Goal: Complete application form

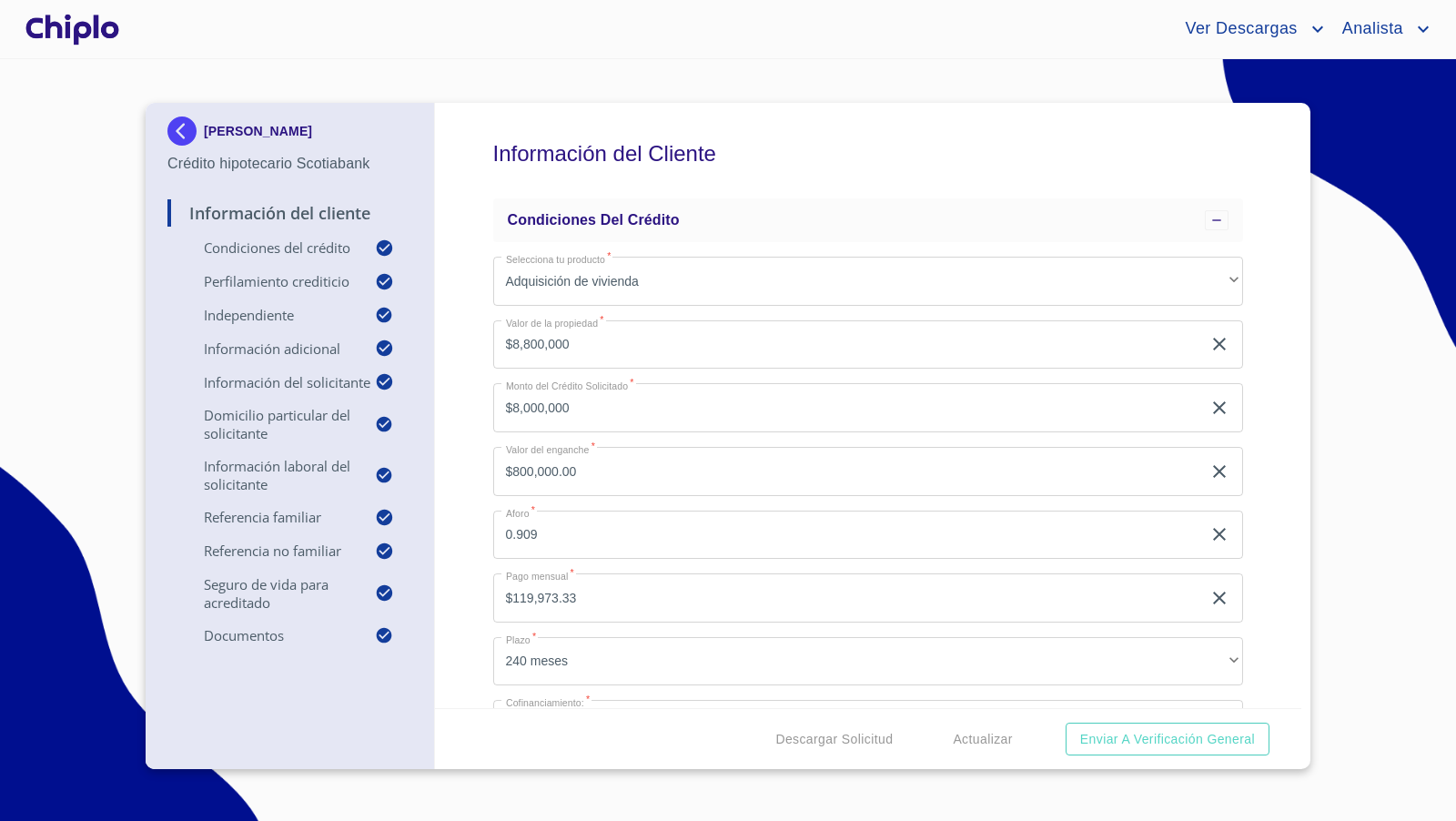
click at [1251, 370] on div "Información del Cliente Condiciones del Crédito Selecciona tu producto   * Adqu…" at bounding box center [868, 405] width 867 height 605
click at [1260, 514] on div "Información del Cliente Condiciones del Crédito Selecciona tu producto   * Adqu…" at bounding box center [868, 405] width 867 height 605
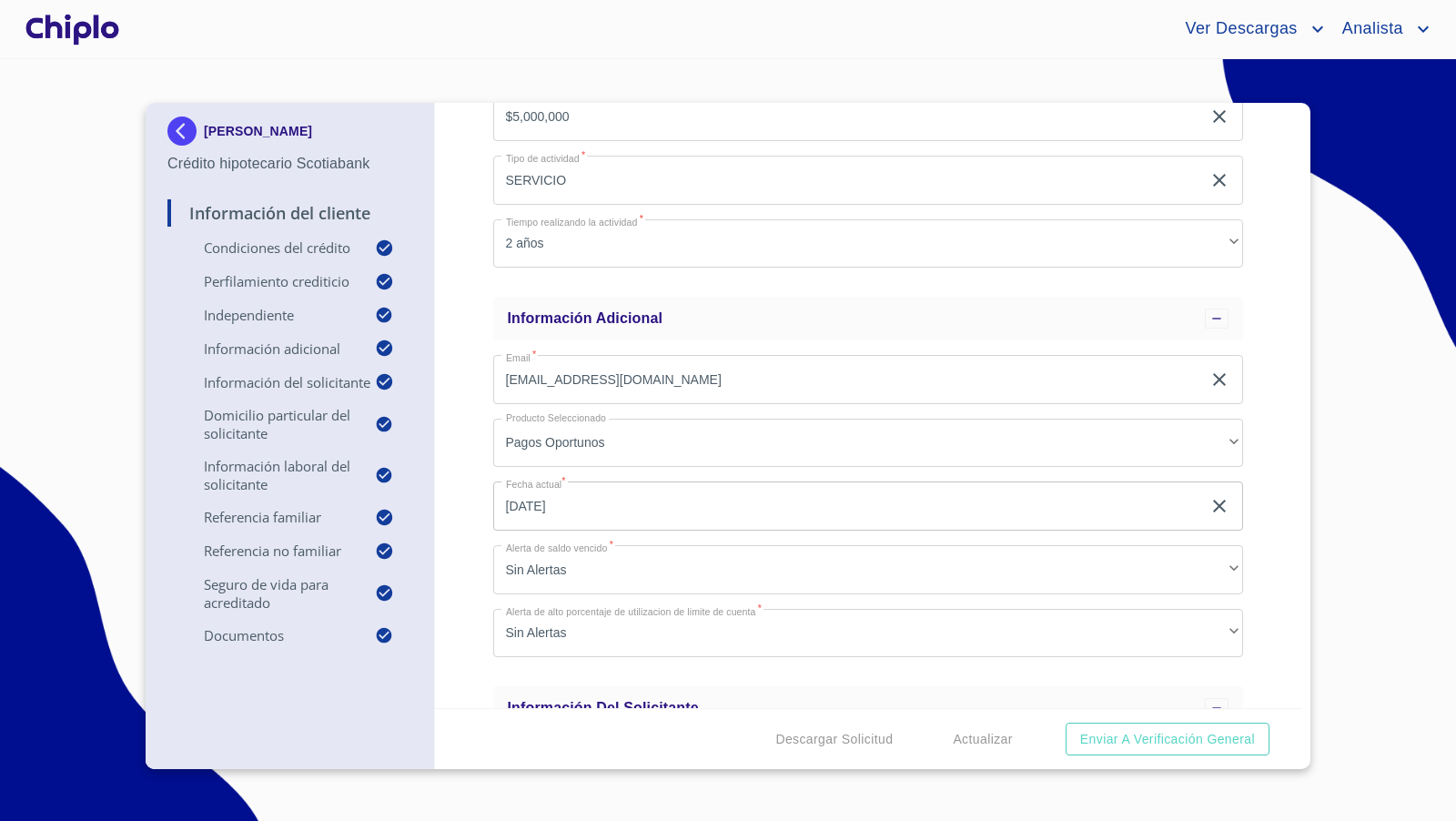
scroll to position [1043, 0]
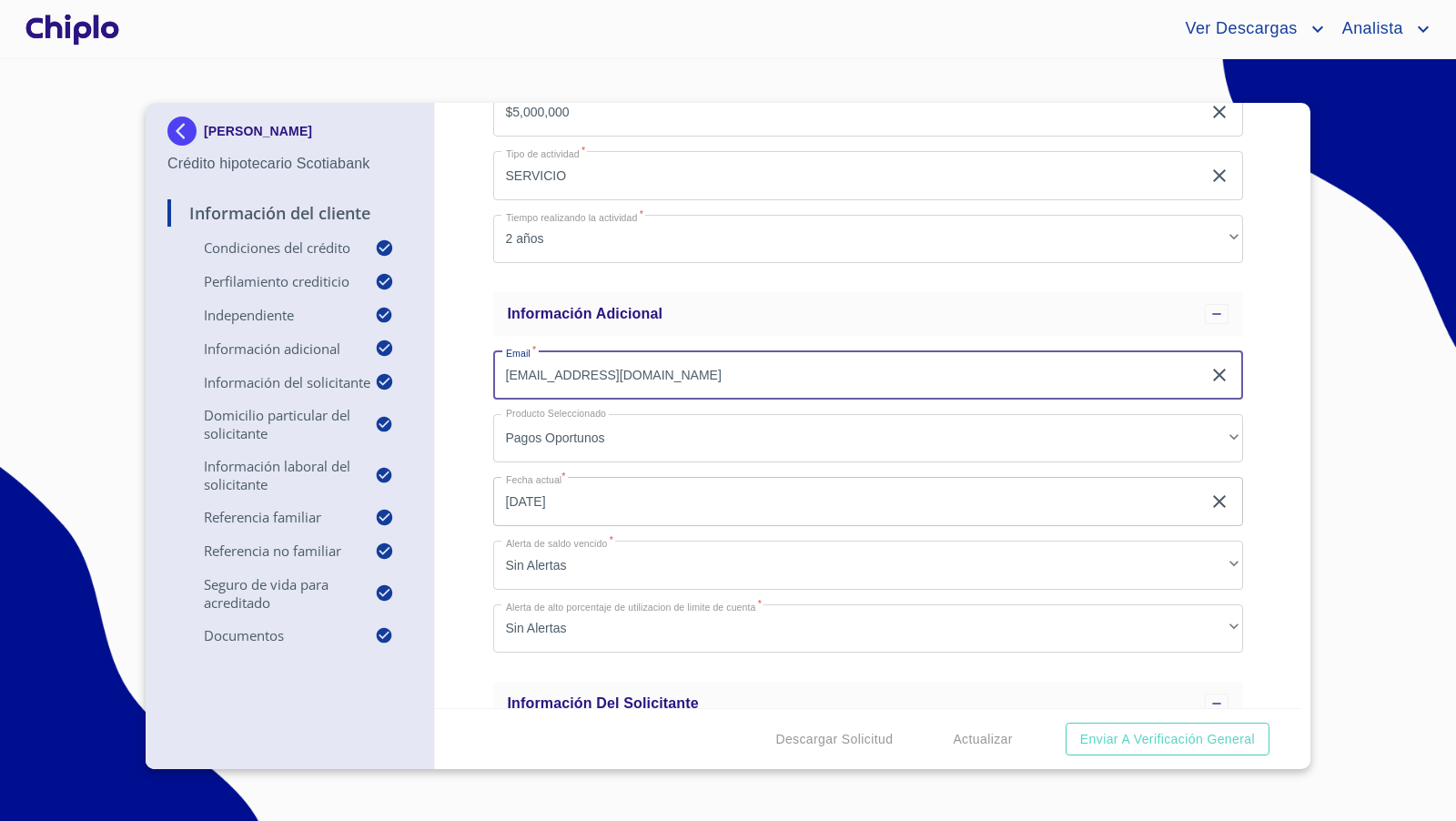
drag, startPoint x: 590, startPoint y: 361, endPoint x: 462, endPoint y: 364, distance: 128.0
click at [462, 364] on div "Información del Cliente Condiciones del Crédito Selecciona tu producto   * Adqu…" at bounding box center [868, 405] width 867 height 605
click at [454, 570] on div "Información del Cliente Condiciones del Crédito Selecciona tu producto   * Adqu…" at bounding box center [868, 405] width 867 height 605
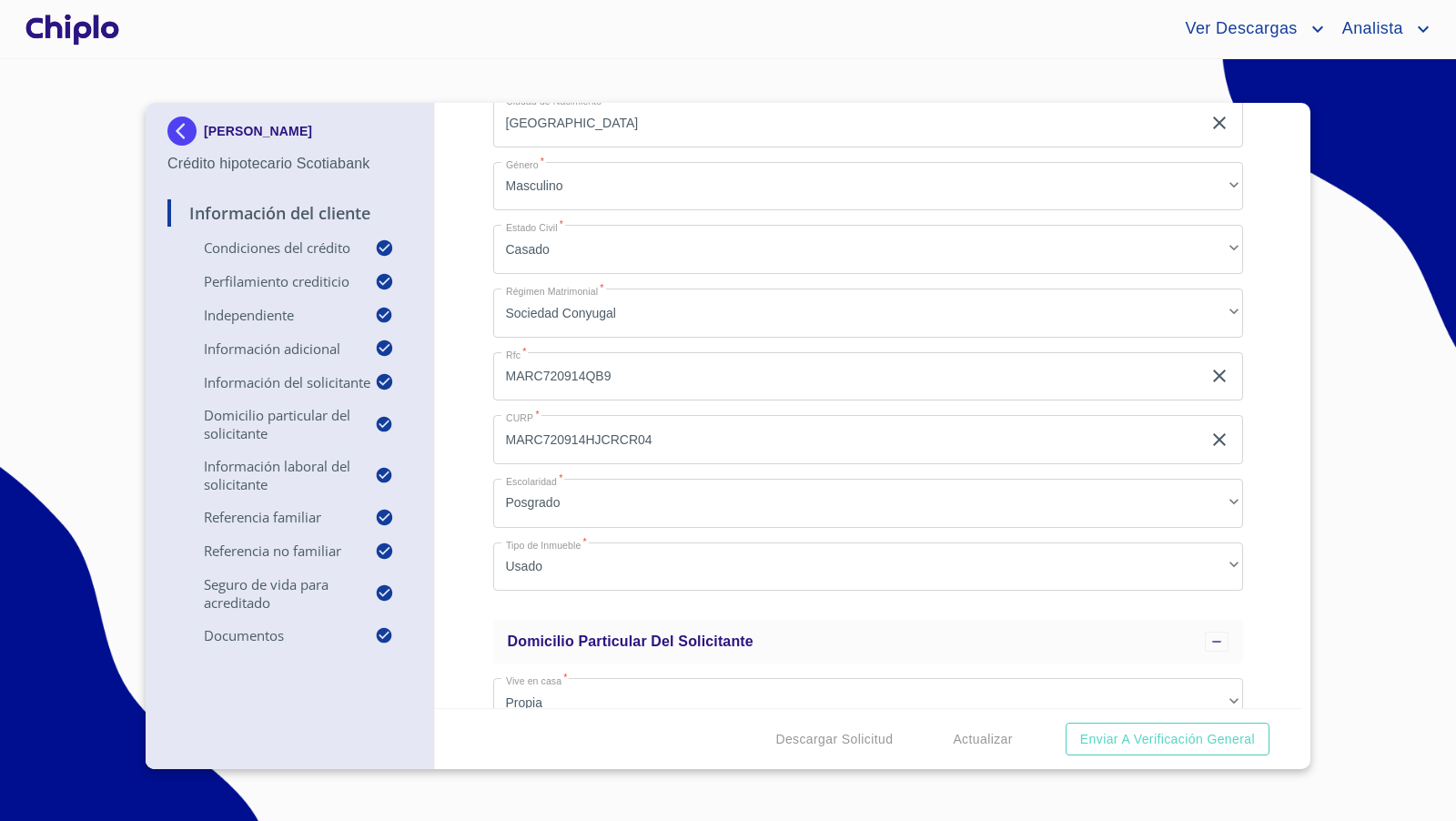
scroll to position [2487, 0]
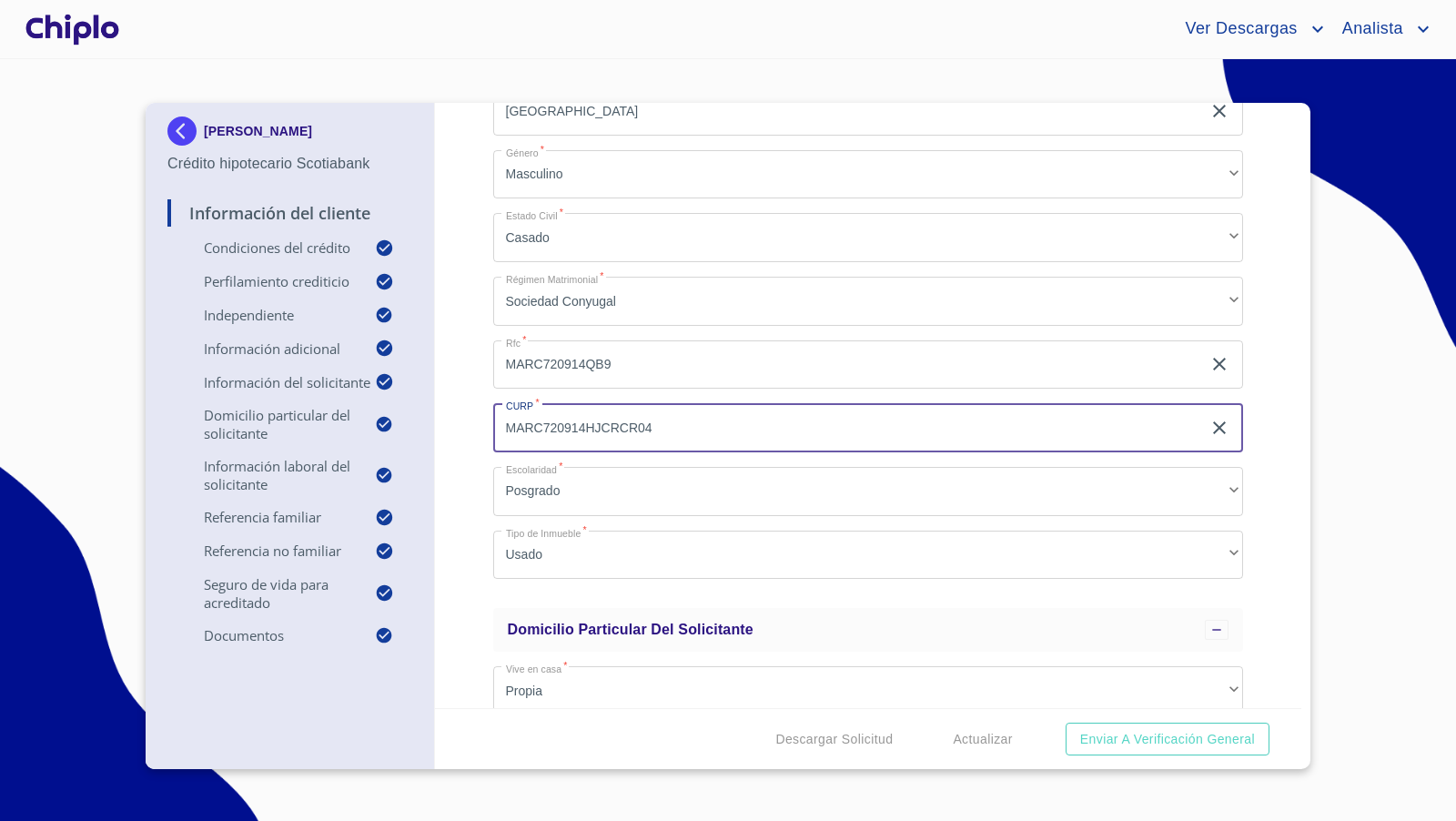
drag, startPoint x: 629, startPoint y: 425, endPoint x: 463, endPoint y: 426, distance: 166.0
click at [463, 426] on div "Información del Cliente Condiciones del Crédito Selecciona tu producto   * Adqu…" at bounding box center [868, 405] width 867 height 605
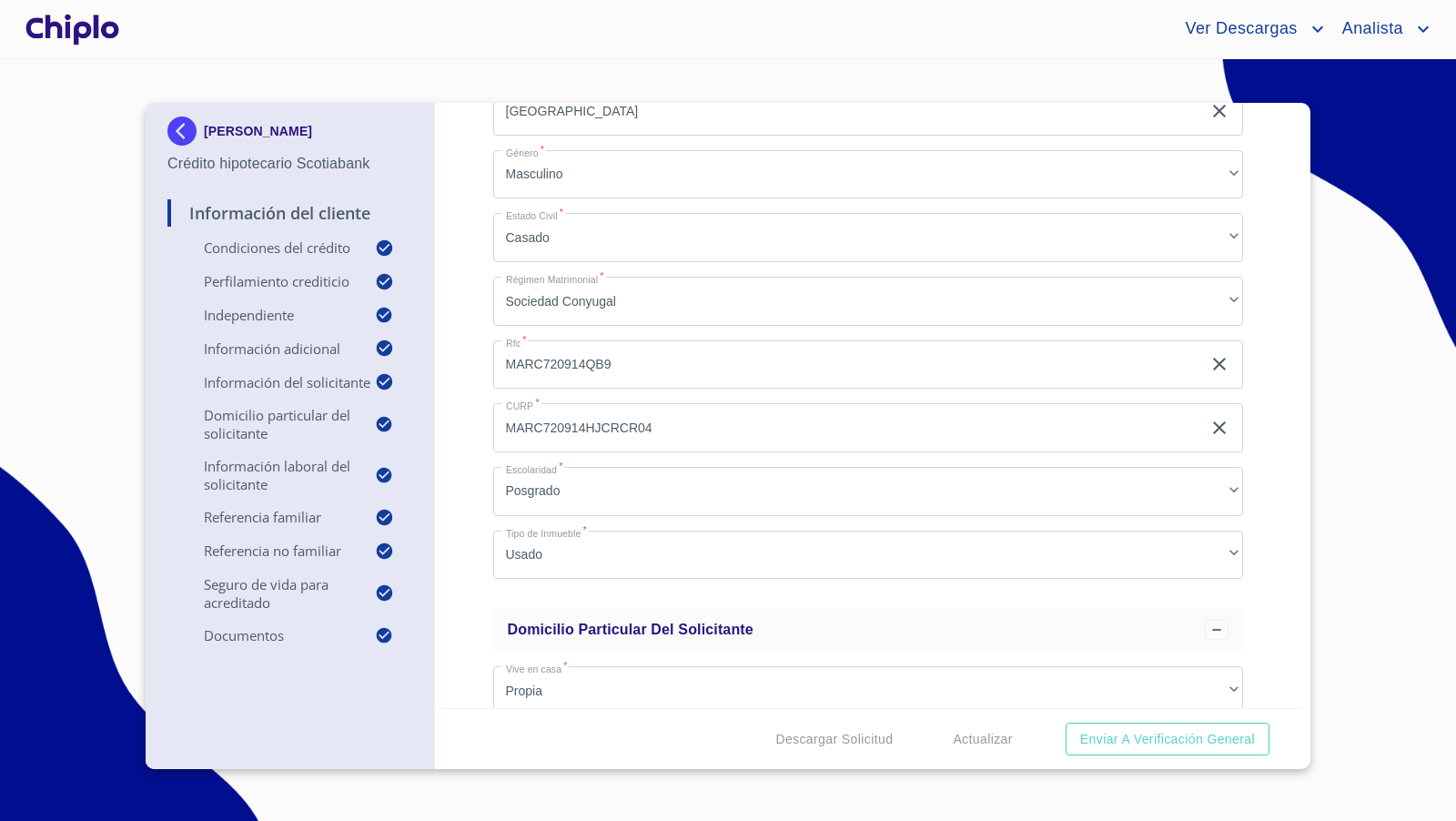
click at [1275, 474] on div "Información del Cliente Condiciones del Crédito Selecciona tu producto   * Adqu…" at bounding box center [868, 405] width 867 height 605
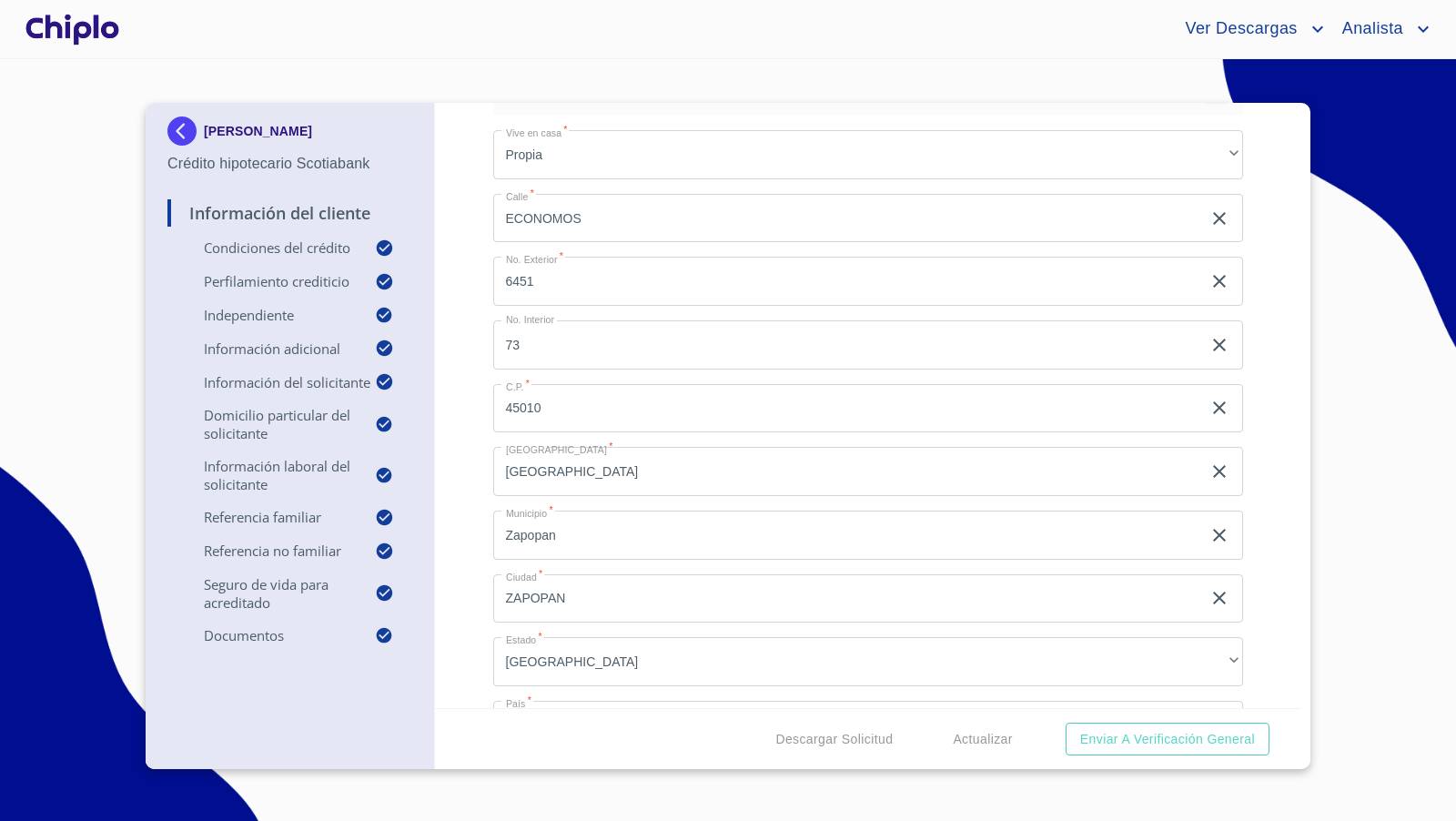
scroll to position [3033, 0]
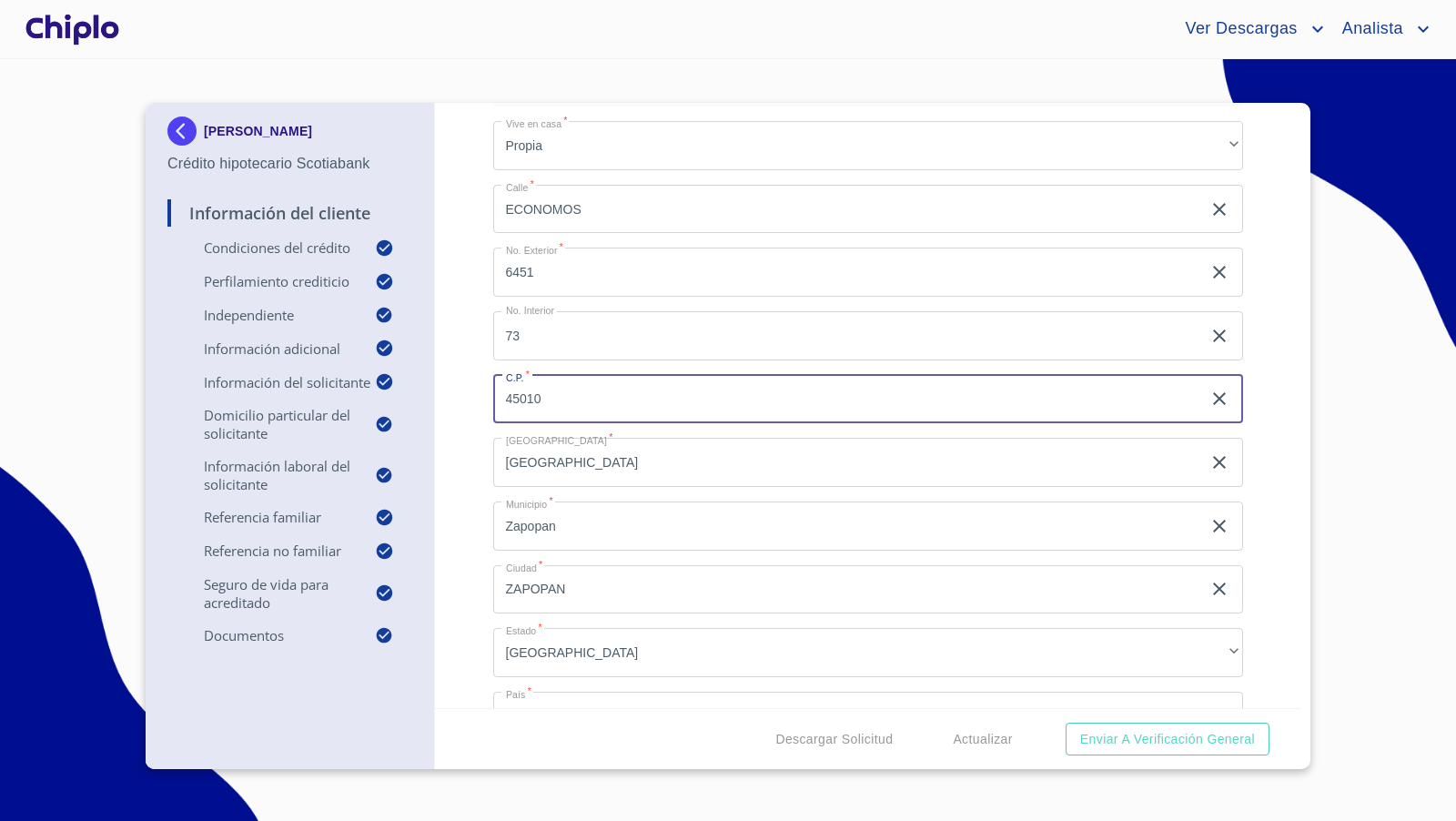
drag, startPoint x: 546, startPoint y: 400, endPoint x: 483, endPoint y: 392, distance: 63.5
click at [483, 392] on div "Información del Cliente Condiciones del Crédito Selecciona tu producto   * Adqu…" at bounding box center [868, 405] width 867 height 605
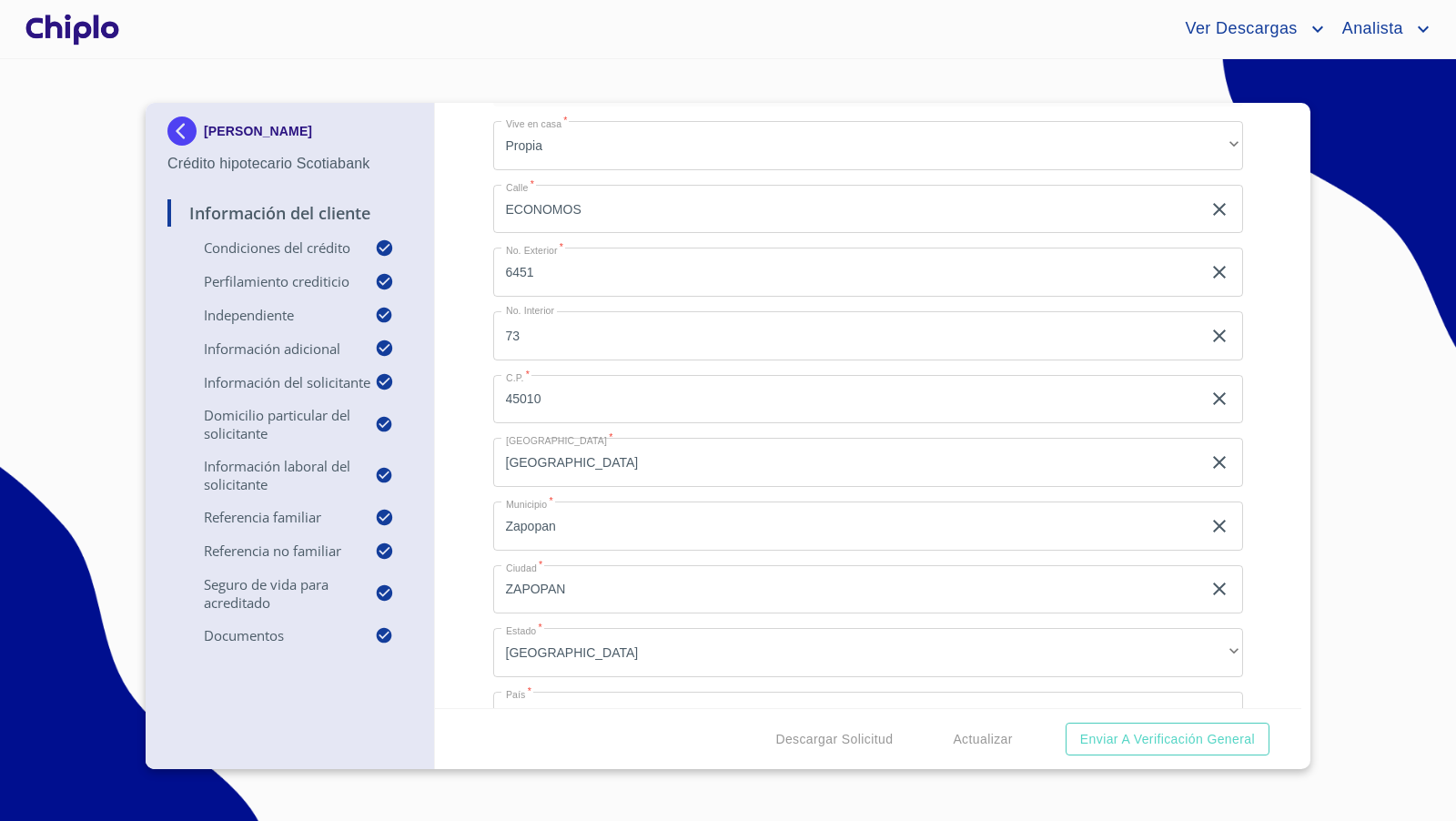
click at [473, 327] on div "Información del Cliente Condiciones del Crédito Selecciona tu producto   * Adqu…" at bounding box center [868, 405] width 867 height 605
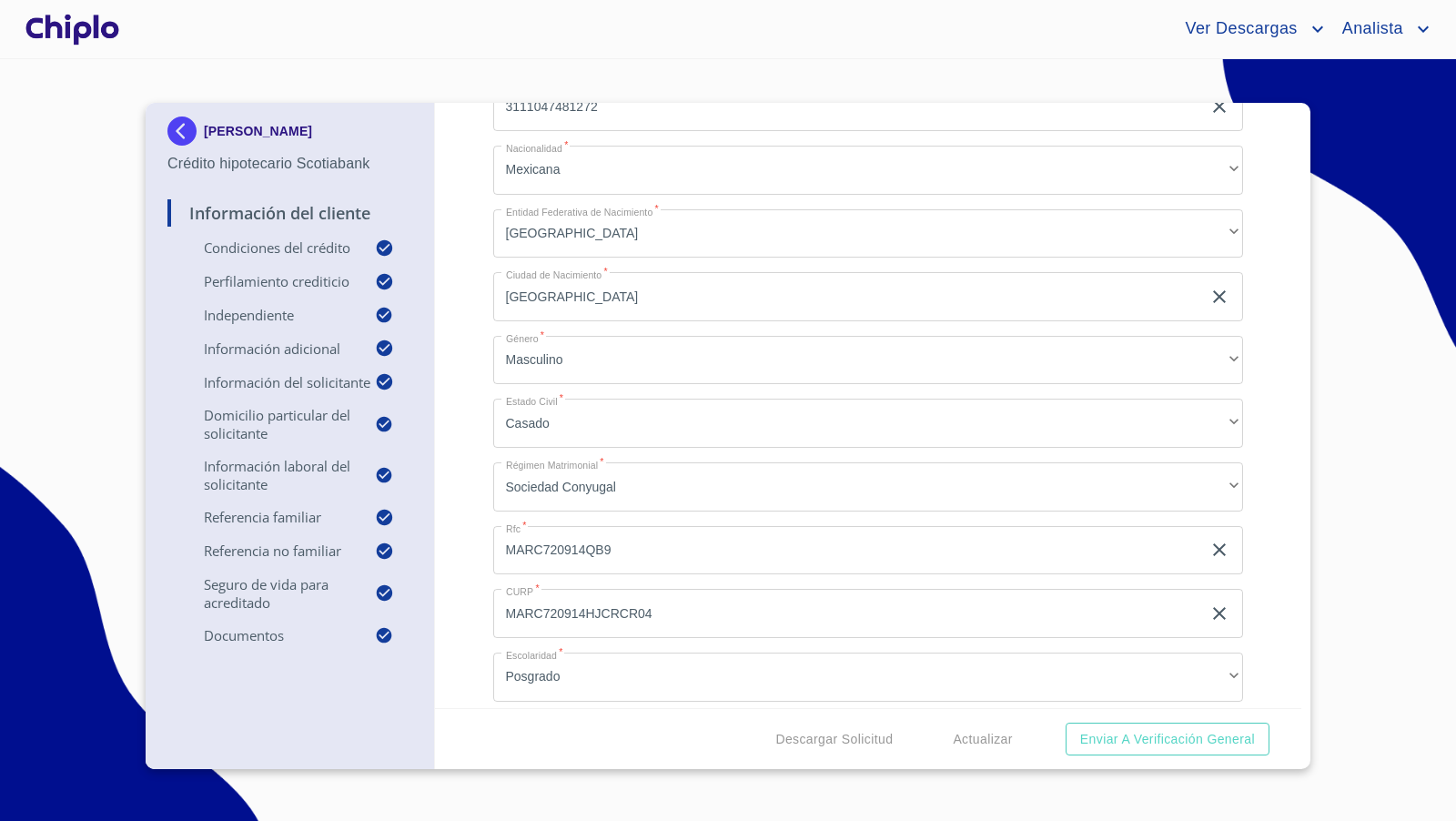
scroll to position [2306, 0]
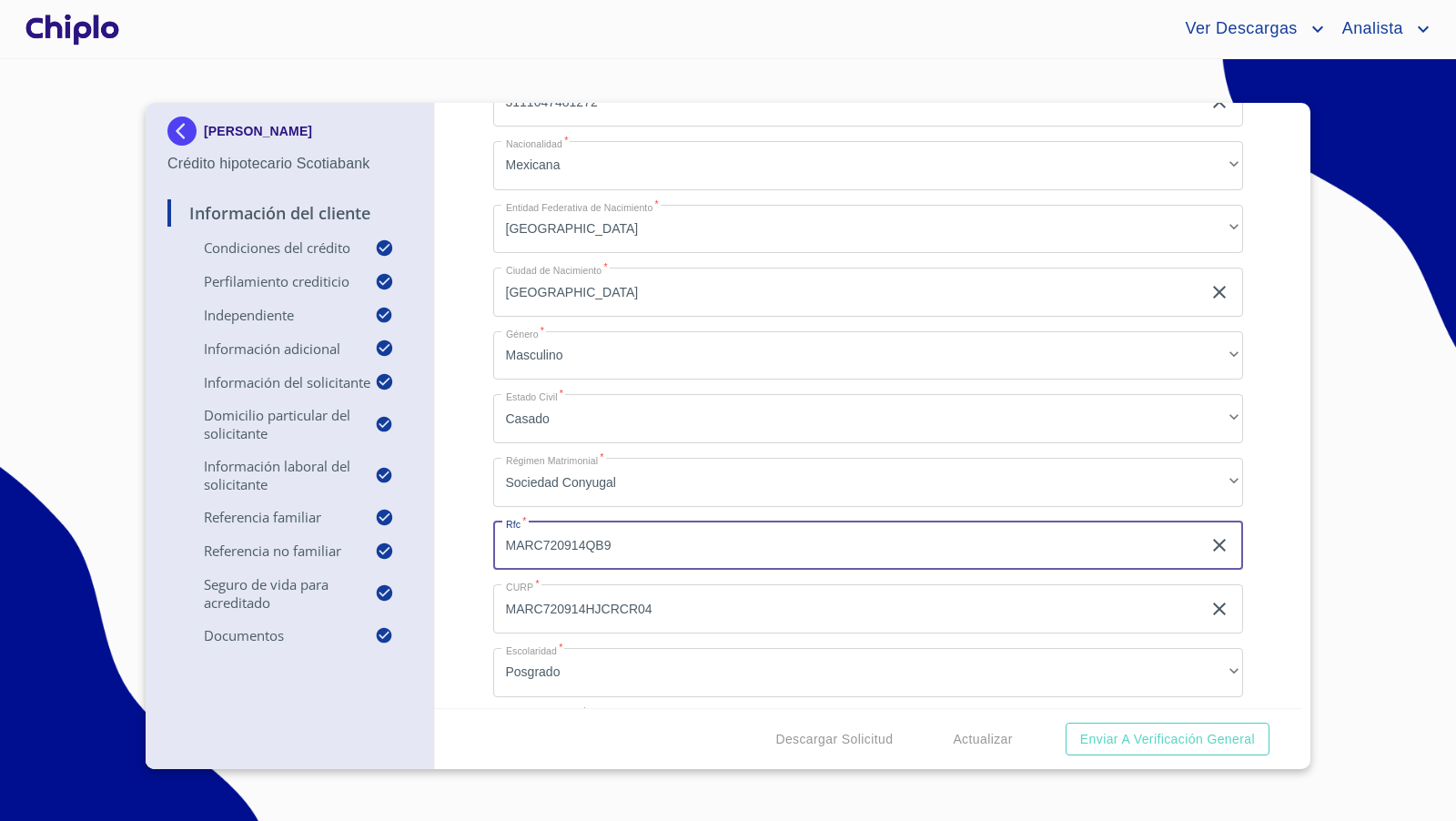
drag, startPoint x: 655, startPoint y: 549, endPoint x: 490, endPoint y: 533, distance: 165.8
click at [490, 533] on div "Información del Cliente Condiciones del Crédito Selecciona tu producto   * Adqu…" at bounding box center [868, 405] width 867 height 605
click at [463, 537] on div "Información del Cliente Condiciones del Crédito Selecciona tu producto   * Adqu…" at bounding box center [868, 405] width 867 height 605
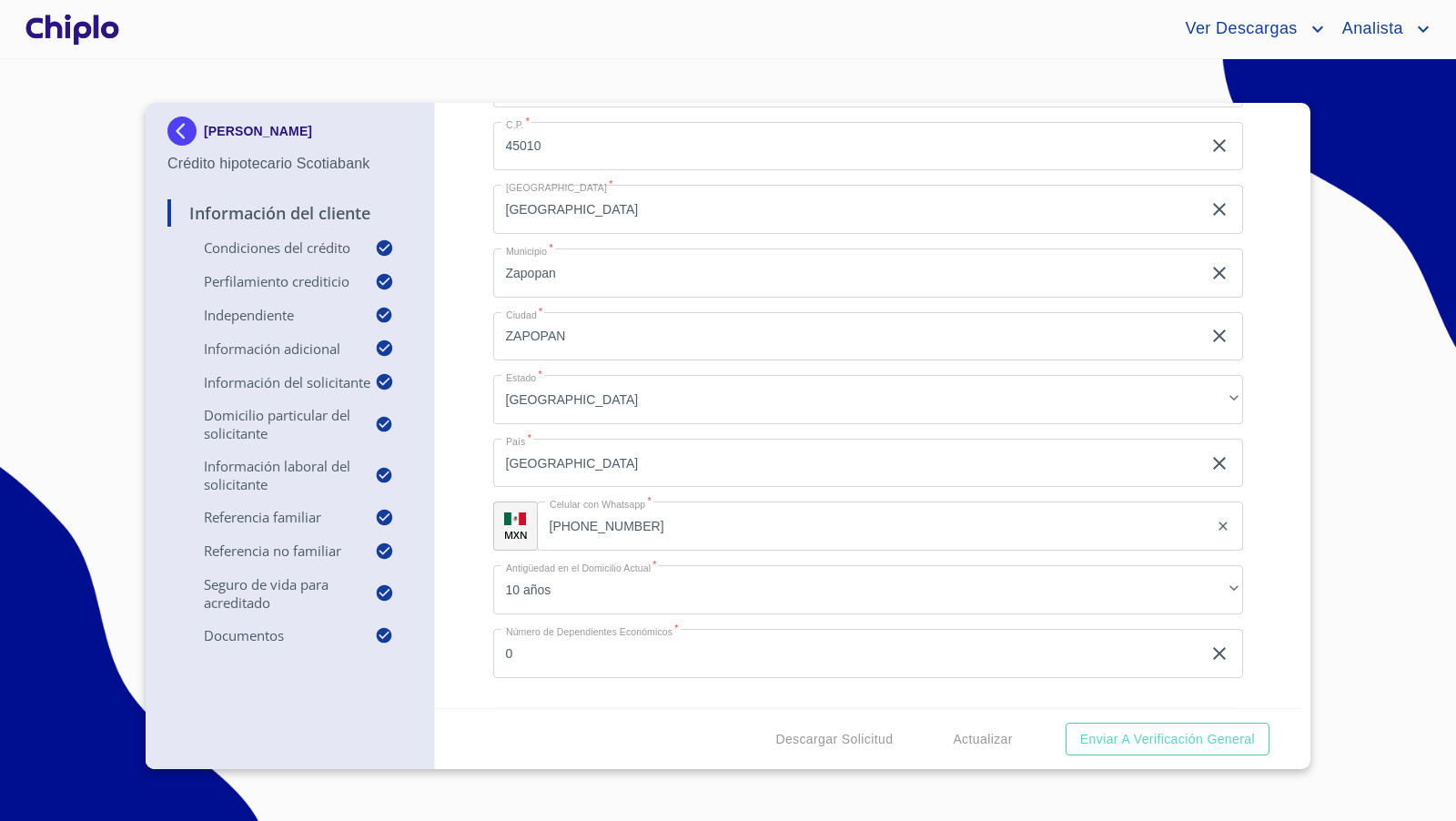
scroll to position [3289, 0]
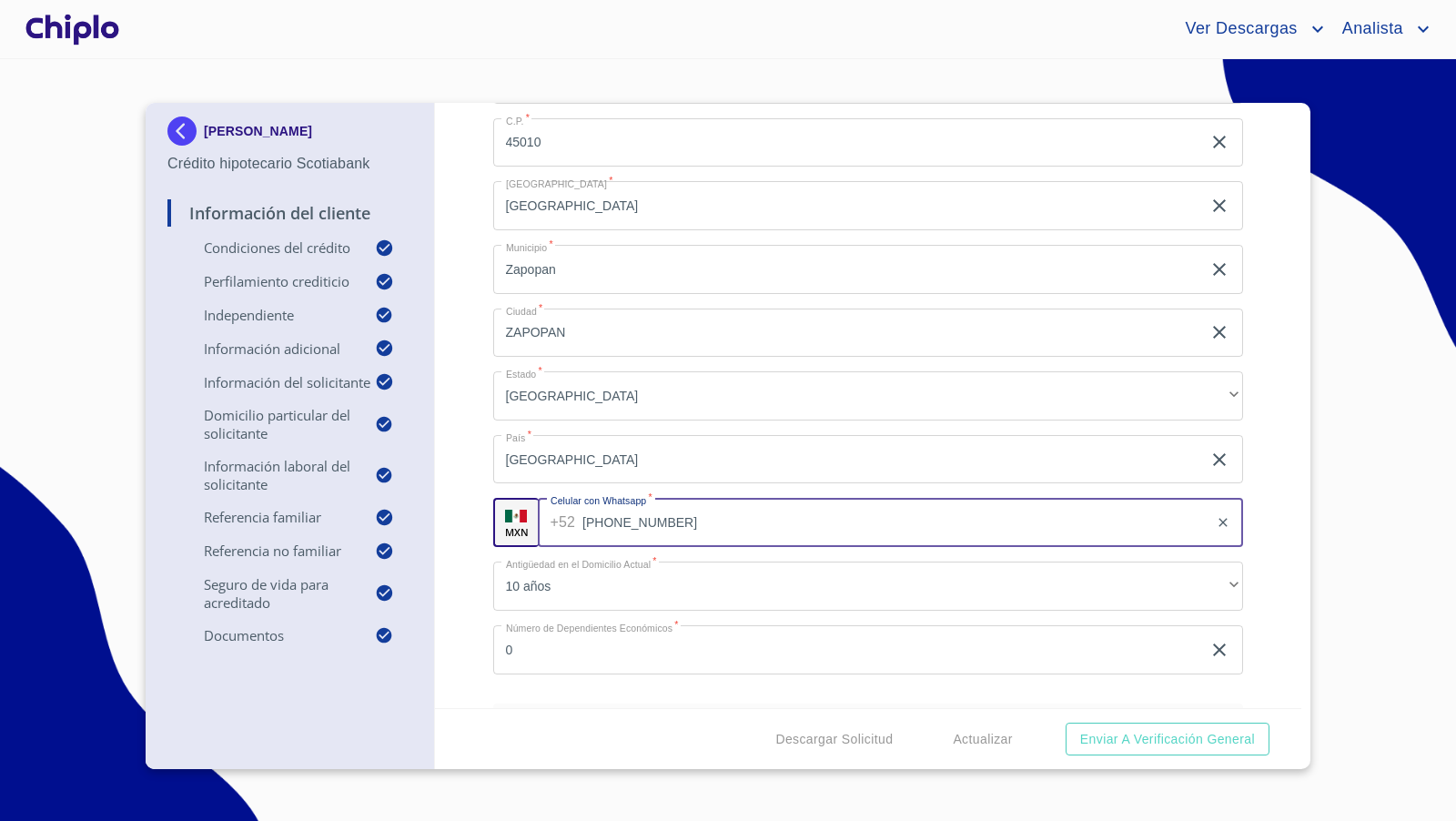
click at [691, 519] on input "[PHONE_NUMBER]" at bounding box center [895, 523] width 626 height 49
click at [449, 408] on div "Información del Cliente Condiciones del Crédito Selecciona tu producto   * Adqu…" at bounding box center [868, 405] width 867 height 605
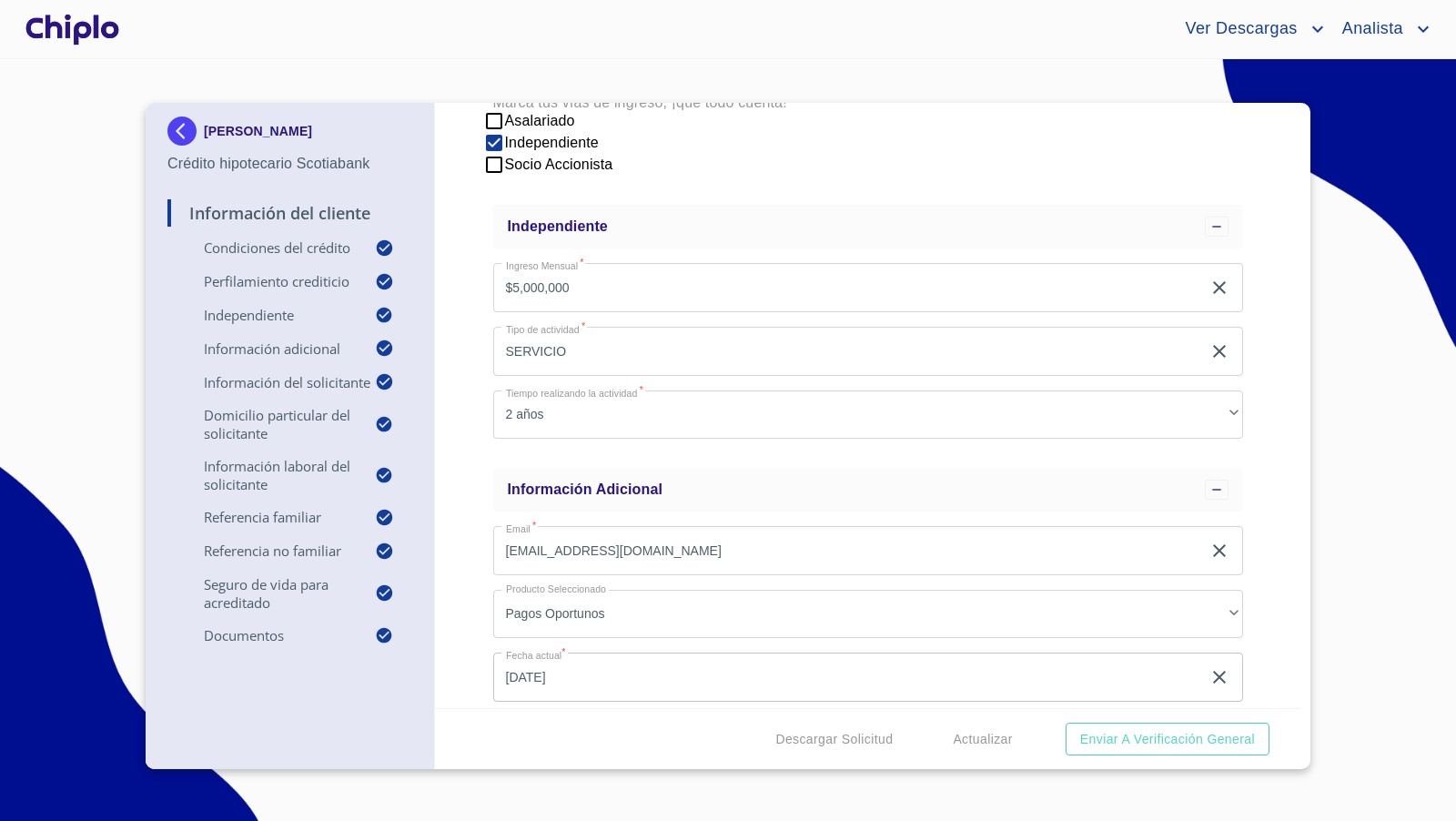
scroll to position [0, 0]
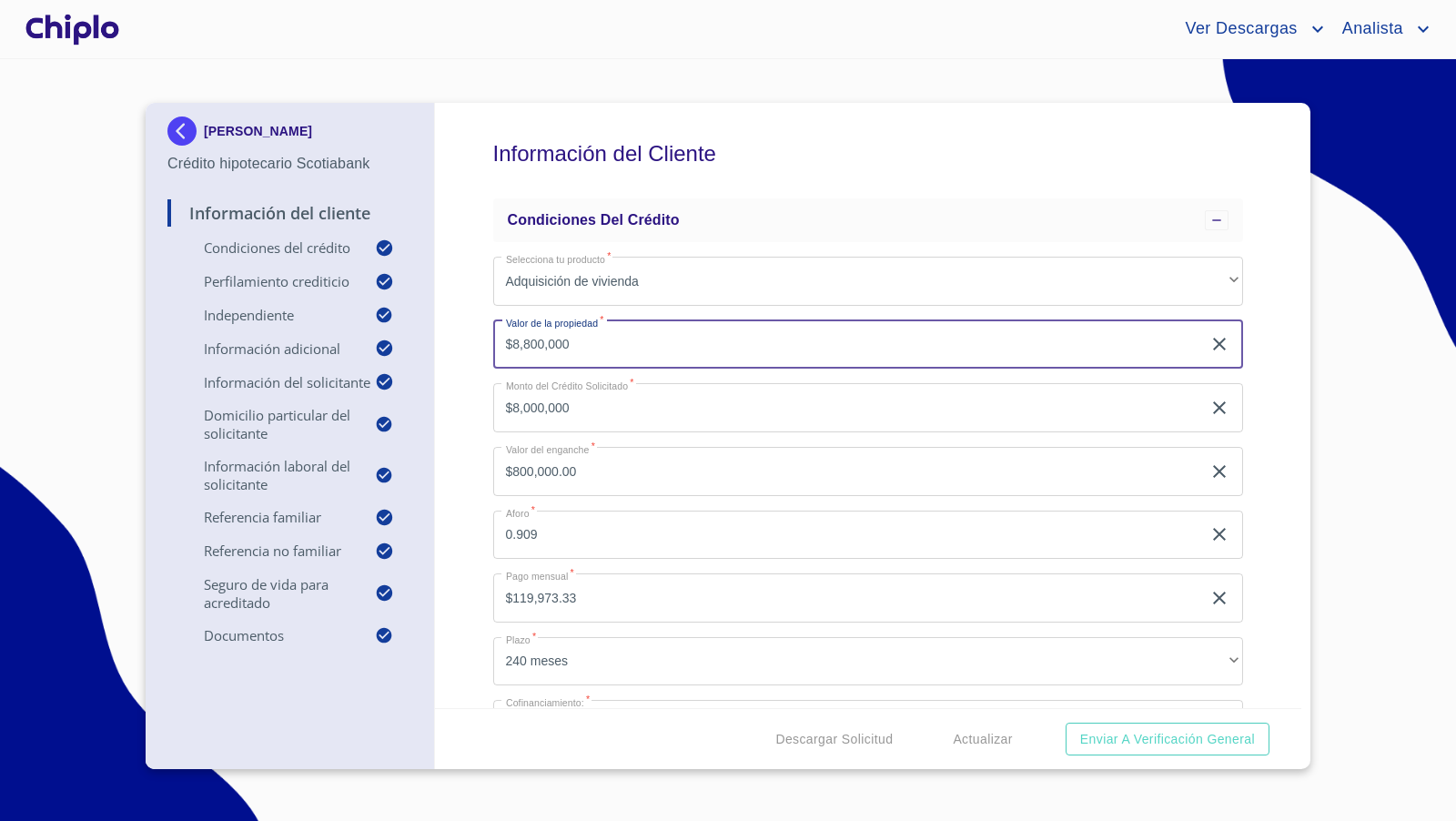
drag, startPoint x: 595, startPoint y: 344, endPoint x: 474, endPoint y: 342, distance: 121.0
click at [474, 342] on div "Información del Cliente Condiciones del Crédito Selecciona tu producto   * Adqu…" at bounding box center [868, 405] width 867 height 605
type input "$8,700,000"
click at [578, 409] on input "$8,000,000" at bounding box center [847, 407] width 708 height 49
type input "$7,830,000.00"
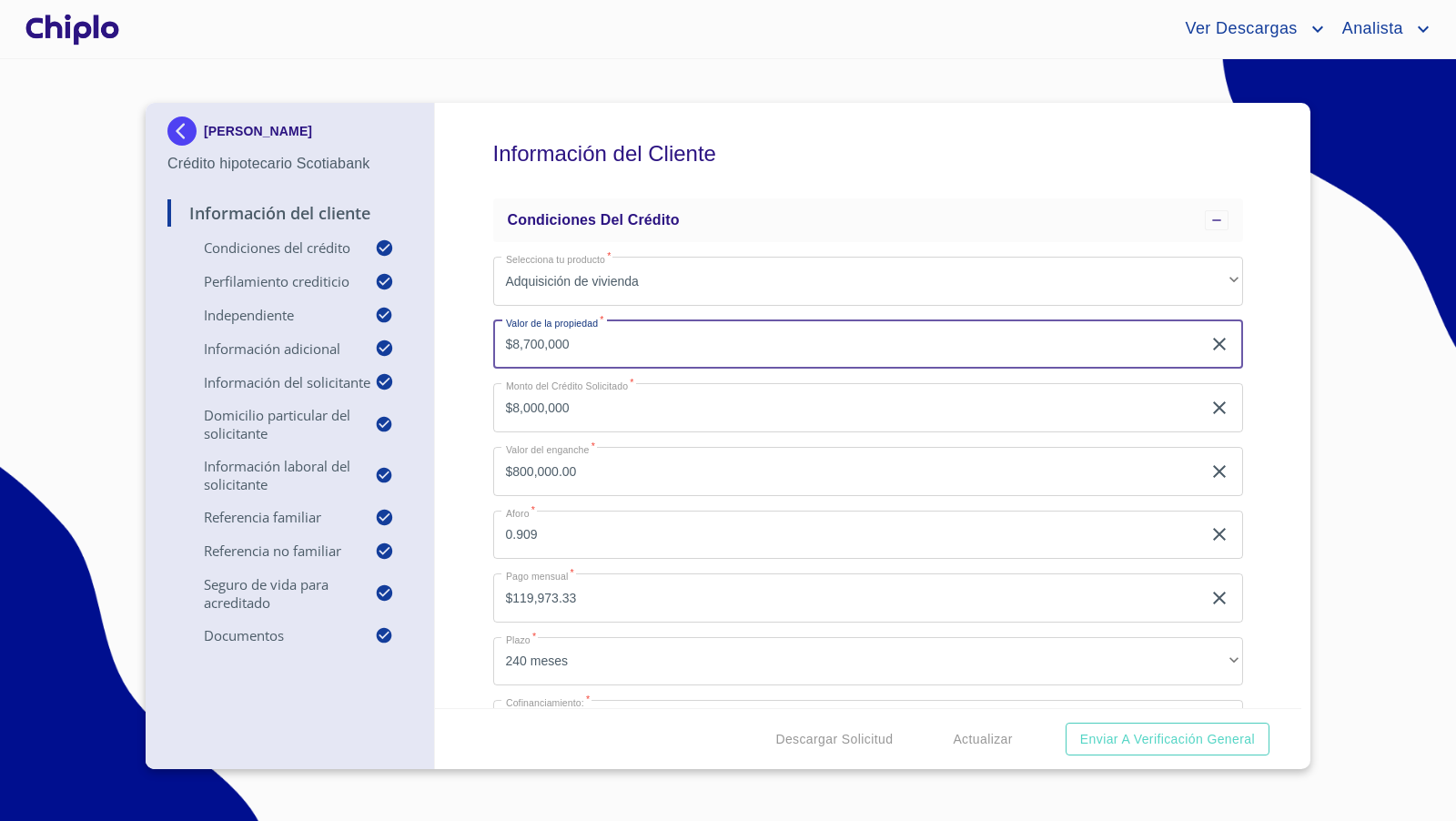
type input "$870,000.00"
type input "0.9"
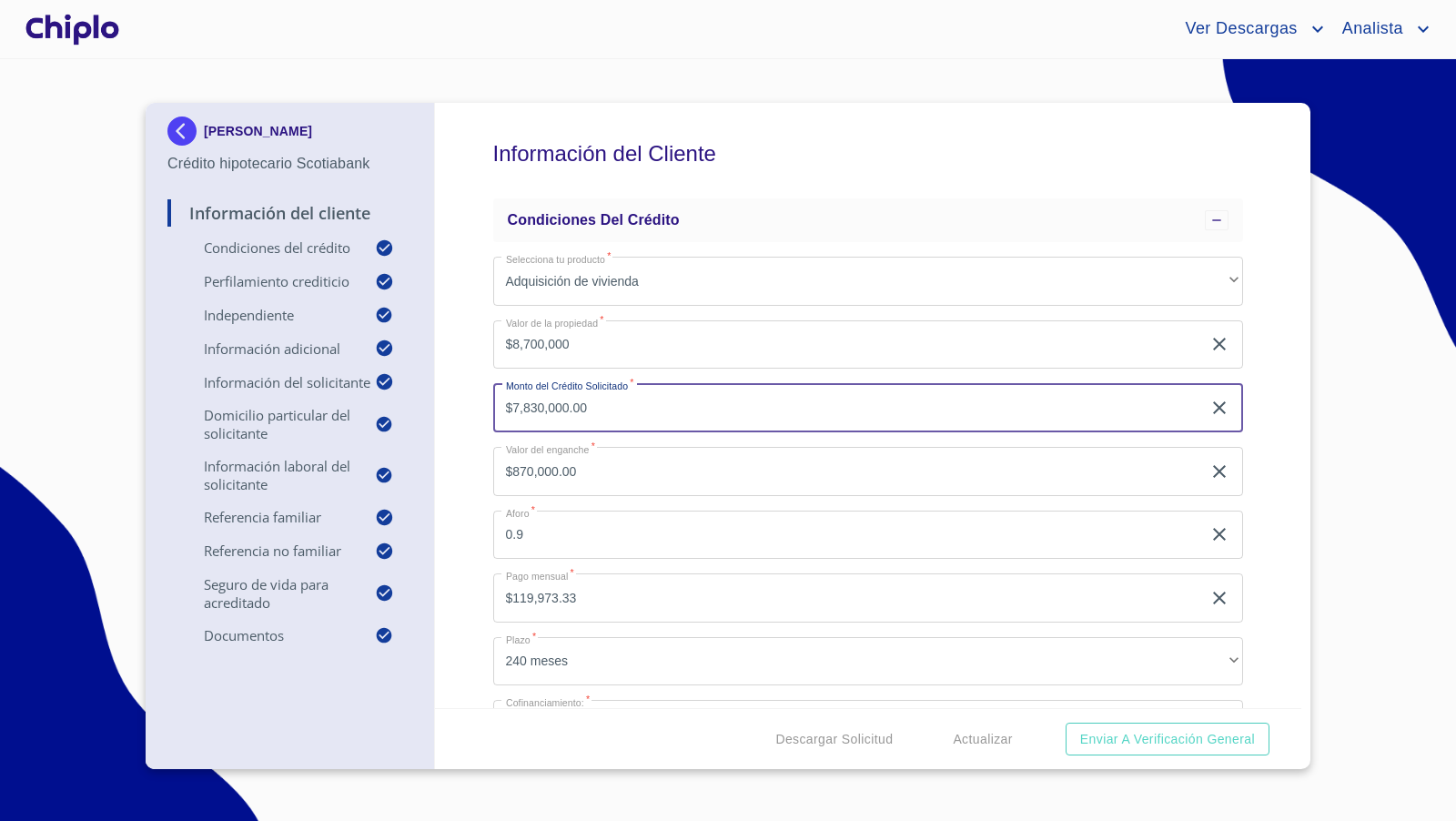
drag, startPoint x: 611, startPoint y: 412, endPoint x: 466, endPoint y: 412, distance: 145.0
click at [466, 412] on div "Información del Cliente Condiciones del Crédito Selecciona tu producto   * Adqu…" at bounding box center [868, 405] width 867 height 605
type input "$7,900,000"
click at [467, 419] on div "Información del Cliente Condiciones del Crédito Selecciona tu producto   * Adqu…" at bounding box center [868, 405] width 867 height 605
type input "$800,000.00"
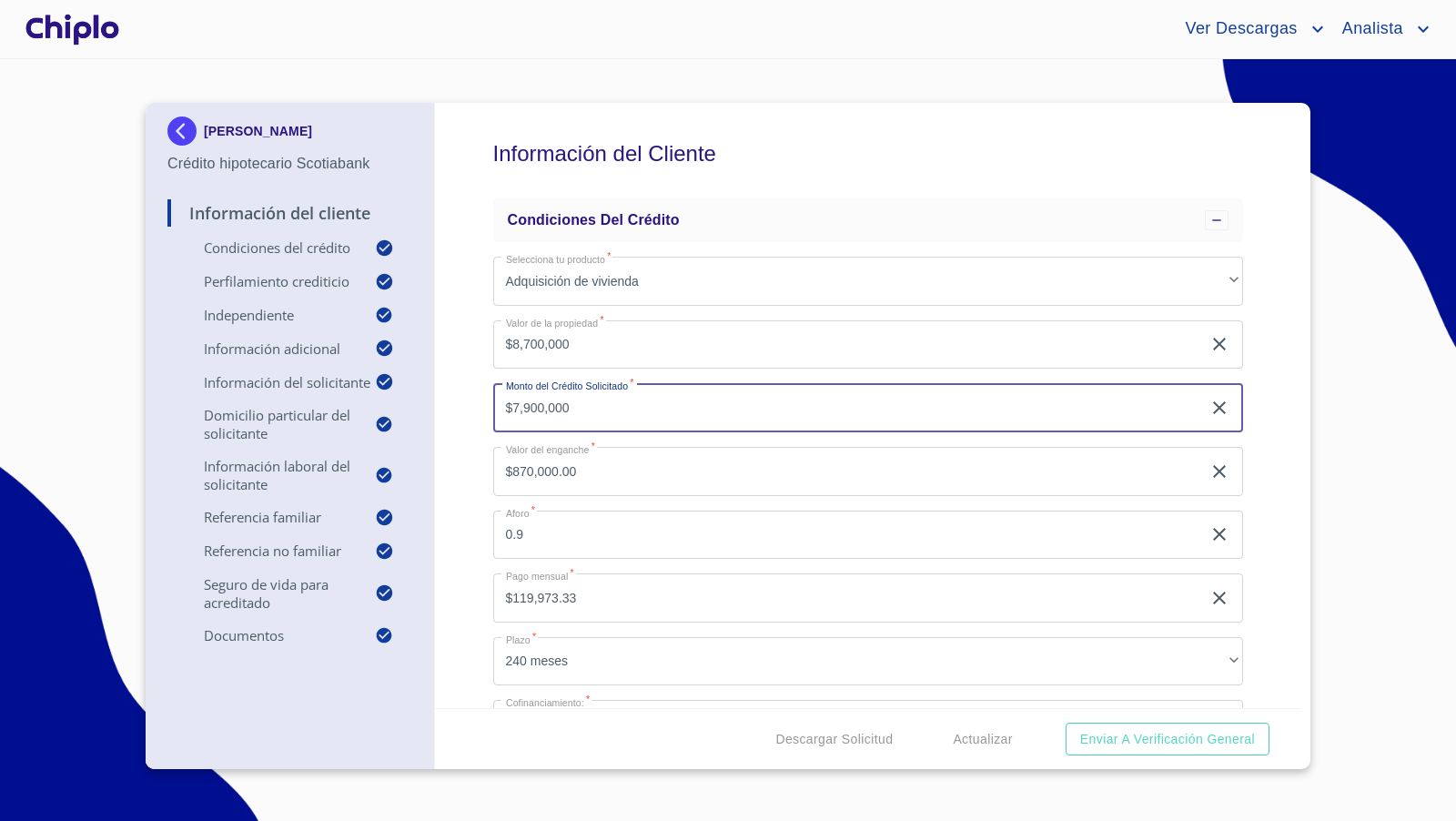
type input "0.908"
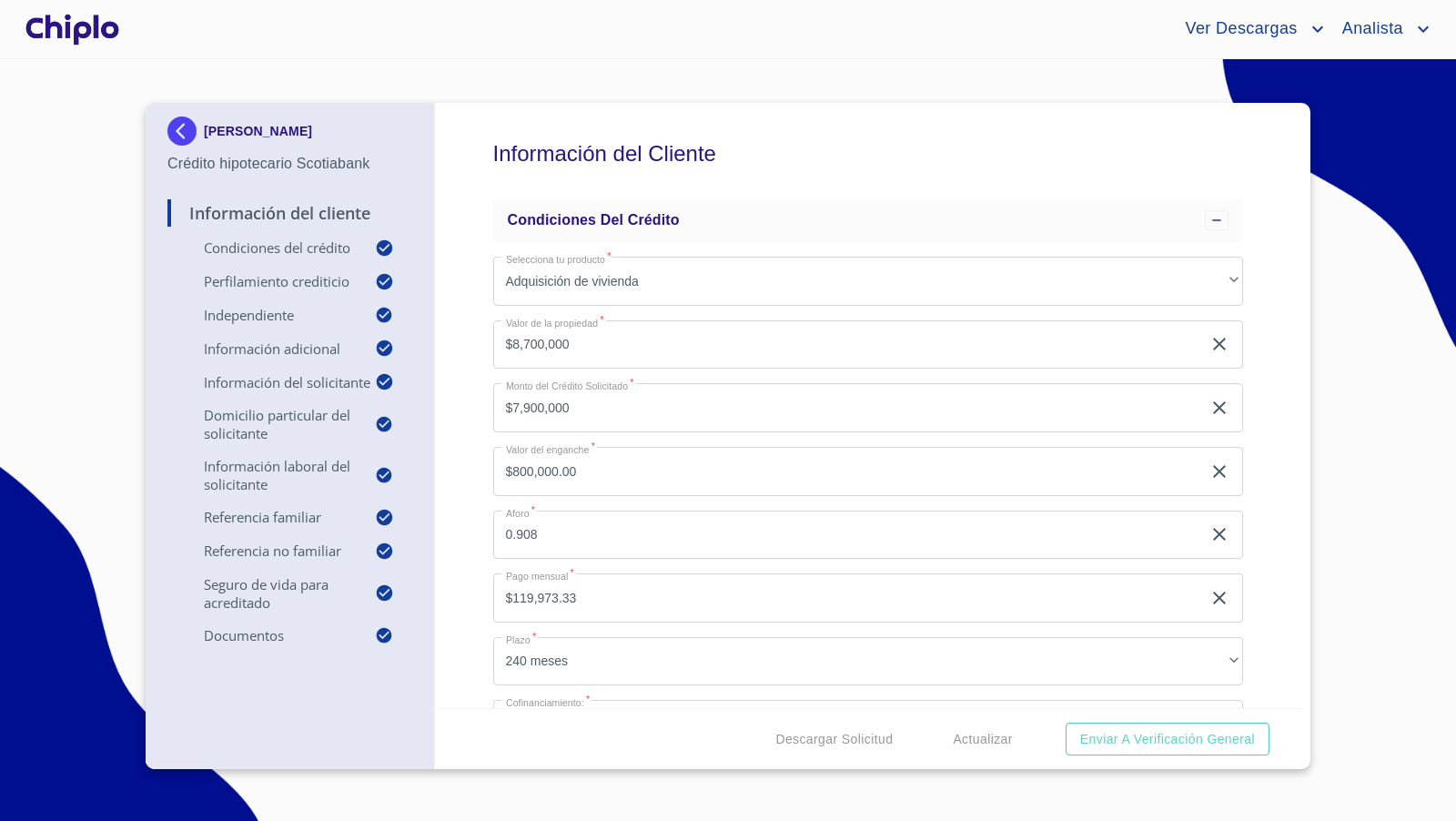
click at [1267, 395] on div "Información del Cliente Condiciones del Crédito Selecciona tu producto   * Adqu…" at bounding box center [868, 405] width 867 height 605
click at [991, 733] on span "Actualizar" at bounding box center [982, 739] width 59 height 23
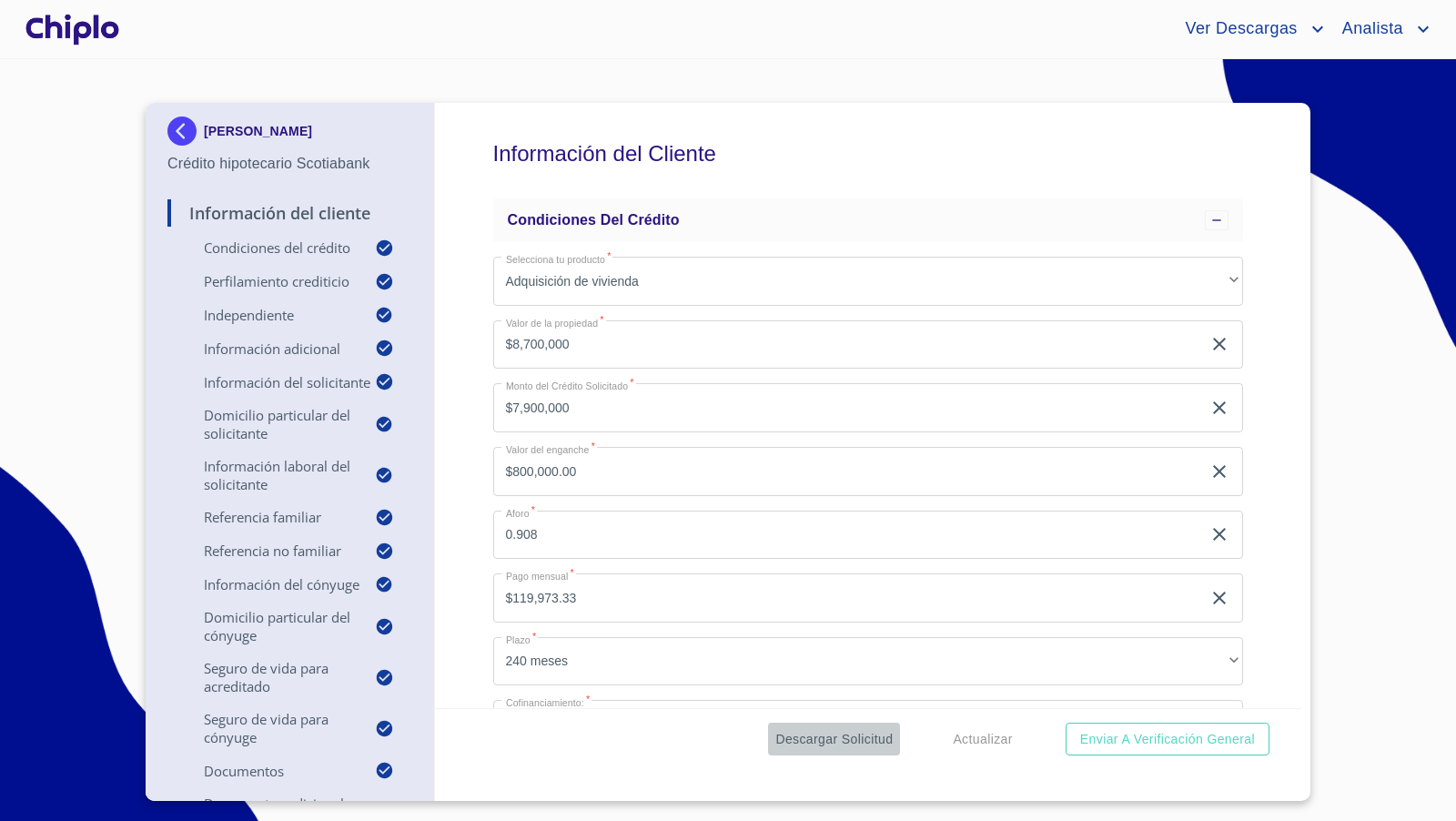
click at [835, 735] on span "Descargar Solicitud" at bounding box center [834, 739] width 117 height 23
click at [1265, 559] on div "Información del Cliente Condiciones del Crédito Selecciona tu producto   * Adqu…" at bounding box center [868, 405] width 867 height 605
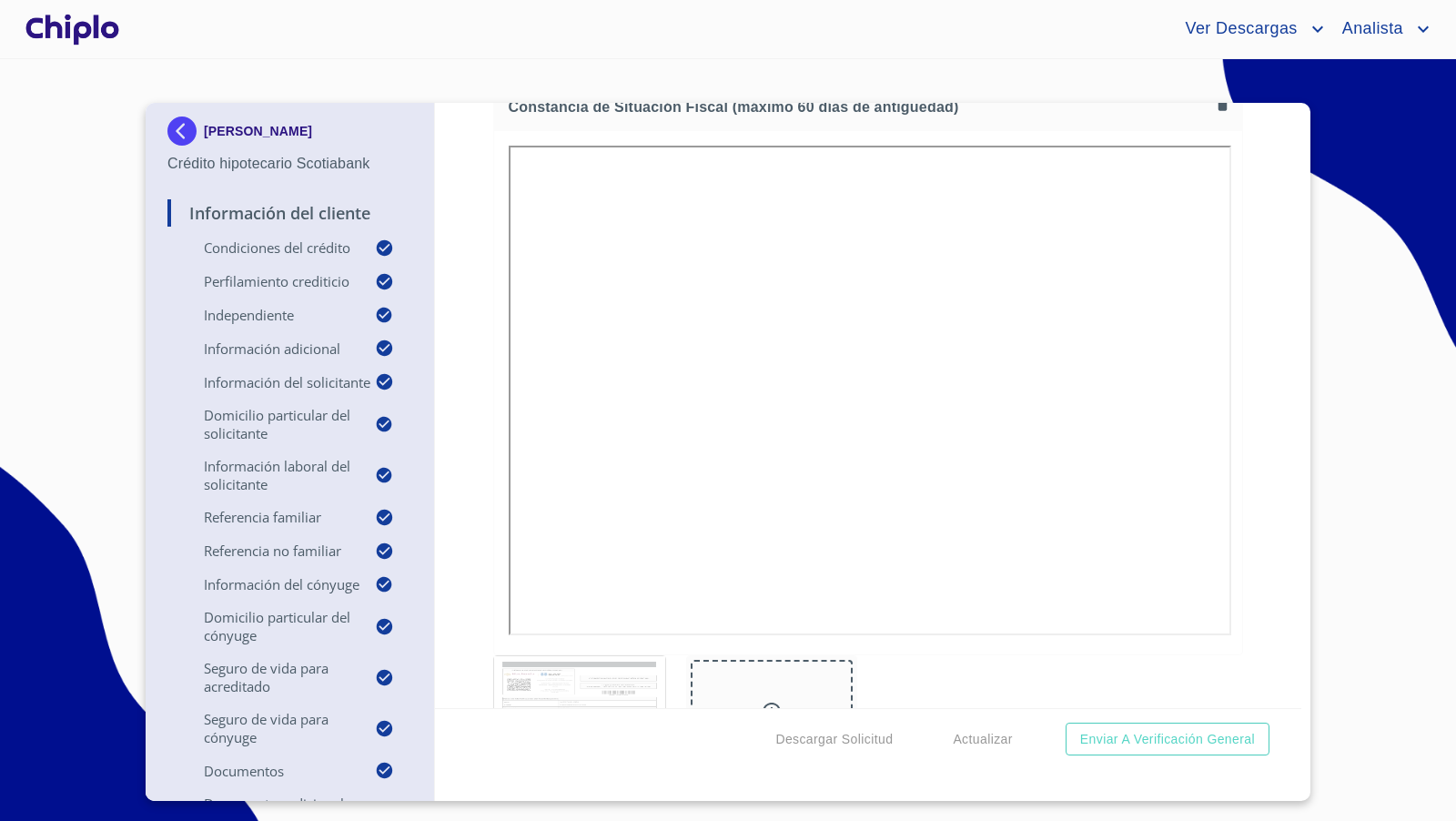
scroll to position [12827, 0]
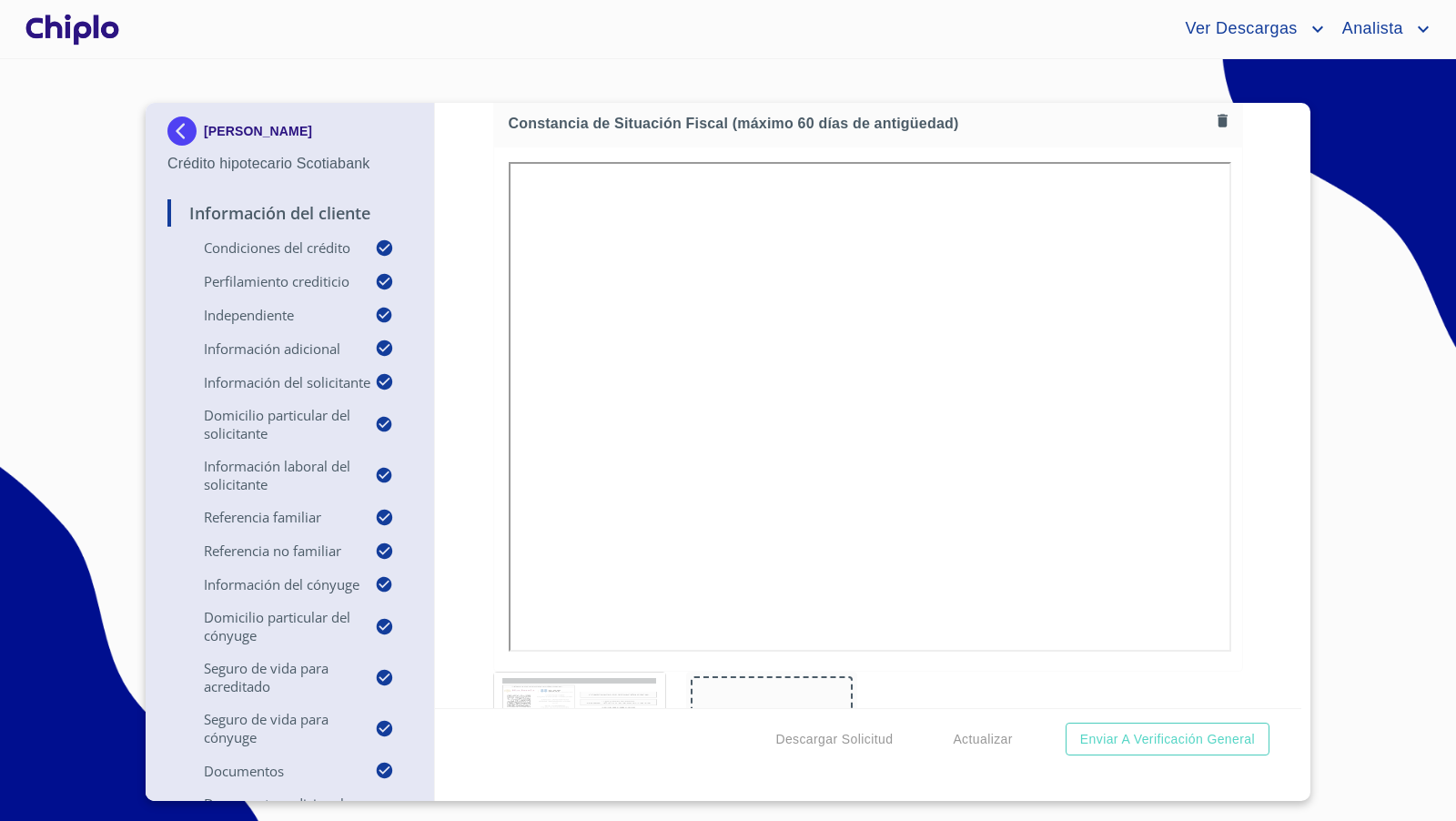
click at [1248, 521] on div "Información del Cliente Condiciones del Crédito Selecciona tu producto   * Adqu…" at bounding box center [868, 405] width 867 height 605
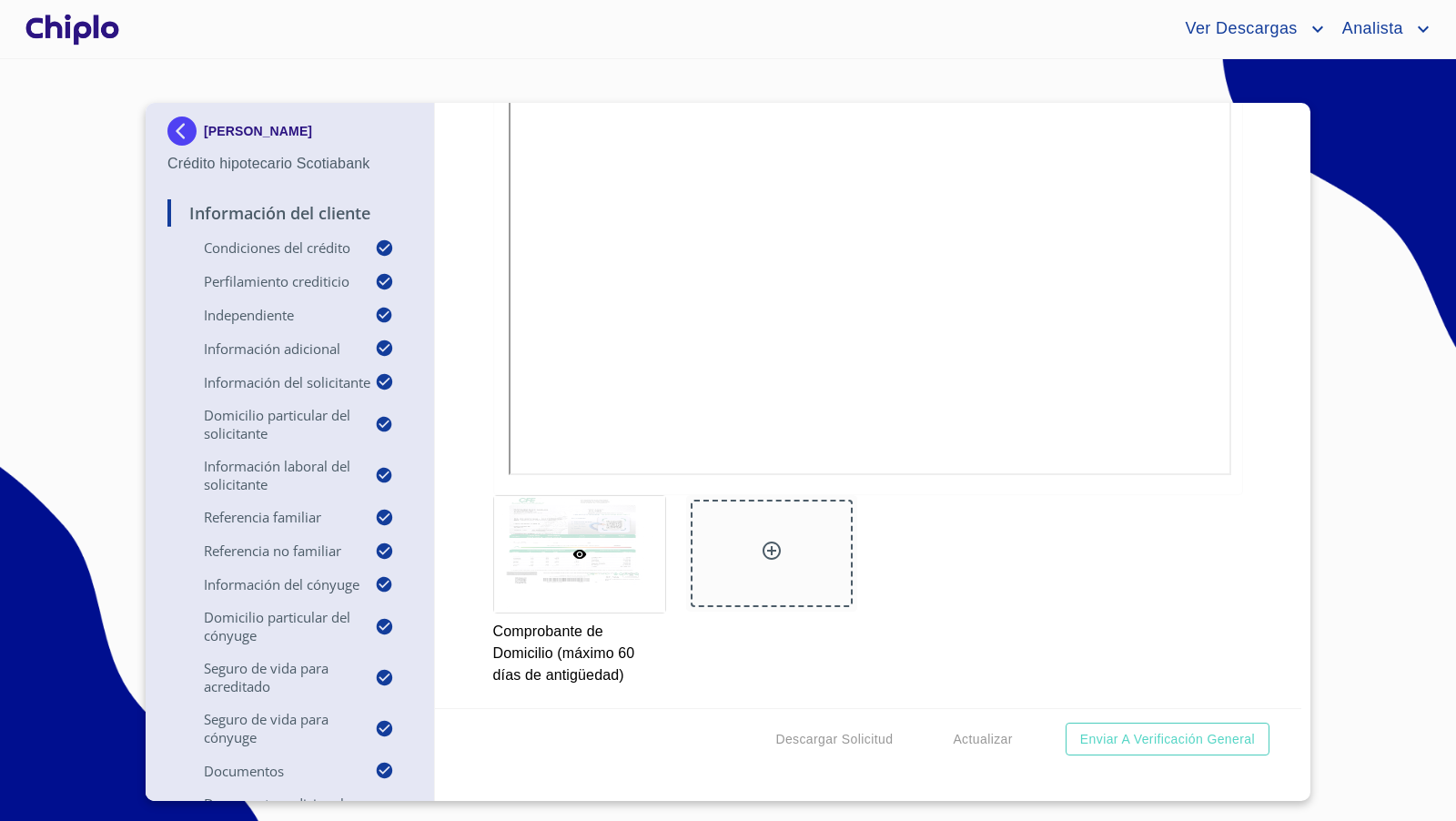
scroll to position [17943, 0]
click at [1143, 746] on span "Enviar a Verificación General" at bounding box center [1167, 739] width 175 height 23
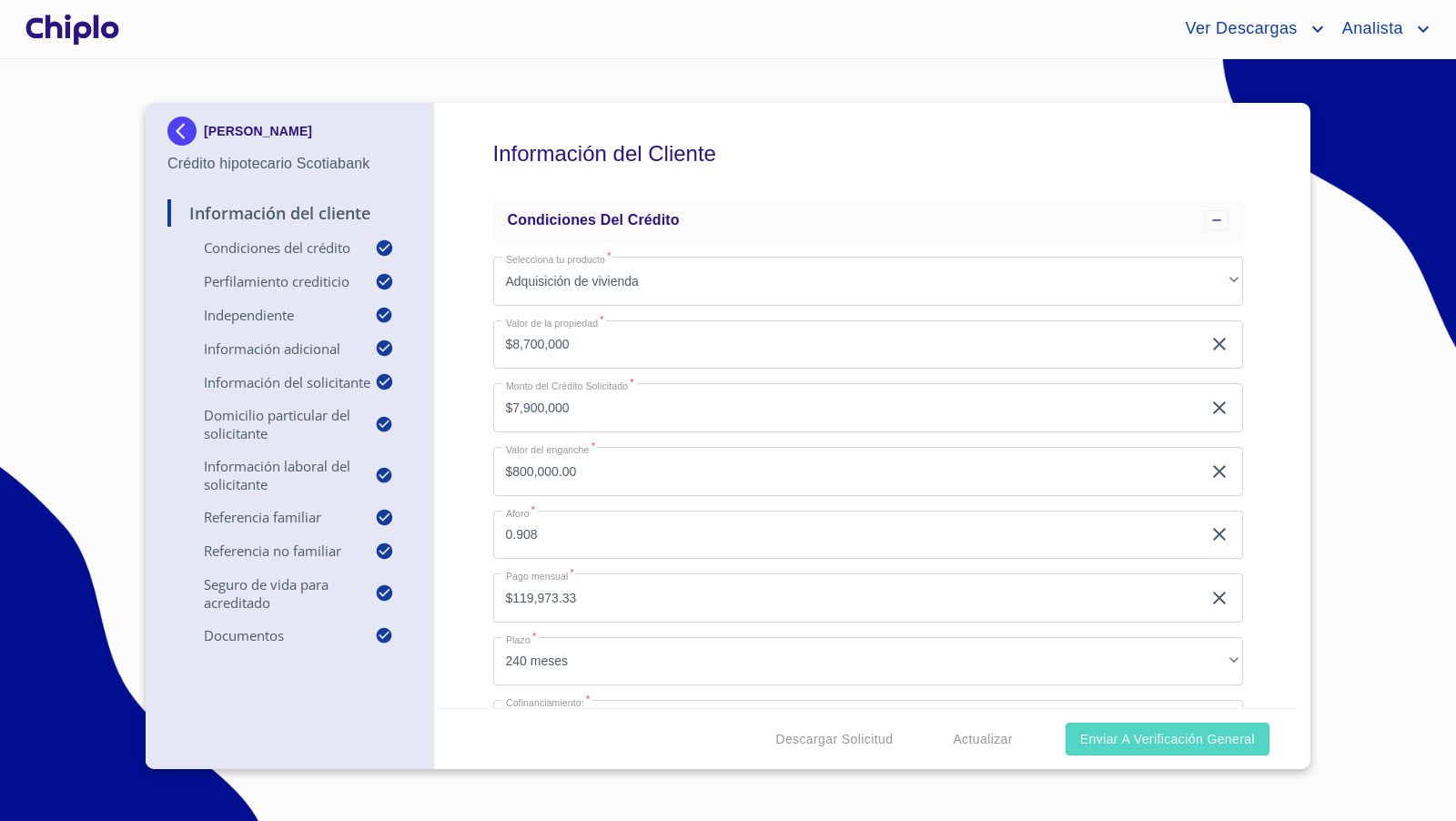
click at [1206, 742] on span "Enviar a Verificación General" at bounding box center [1167, 739] width 175 height 23
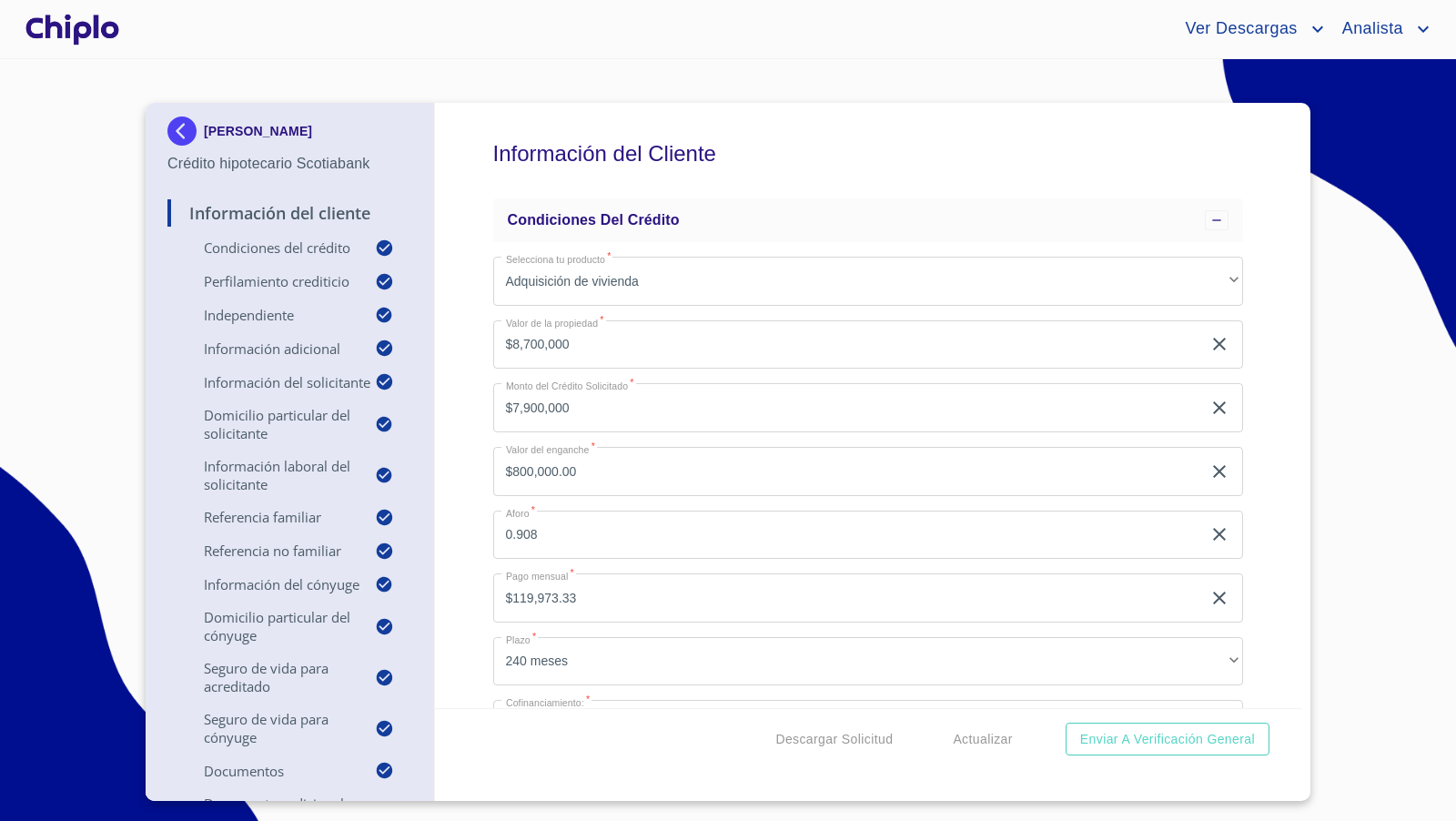
scroll to position [87, 0]
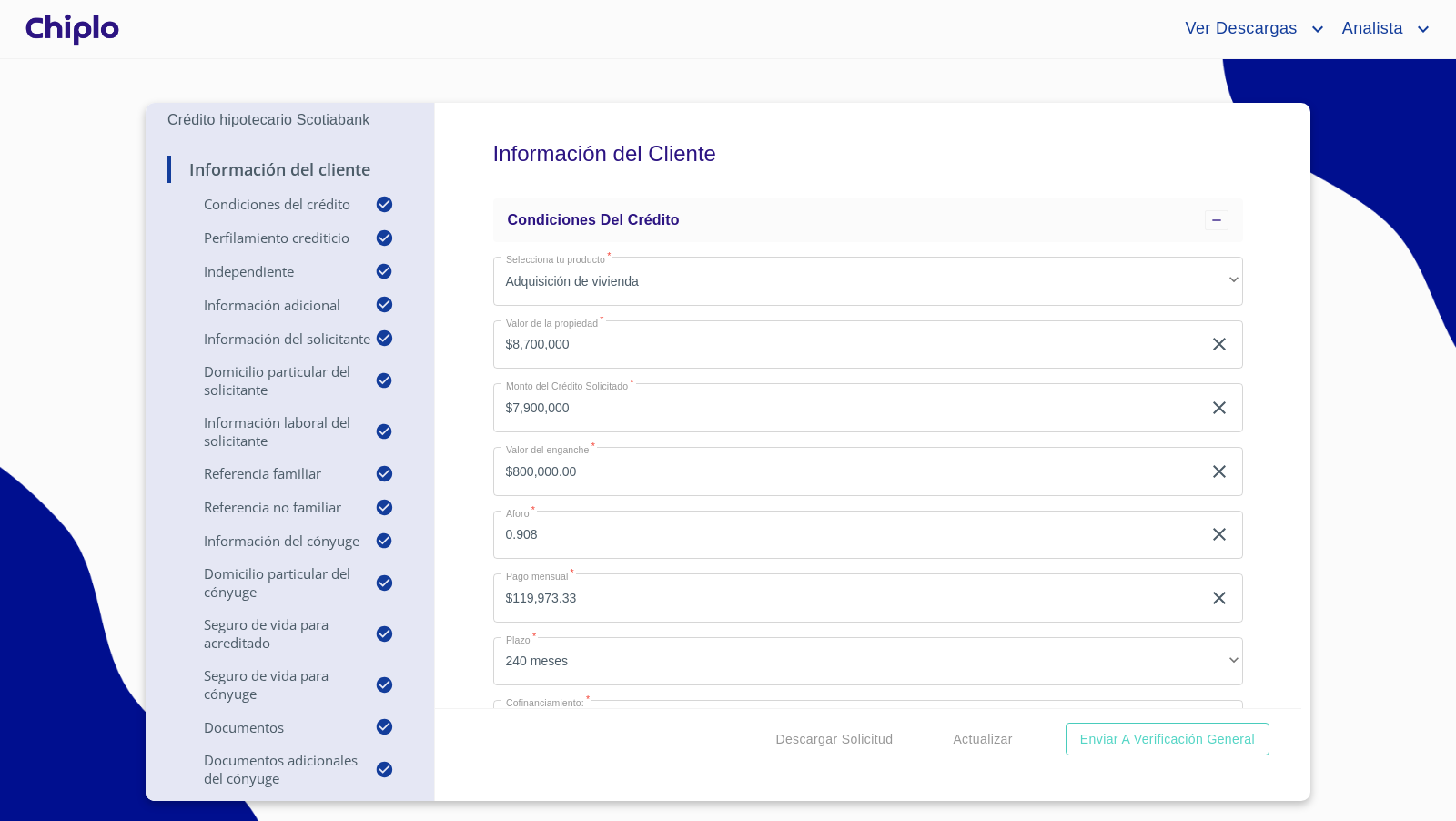
click at [1280, 598] on div "Información del Cliente Condiciones del Crédito Selecciona tu producto   * Adqu…" at bounding box center [868, 405] width 867 height 605
click at [1145, 740] on span "Enviar a Verificación General" at bounding box center [1167, 739] width 175 height 23
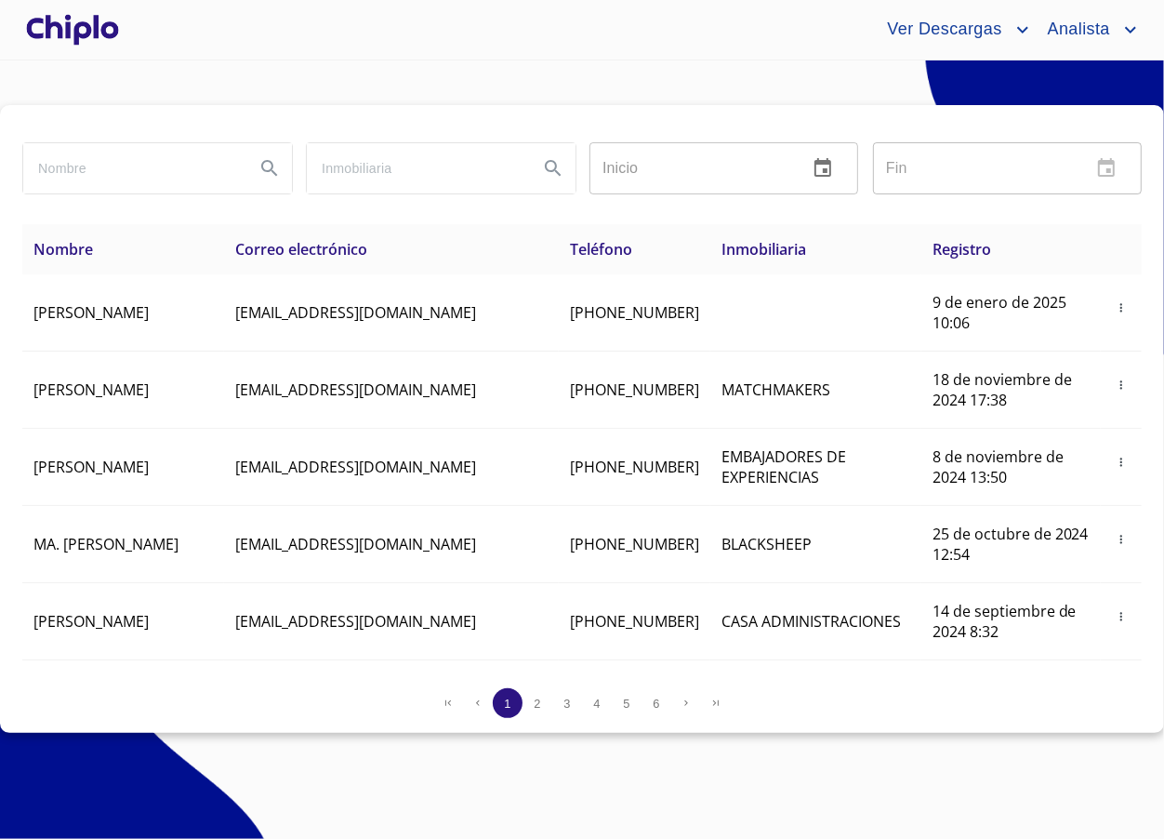
click at [101, 33] on div at bounding box center [72, 30] width 100 height 60
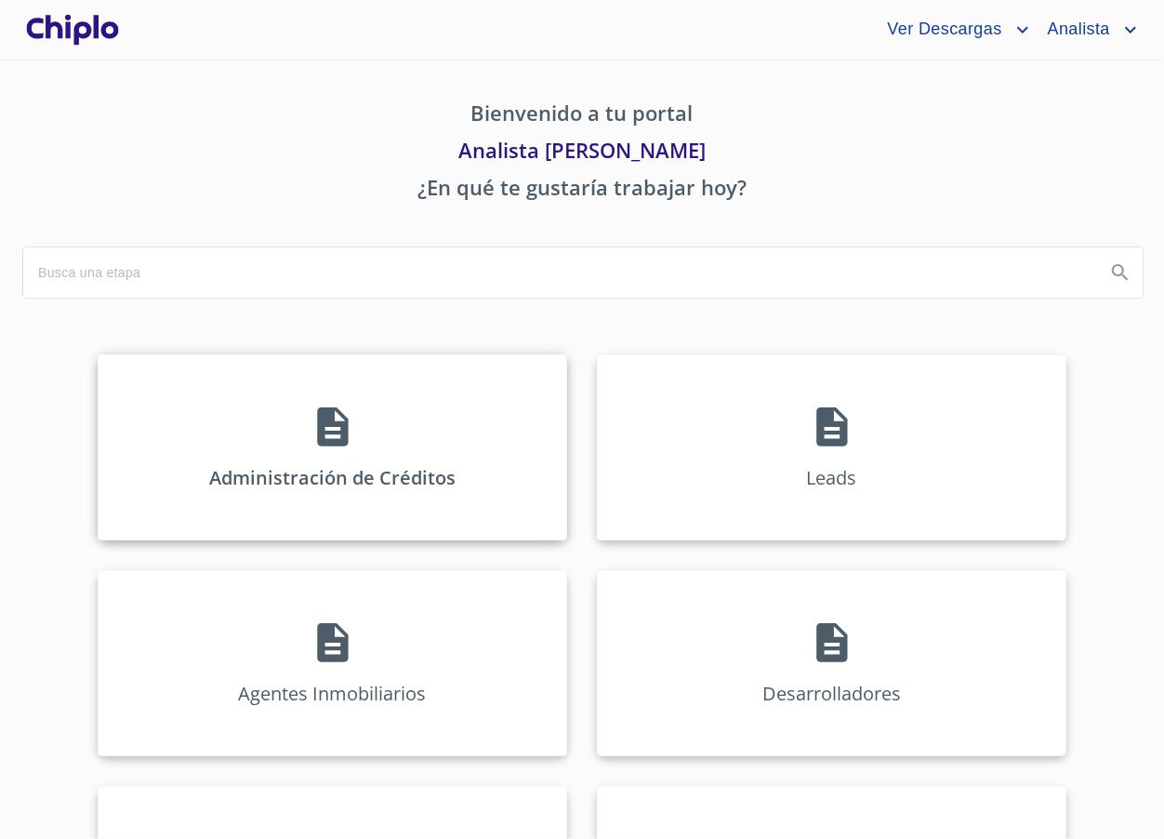
click at [351, 425] on div "Administración de Créditos" at bounding box center [333, 447] width 470 height 186
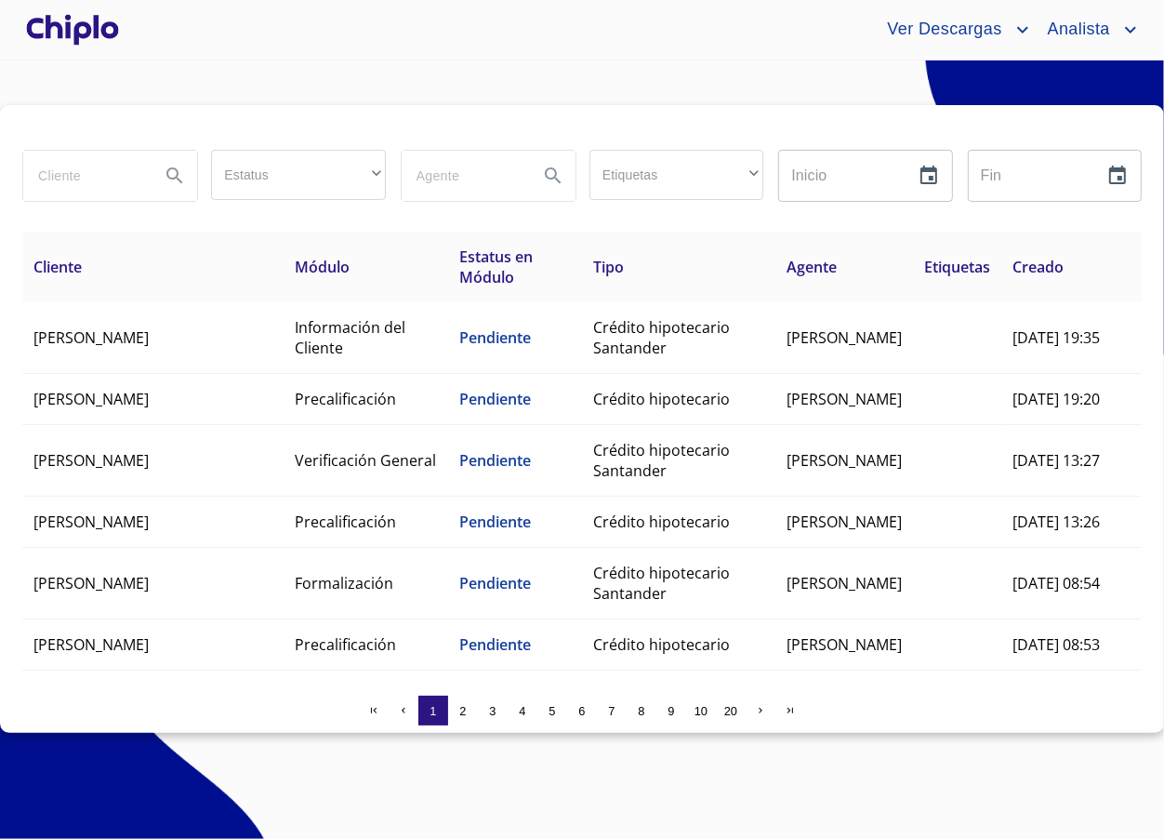
click at [117, 179] on input "search" at bounding box center [84, 176] width 122 height 50
type input "CARLOS M"
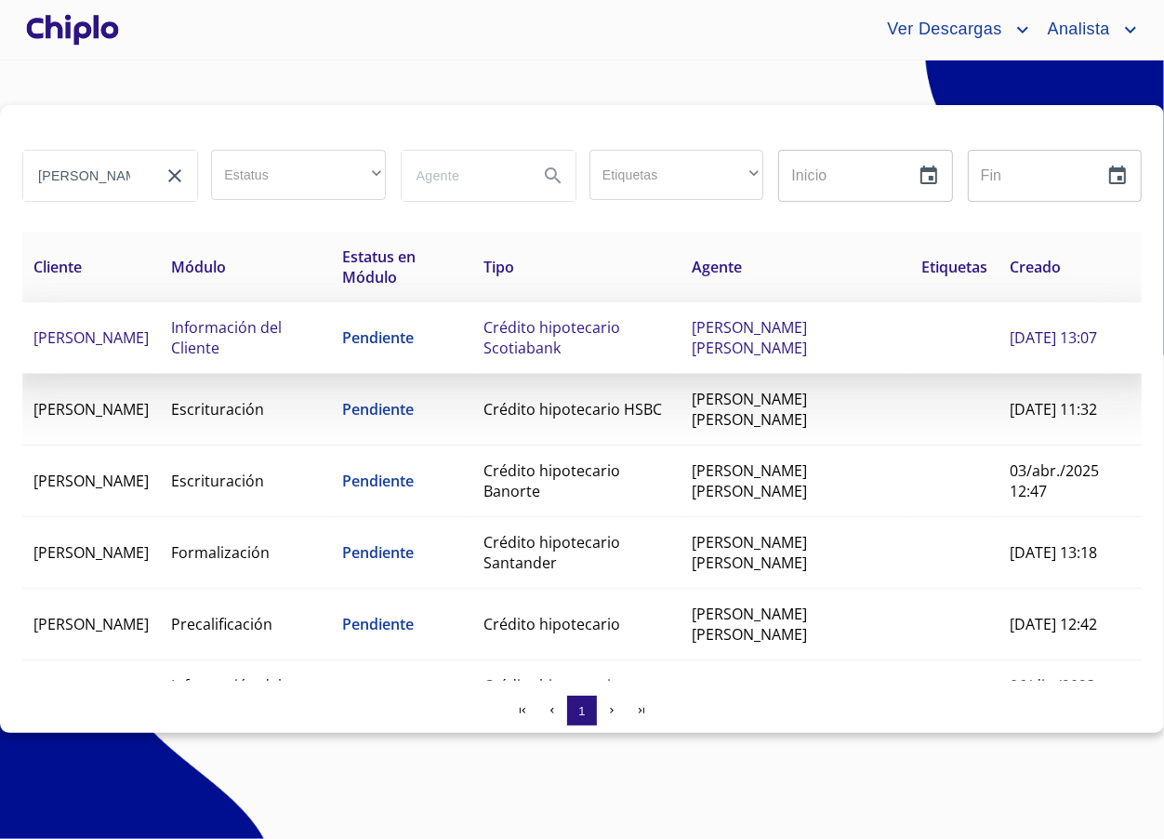
click at [669, 338] on td "Crédito hipotecario Scotiabank" at bounding box center [576, 338] width 208 height 72
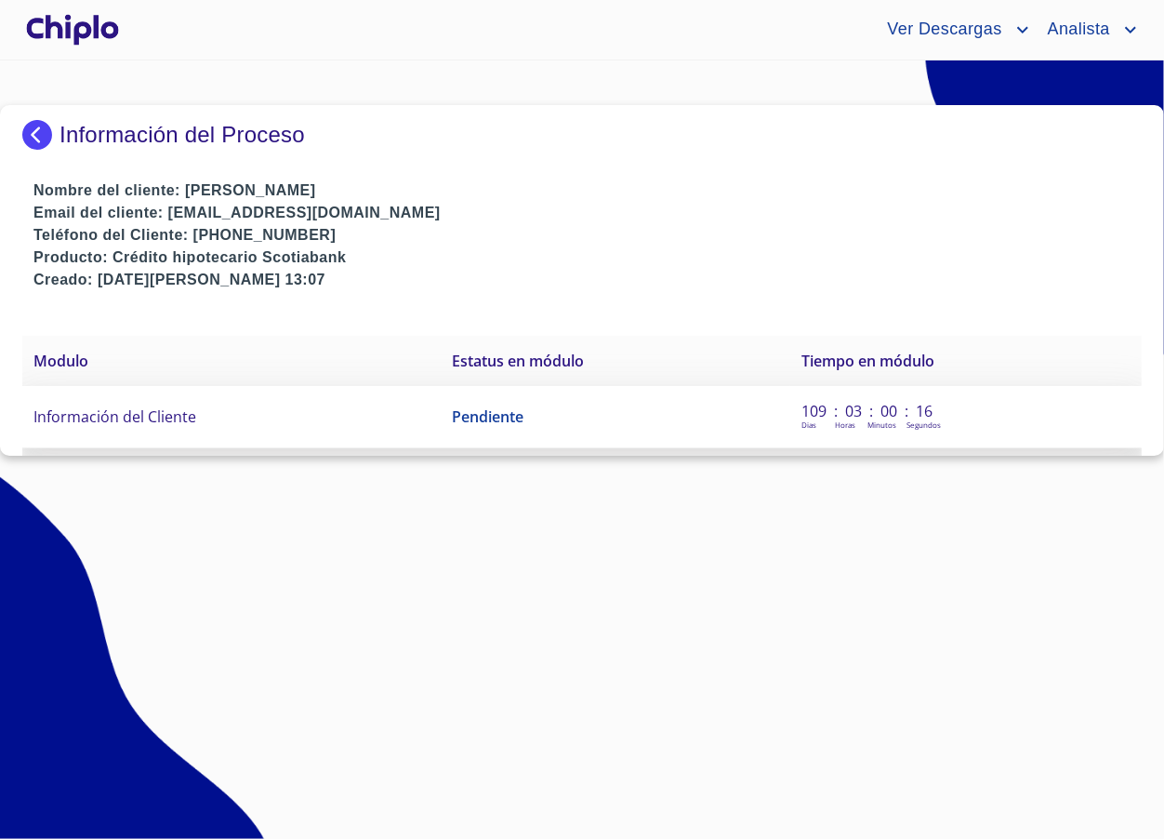
click at [215, 410] on td "Información del Cliente" at bounding box center [231, 417] width 418 height 62
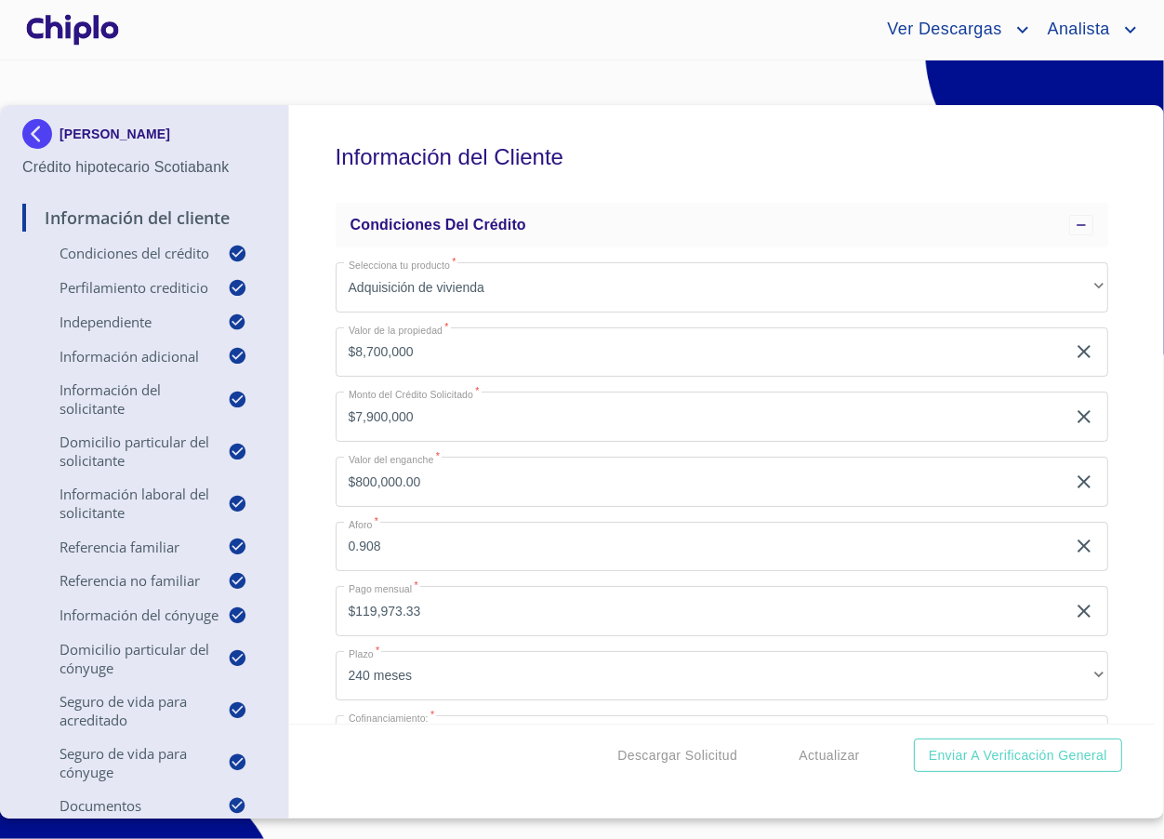
click at [1121, 403] on div "Información del Cliente Condiciones del Crédito Selecciona tu producto   * Adqu…" at bounding box center [722, 414] width 867 height 618
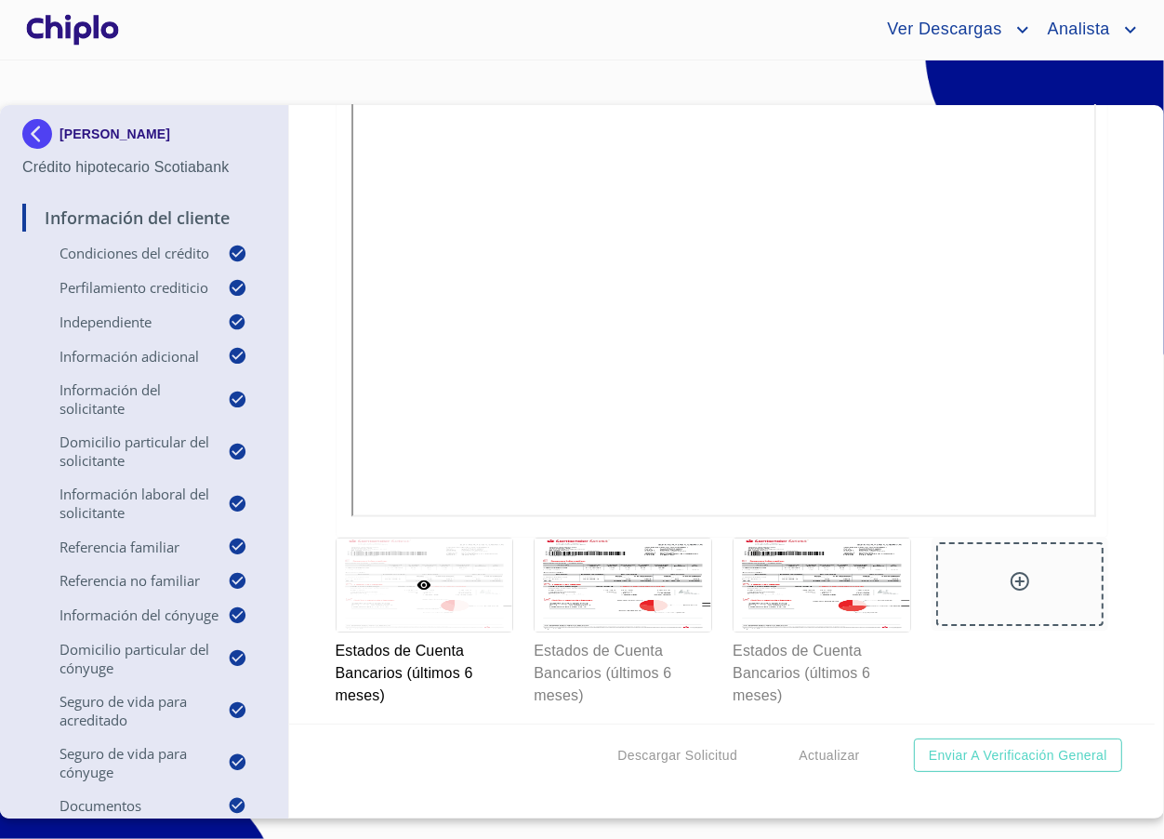
scroll to position [12316, 0]
click at [637, 536] on div at bounding box center [623, 582] width 177 height 93
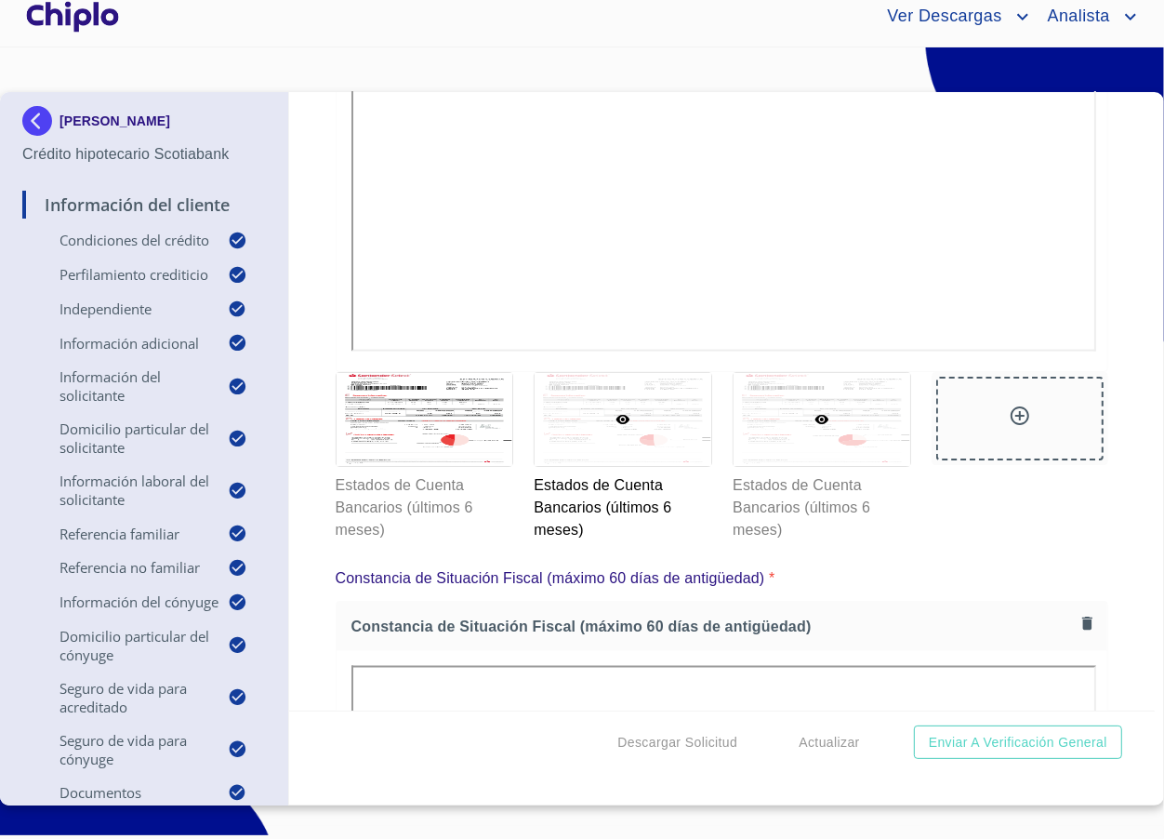
click at [832, 373] on div at bounding box center [822, 419] width 177 height 93
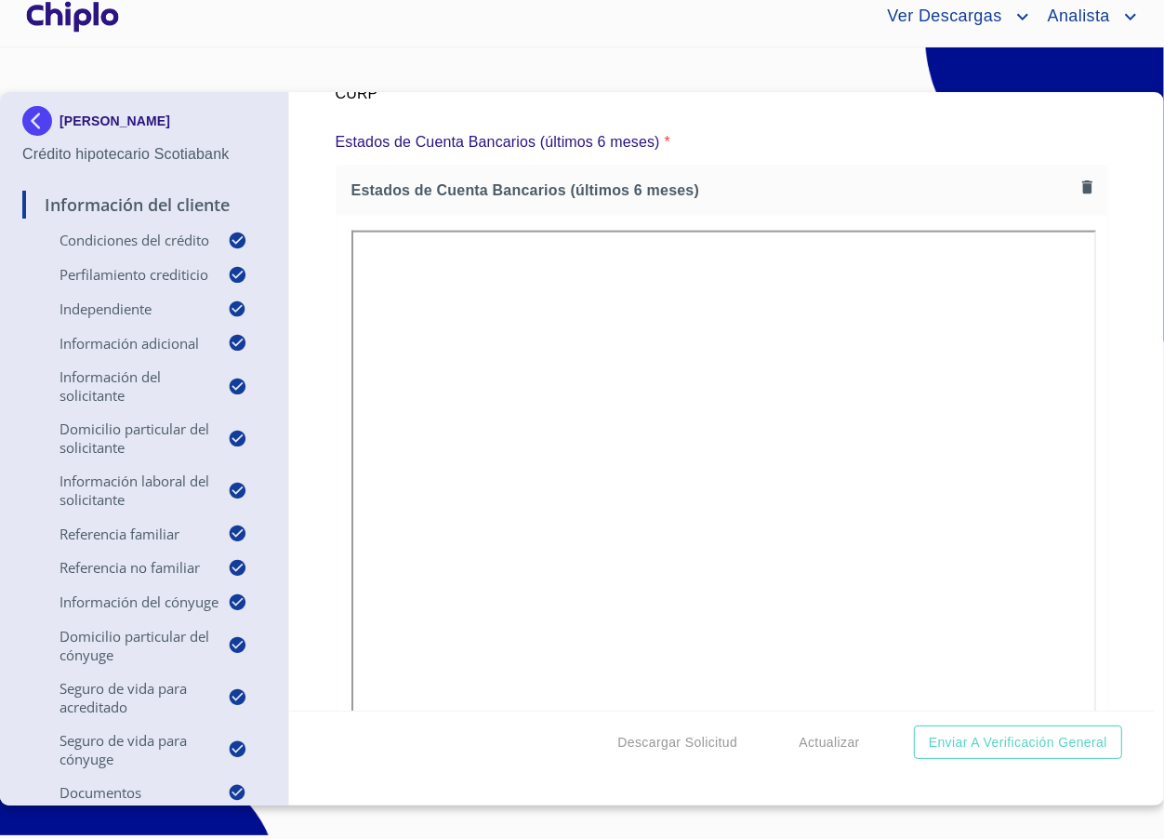
click at [1110, 415] on div "Información del Cliente Condiciones del Crédito Selecciona tu producto   * Adqu…" at bounding box center [722, 401] width 867 height 618
click at [1097, 631] on div "Información del Cliente Condiciones del Crédito Selecciona tu producto   * Adqu…" at bounding box center [722, 401] width 867 height 618
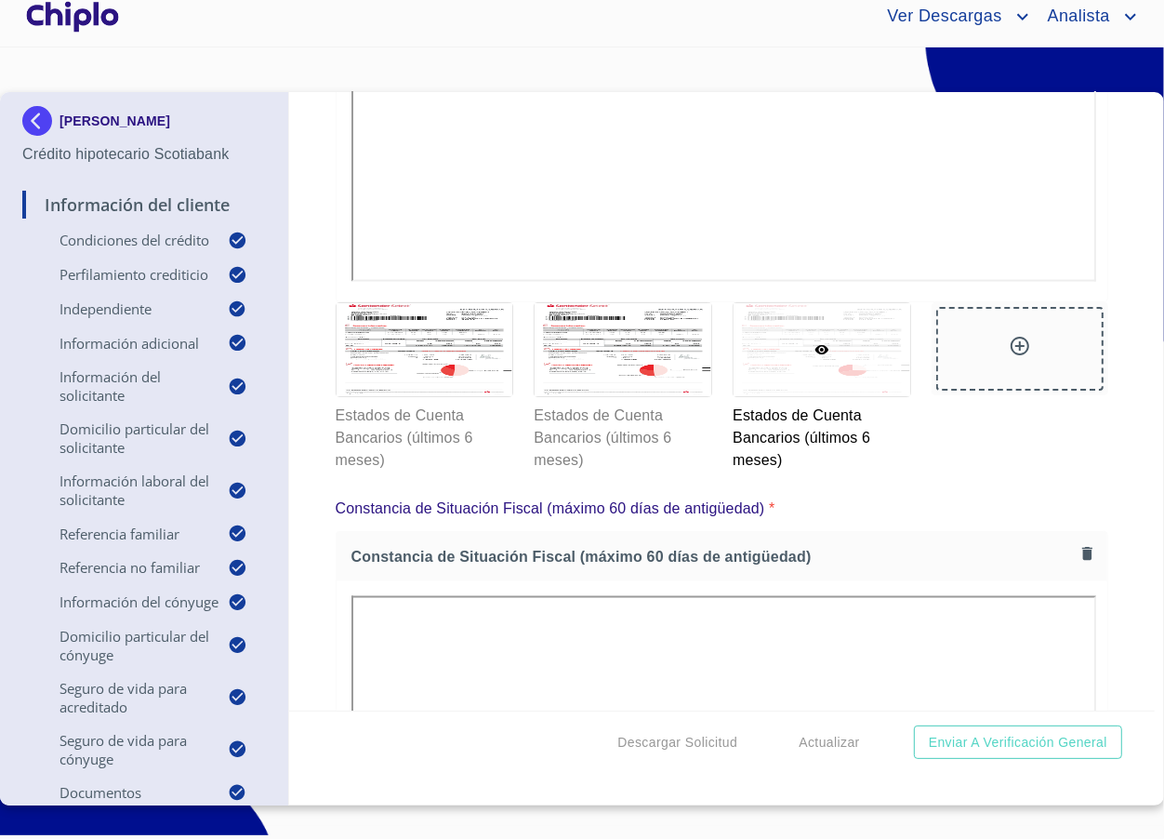
scroll to position [12532, 0]
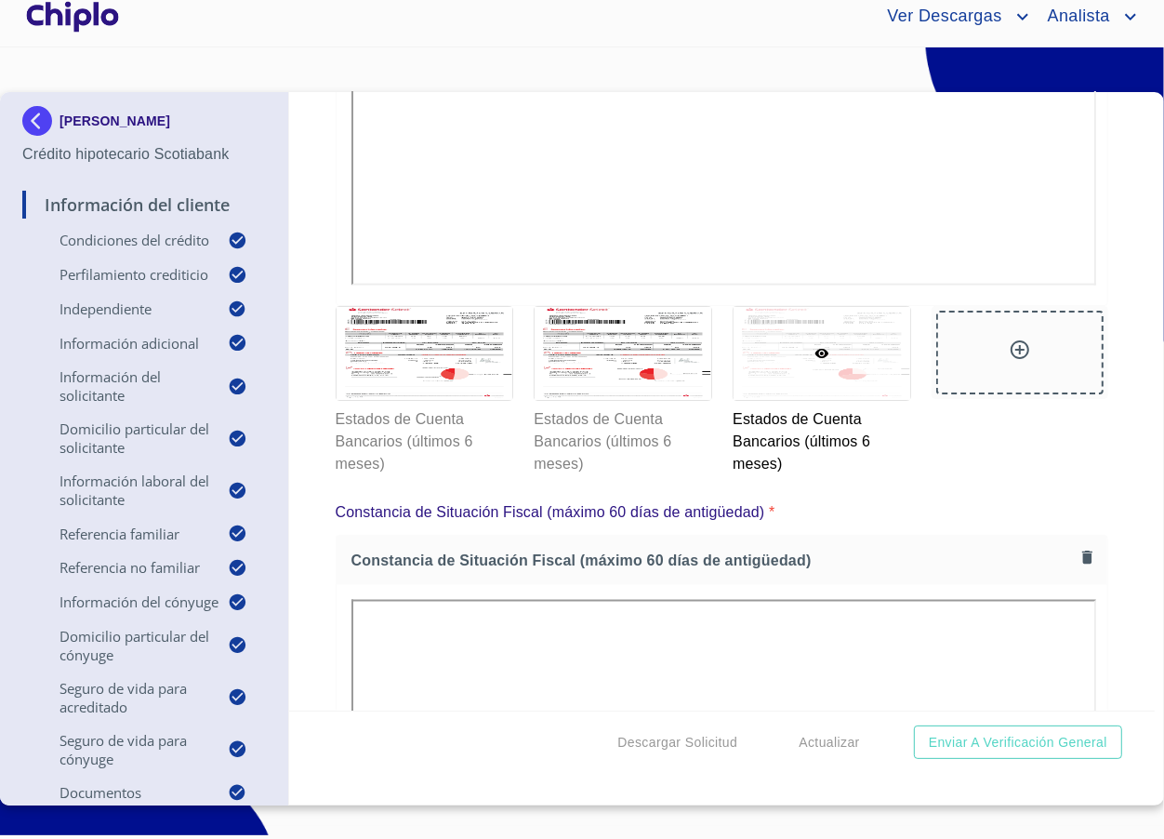
click at [1009, 338] on div at bounding box center [1020, 351] width 22 height 27
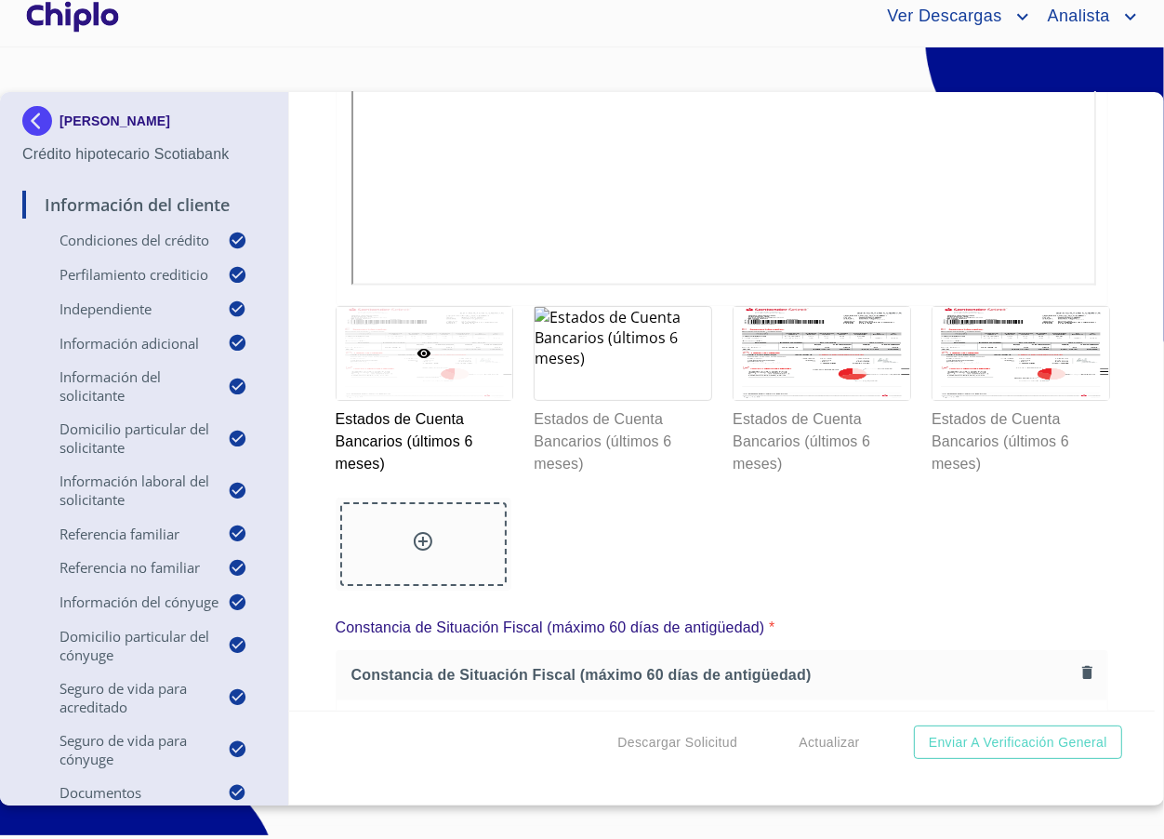
scroll to position [12851, 0]
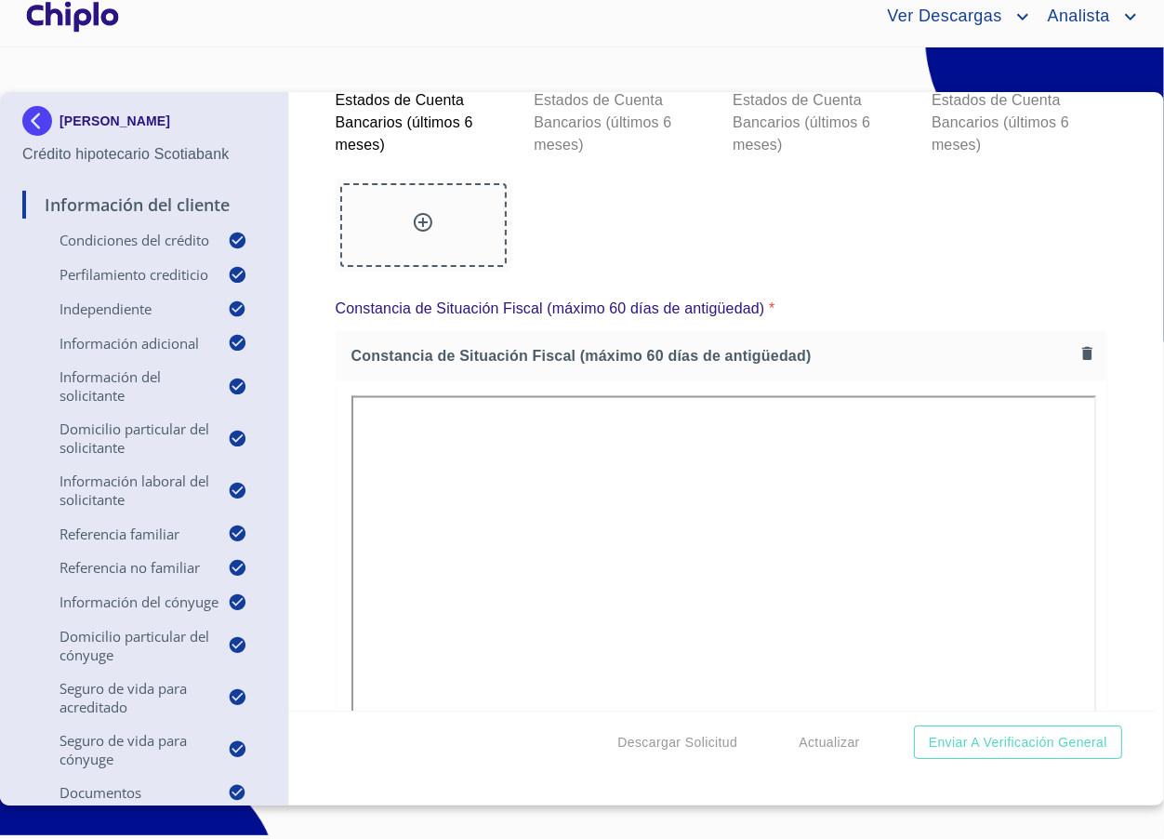
click at [1119, 536] on div "Información del Cliente Condiciones del Crédito Selecciona tu producto   * Adqu…" at bounding box center [722, 401] width 867 height 618
click at [1016, 738] on span "Enviar a Verificación General" at bounding box center [1018, 742] width 179 height 23
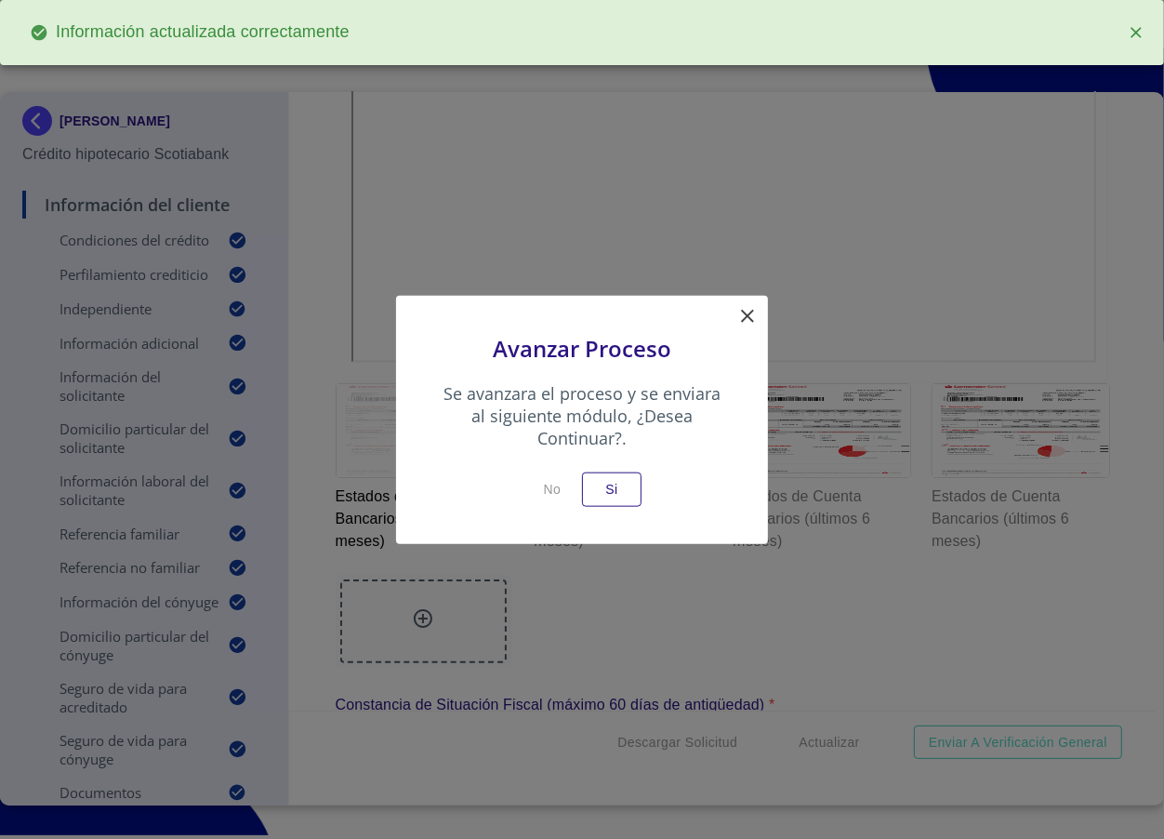
scroll to position [13247, 0]
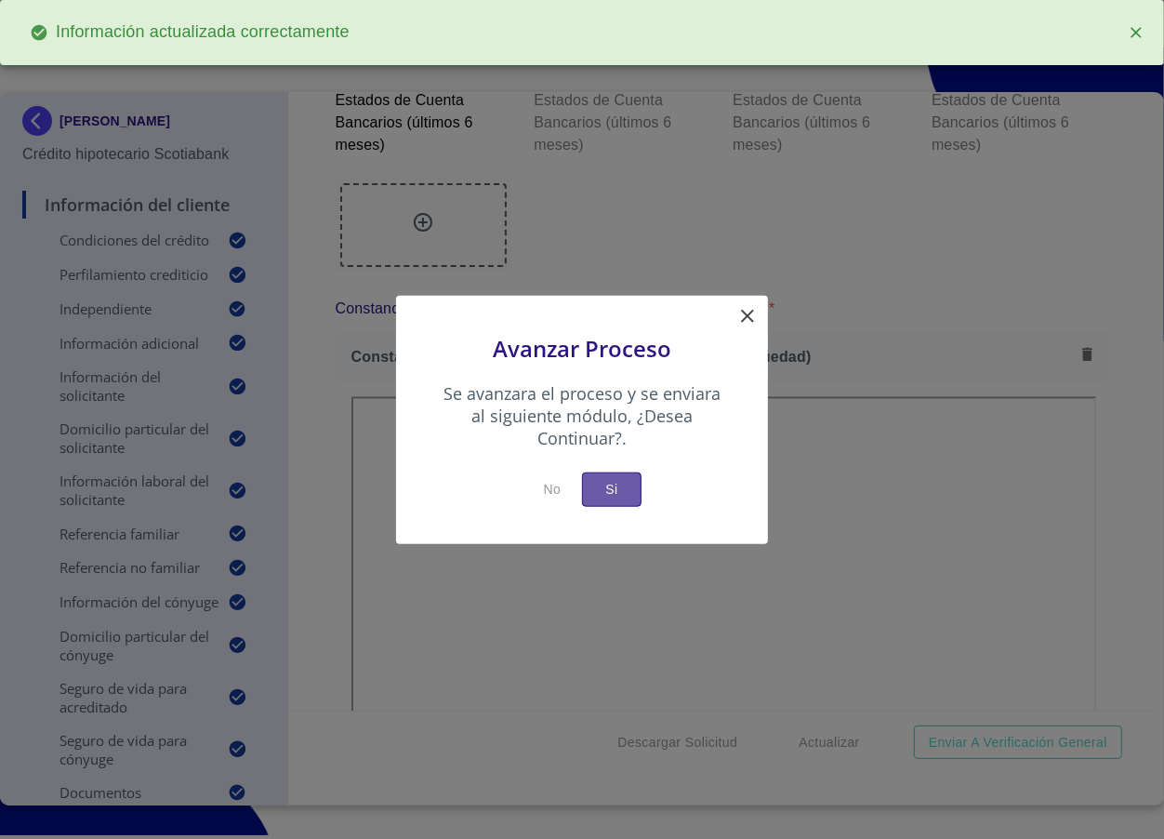
click at [624, 484] on span "Si" at bounding box center [612, 489] width 30 height 23
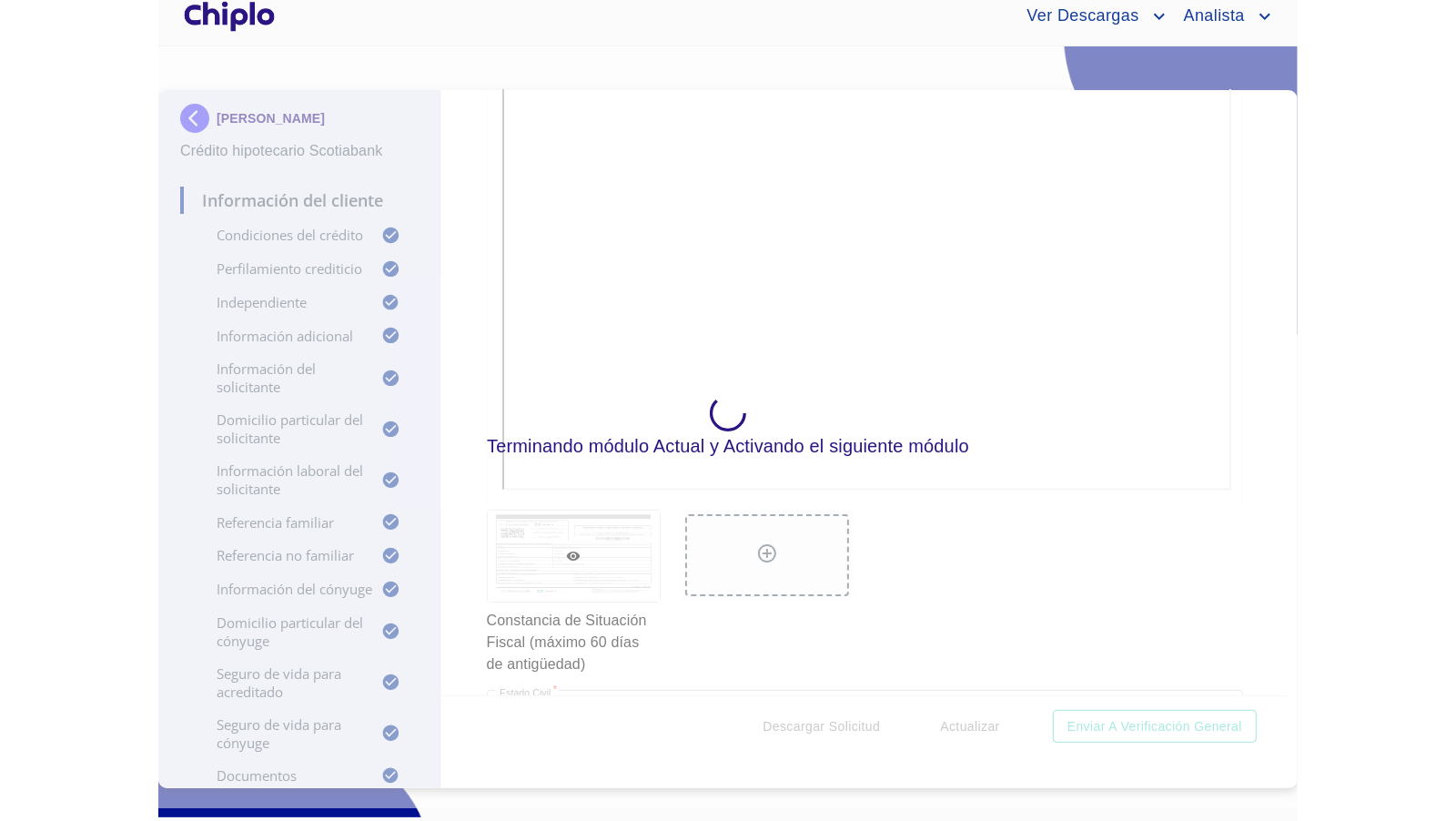
scroll to position [12575, 0]
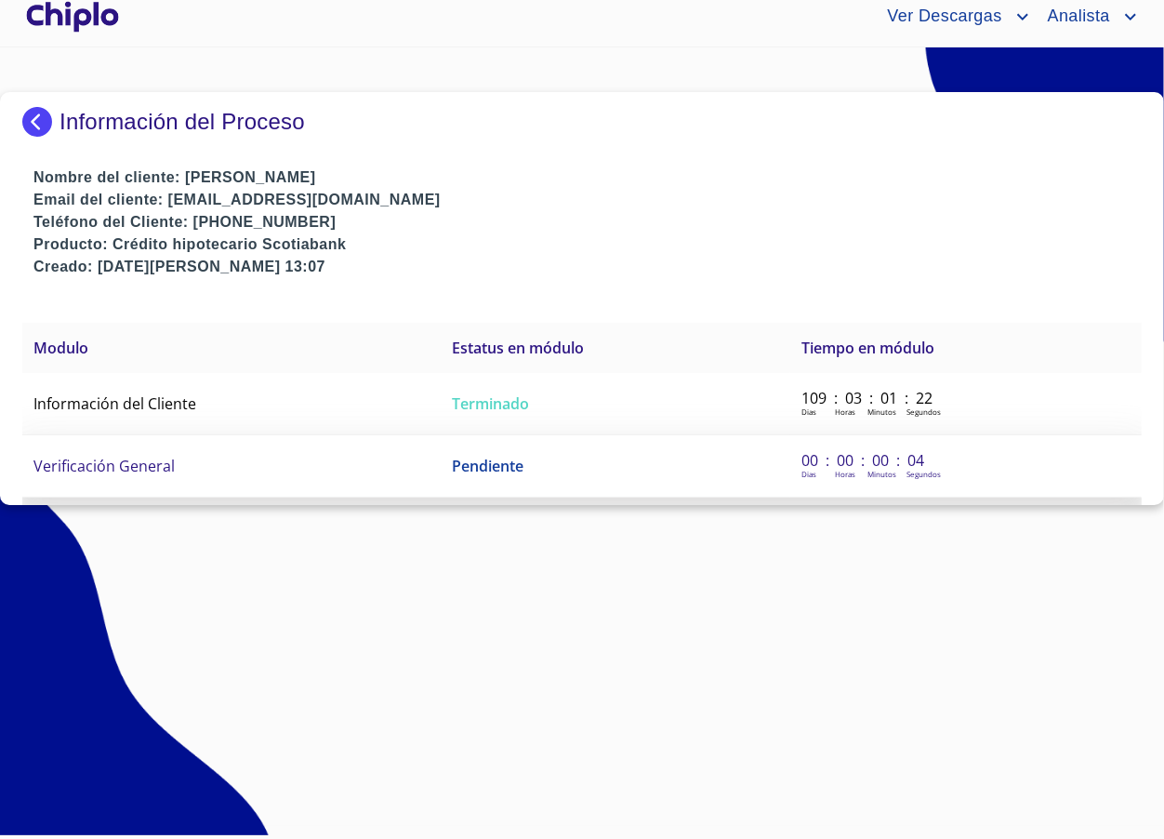
click at [195, 458] on td "Verificación General" at bounding box center [231, 466] width 418 height 62
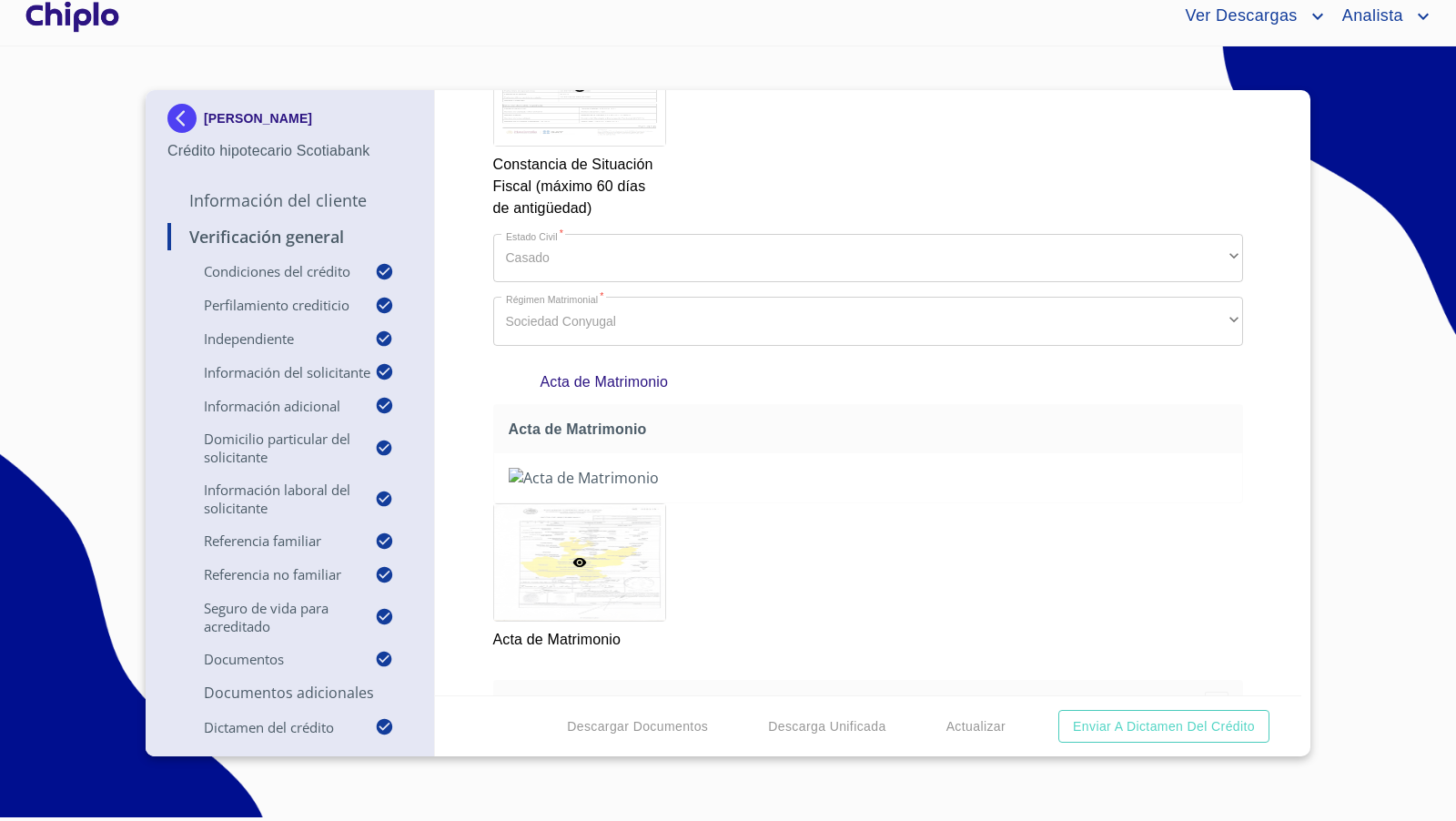
scroll to position [14006, 0]
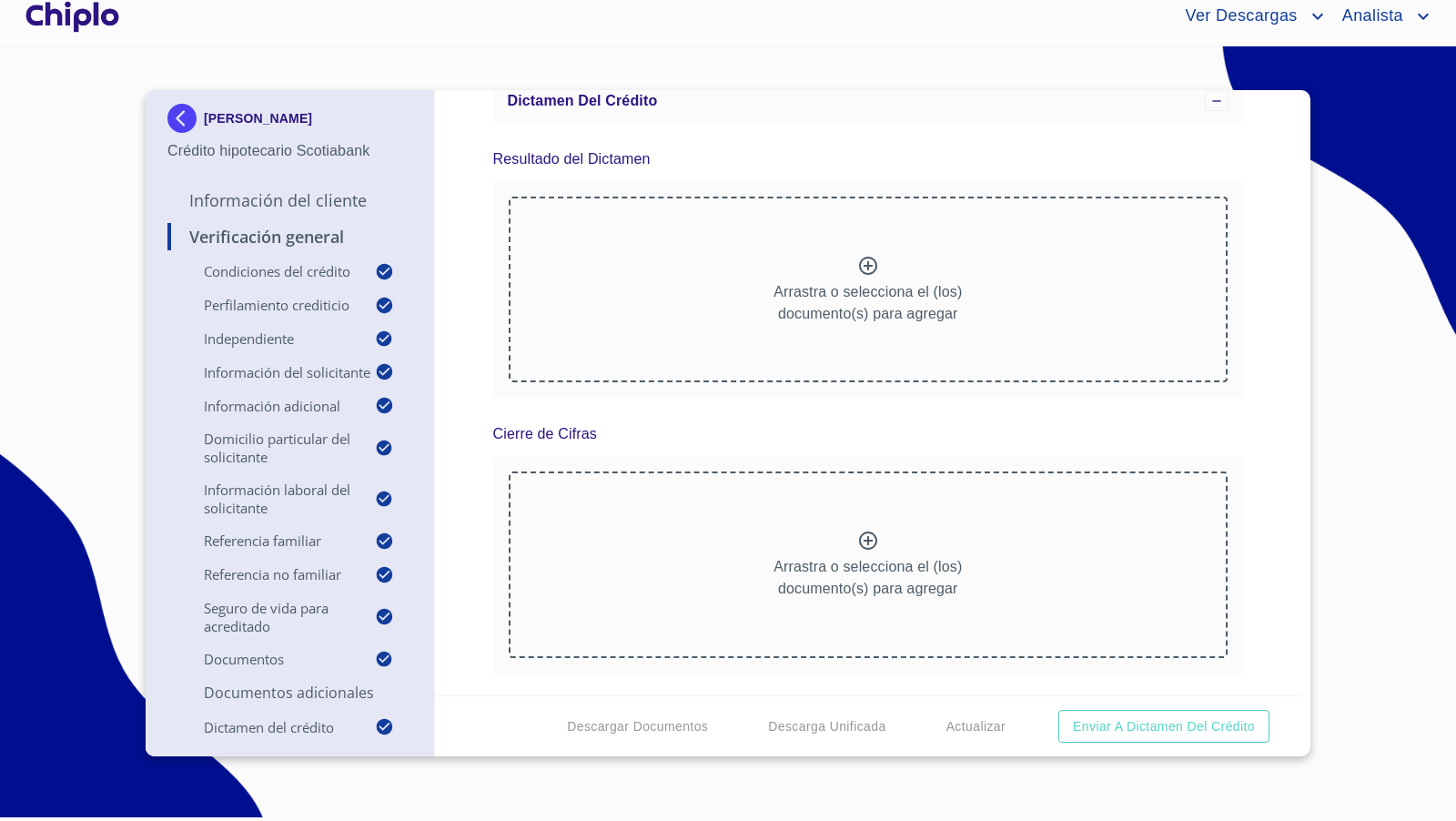
click at [1270, 494] on div "Verificación General Condiciones del Crédito Selecciona tu producto   * Adquisi…" at bounding box center [868, 392] width 867 height 605
click at [1244, 427] on div "Verificación General Condiciones del Crédito Selecciona tu producto   * Adquisi…" at bounding box center [868, 392] width 867 height 605
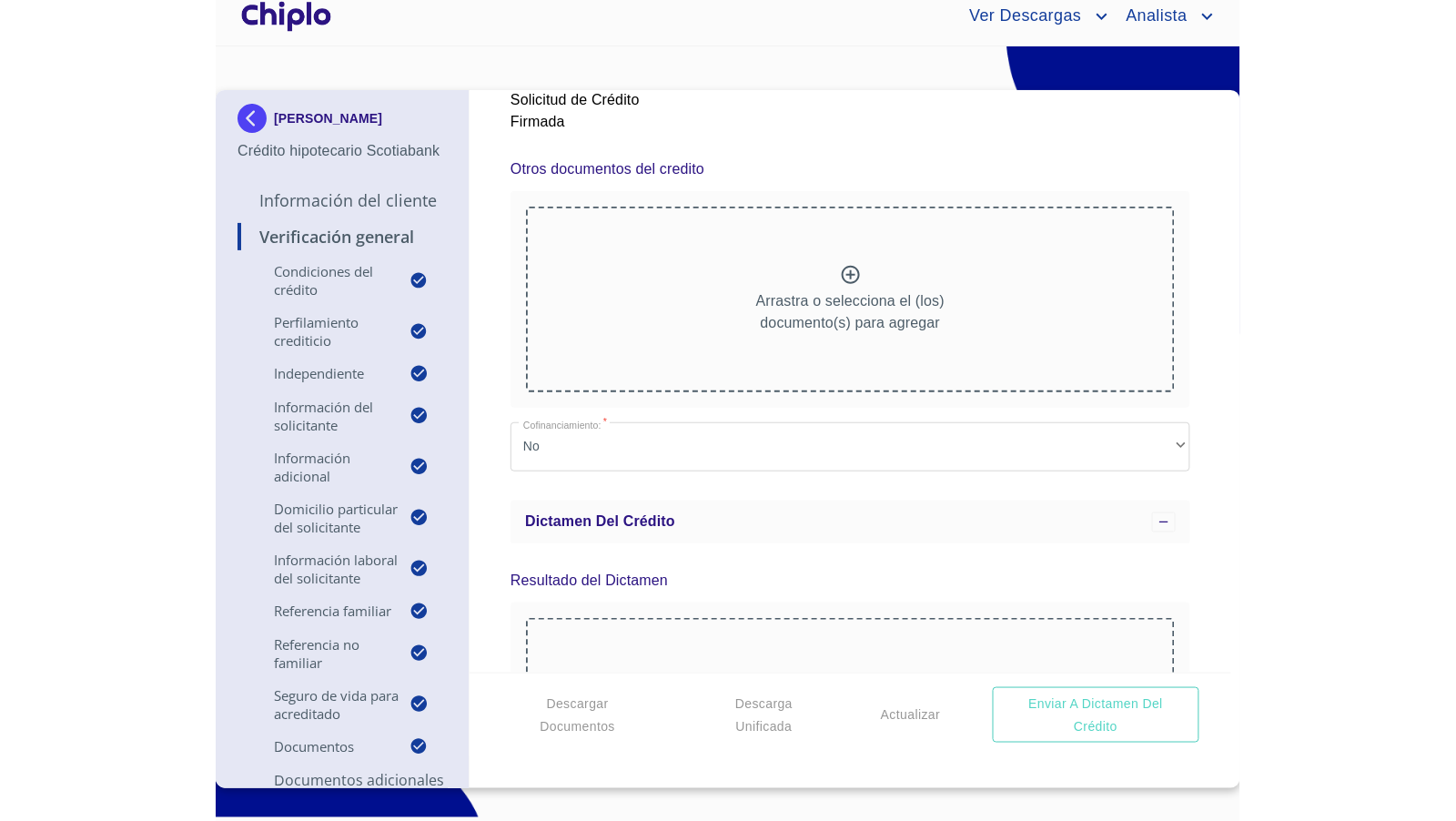
scroll to position [12694, 0]
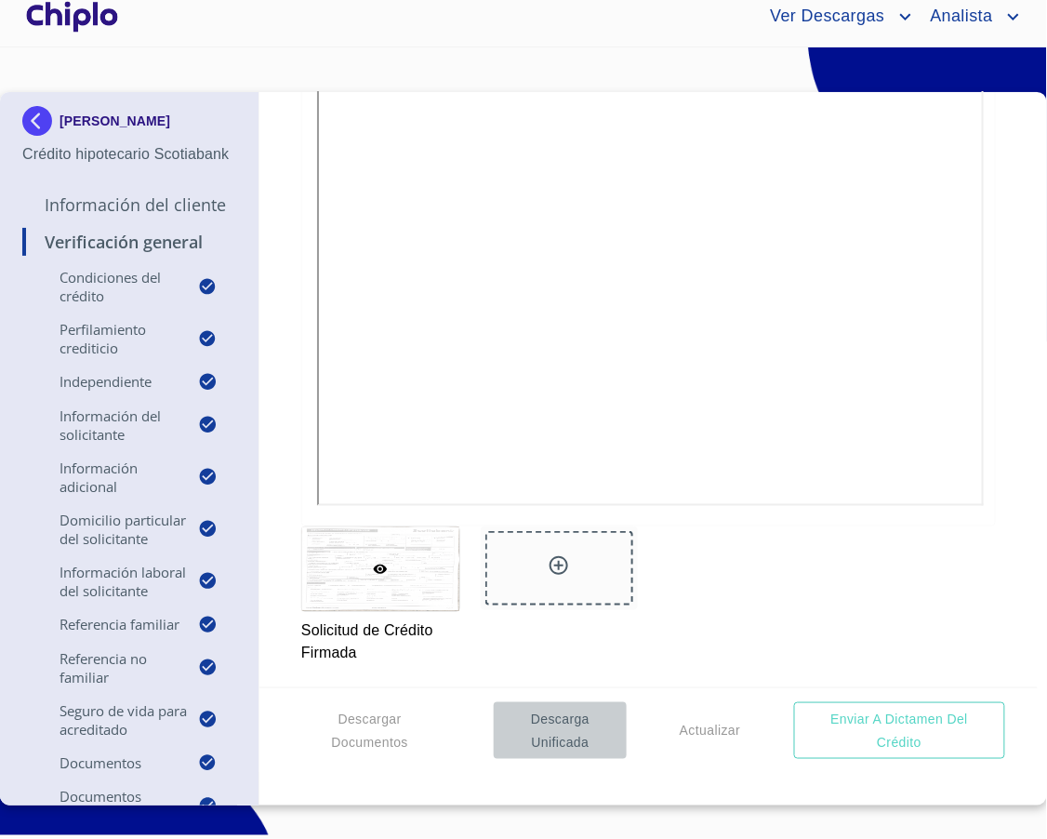
click at [555, 722] on span "Descarga Unificada" at bounding box center [559, 731] width 117 height 46
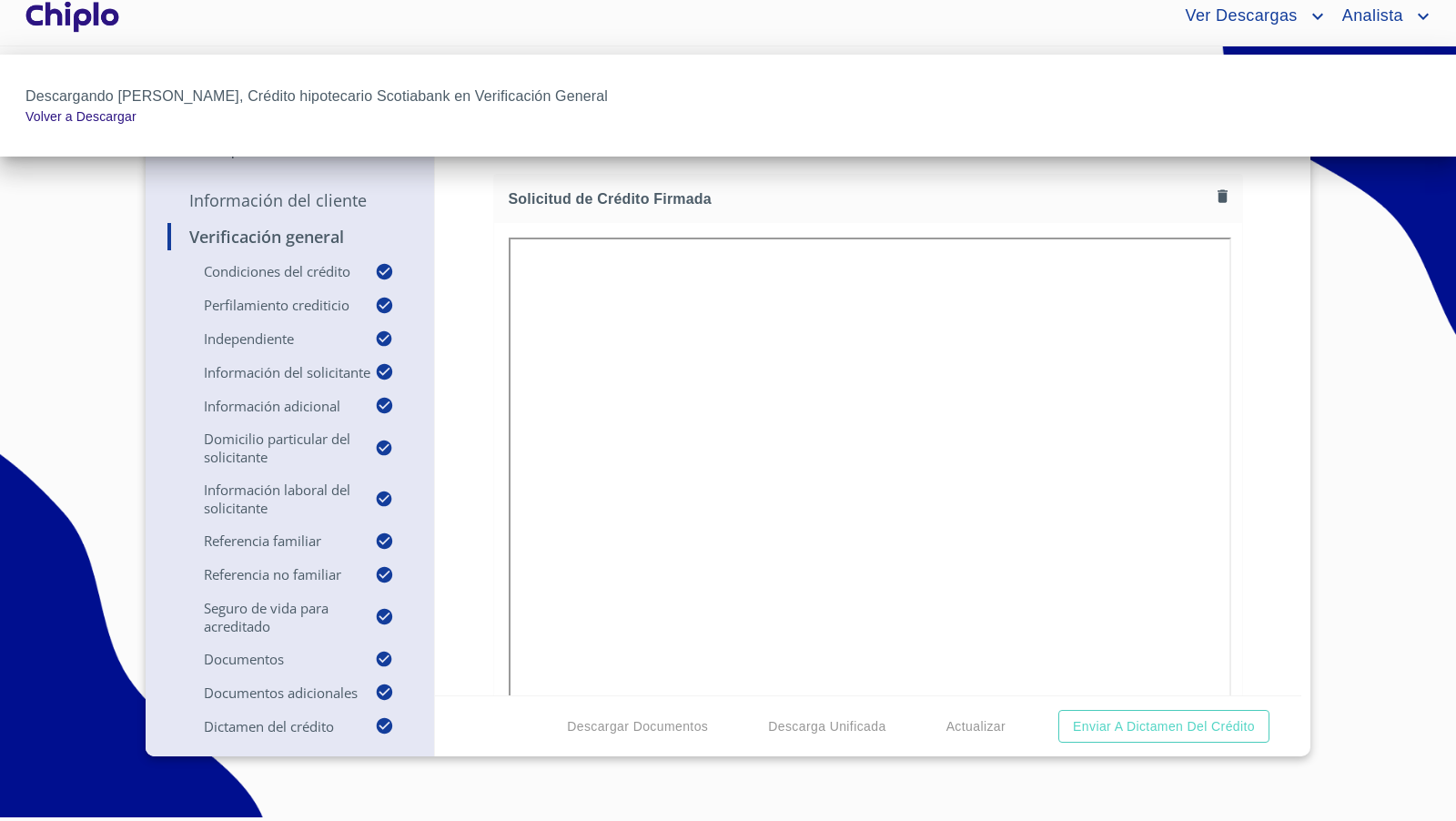
click at [1024, 645] on div at bounding box center [728, 410] width 1456 height 821
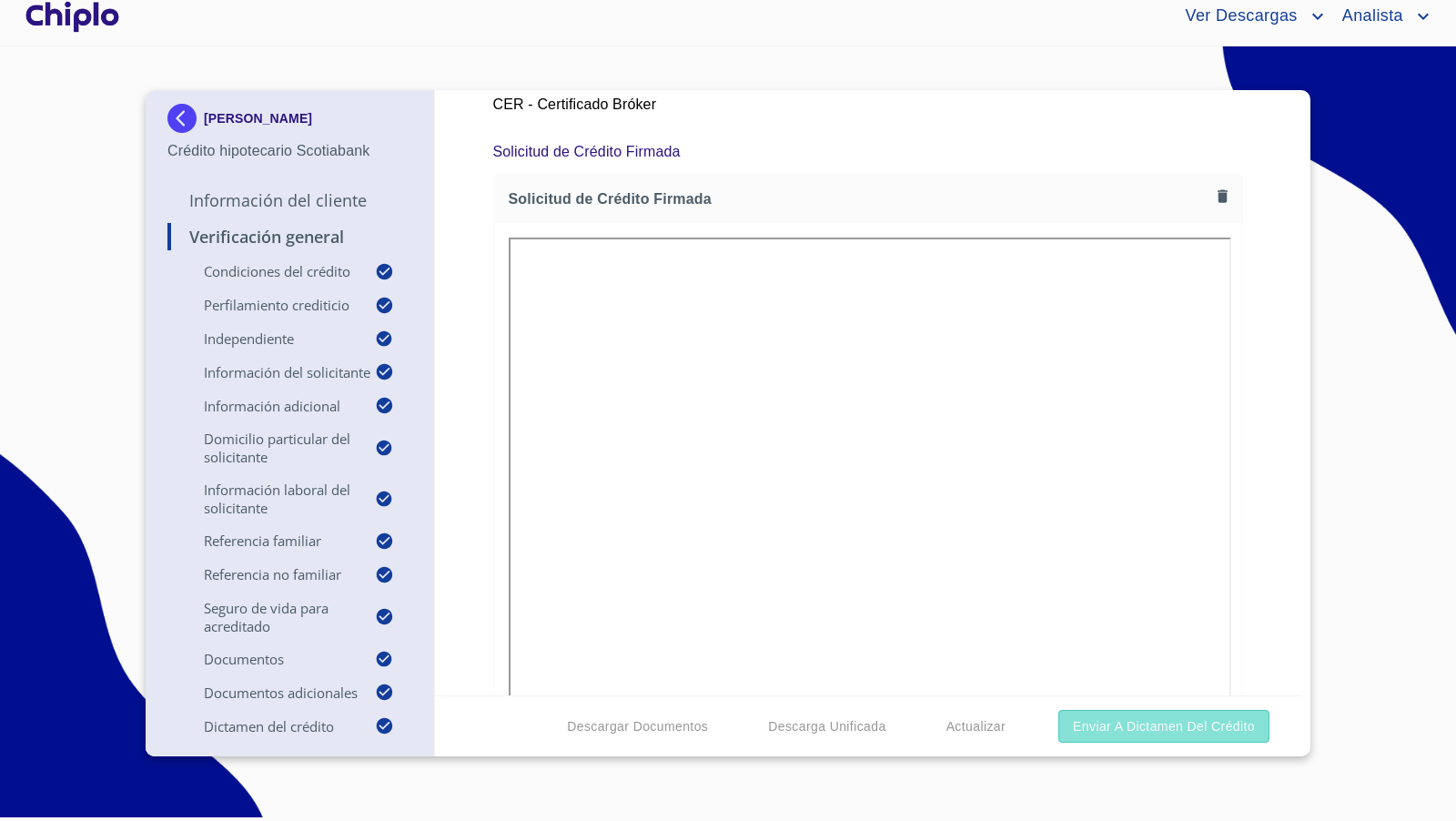
click at [1024, 725] on span "Enviar a Dictamen del Crédito" at bounding box center [1163, 726] width 182 height 23
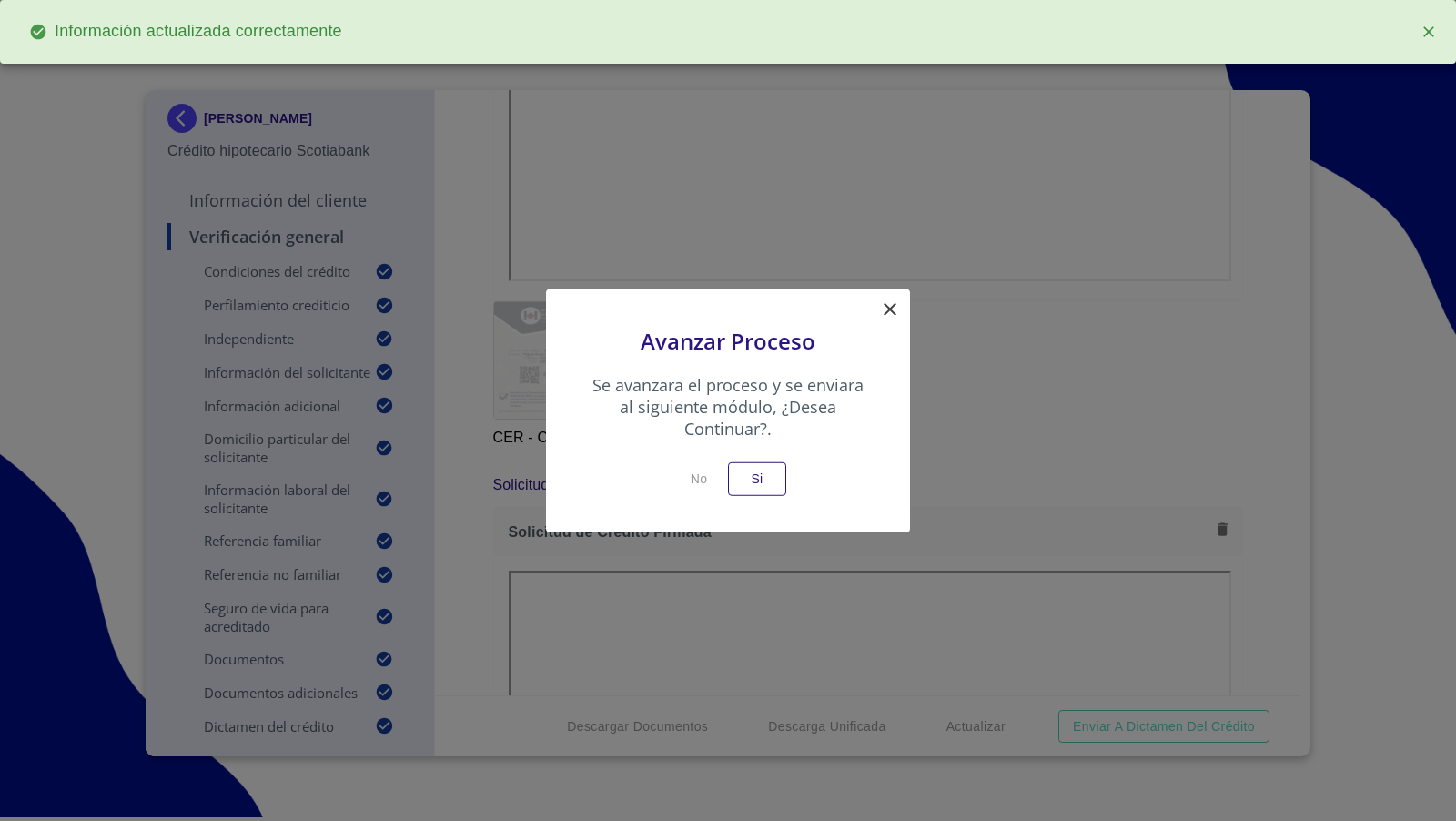
scroll to position [13027, 0]
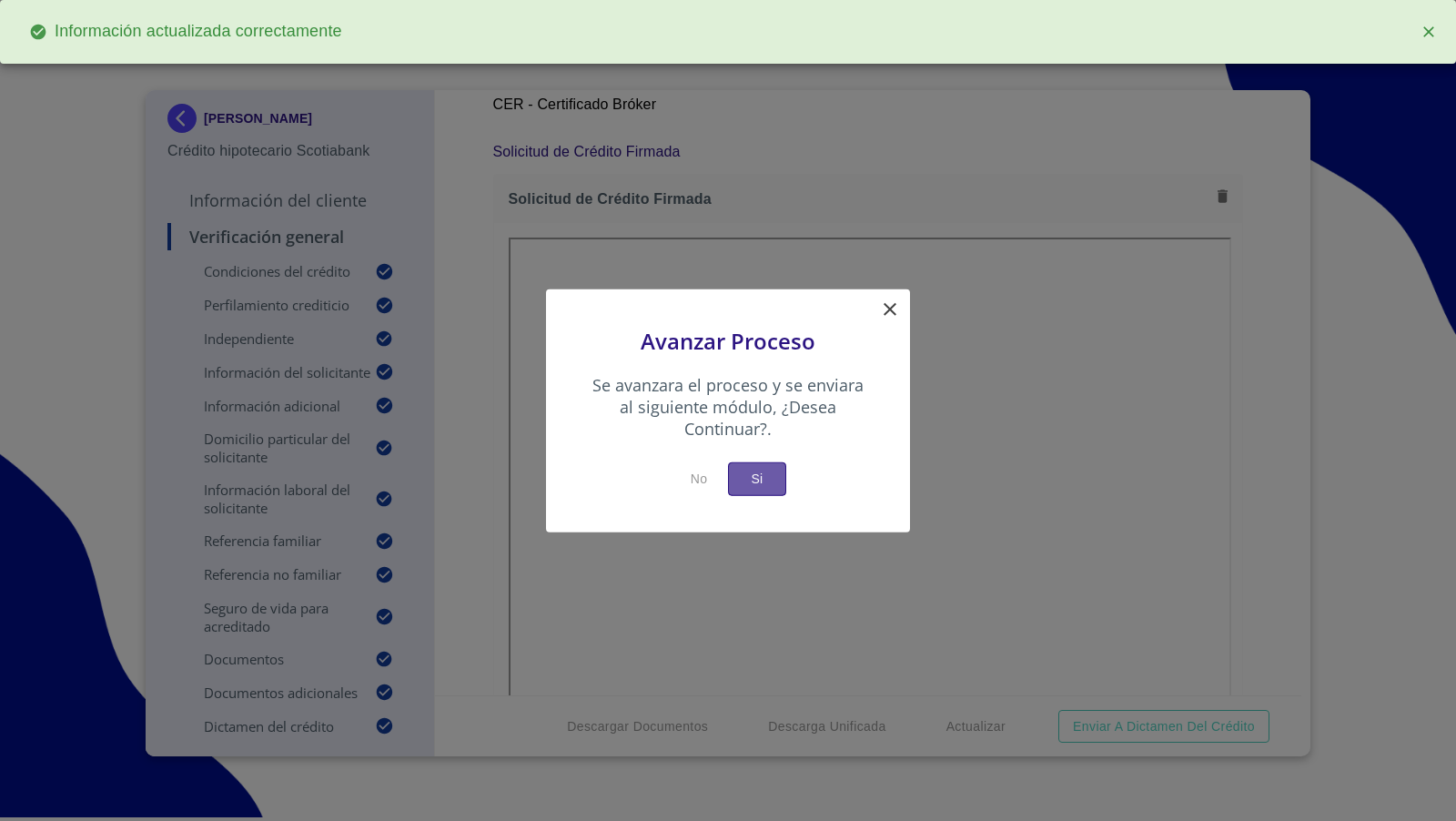
click at [762, 486] on span "Si" at bounding box center [757, 479] width 29 height 23
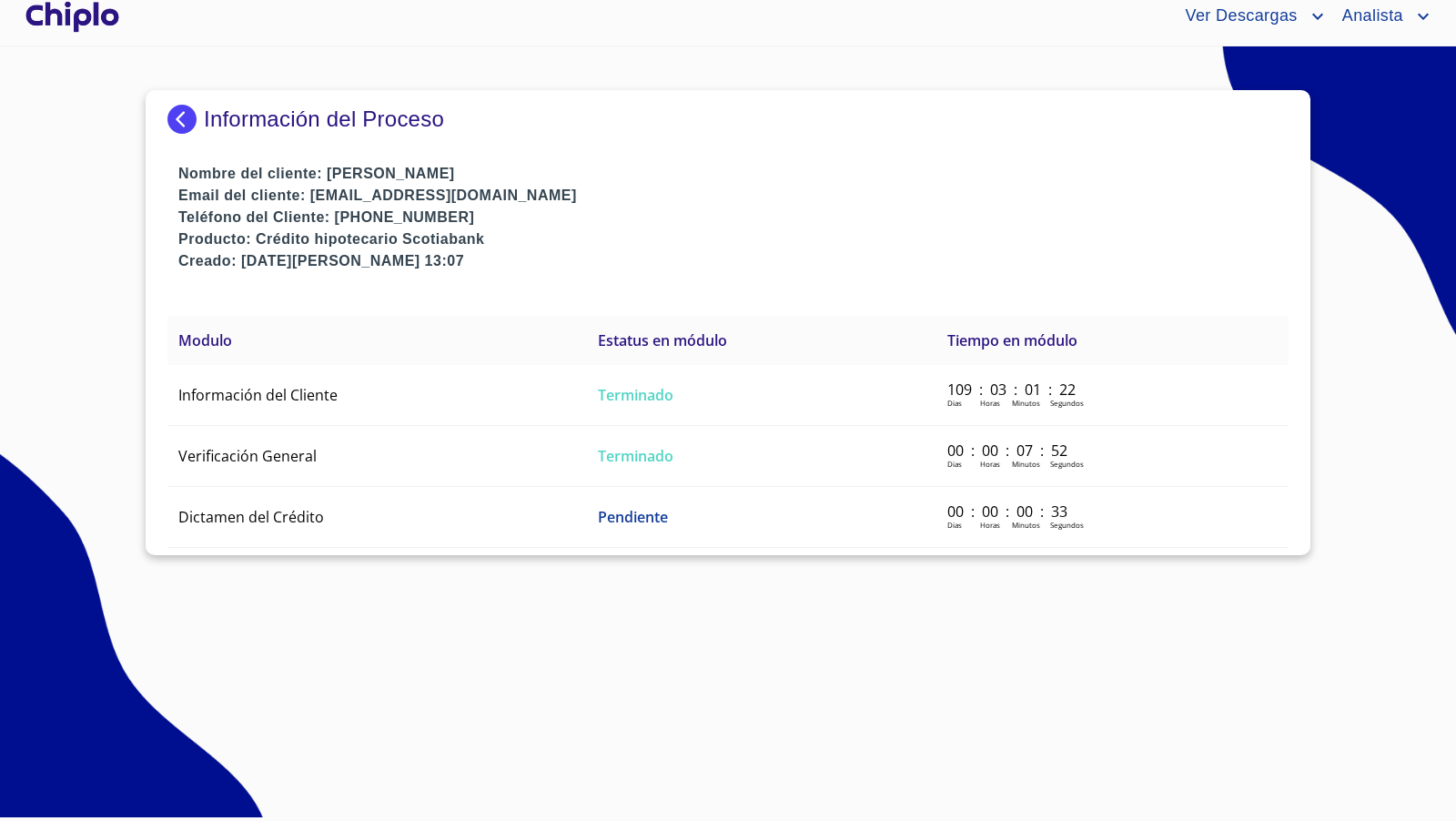
click at [56, 23] on div at bounding box center [71, 17] width 101 height 59
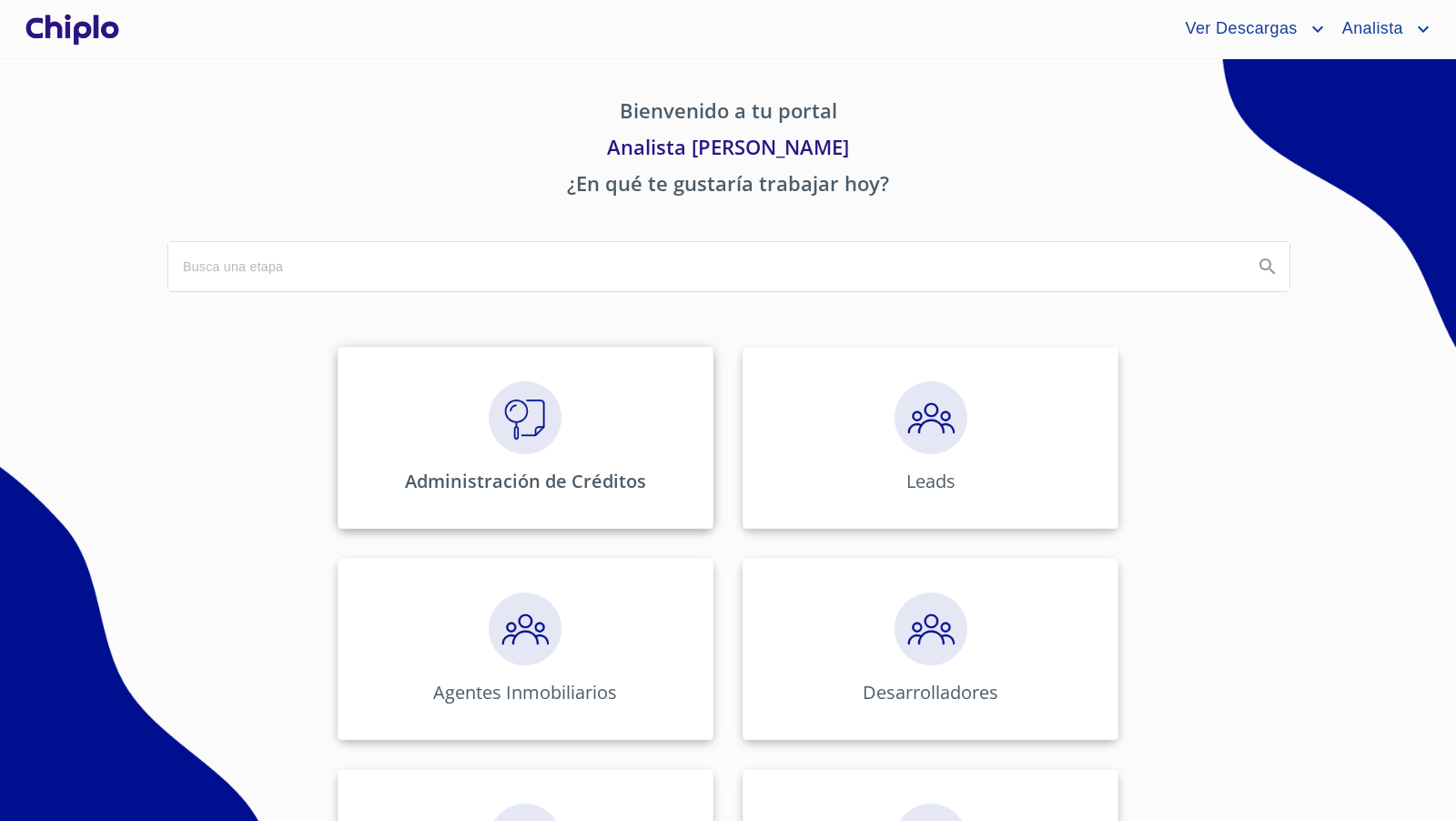
click at [488, 443] on img at bounding box center [524, 418] width 72 height 72
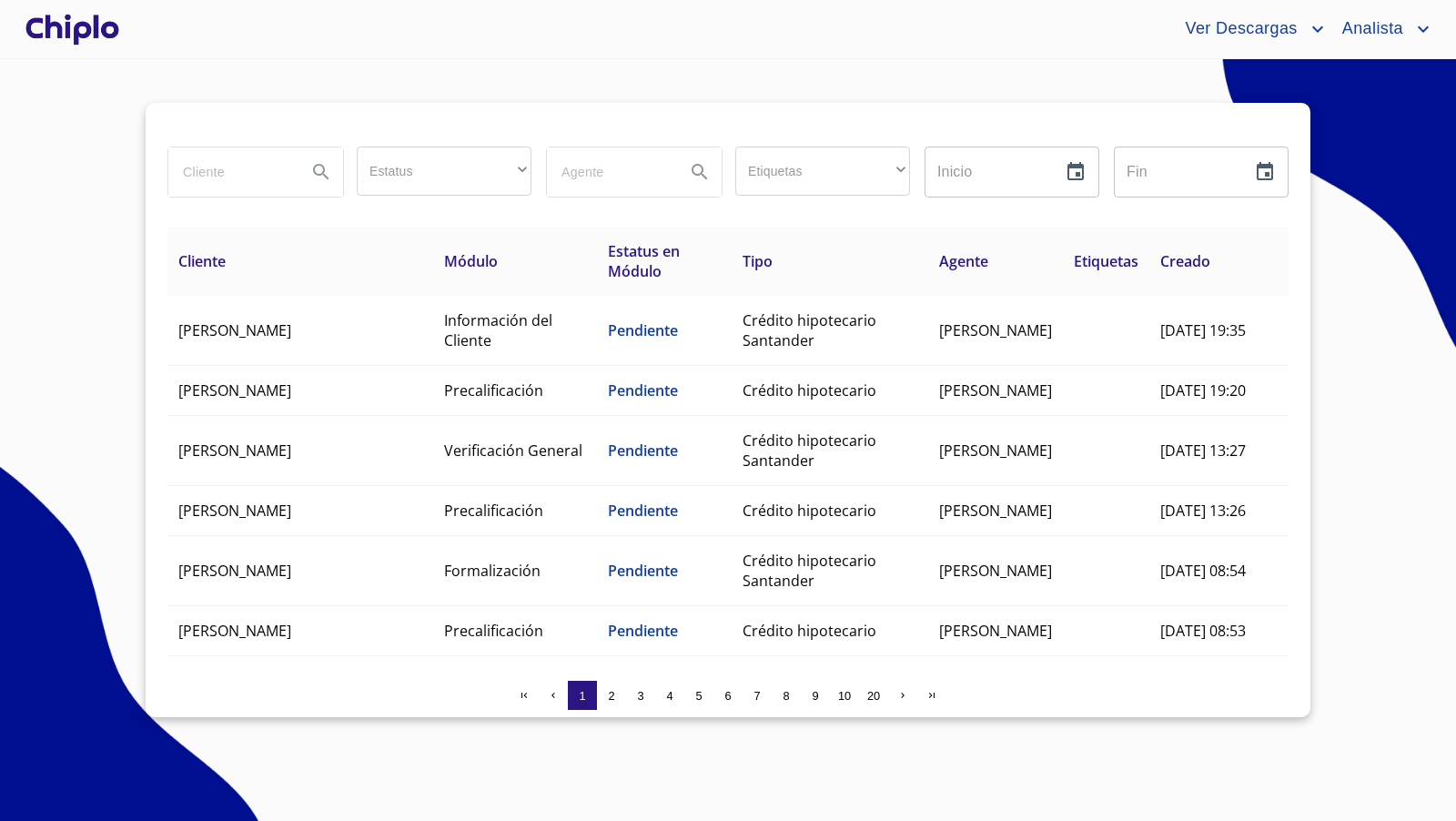
click at [252, 175] on input "search" at bounding box center [230, 172] width 123 height 49
type input "libe"
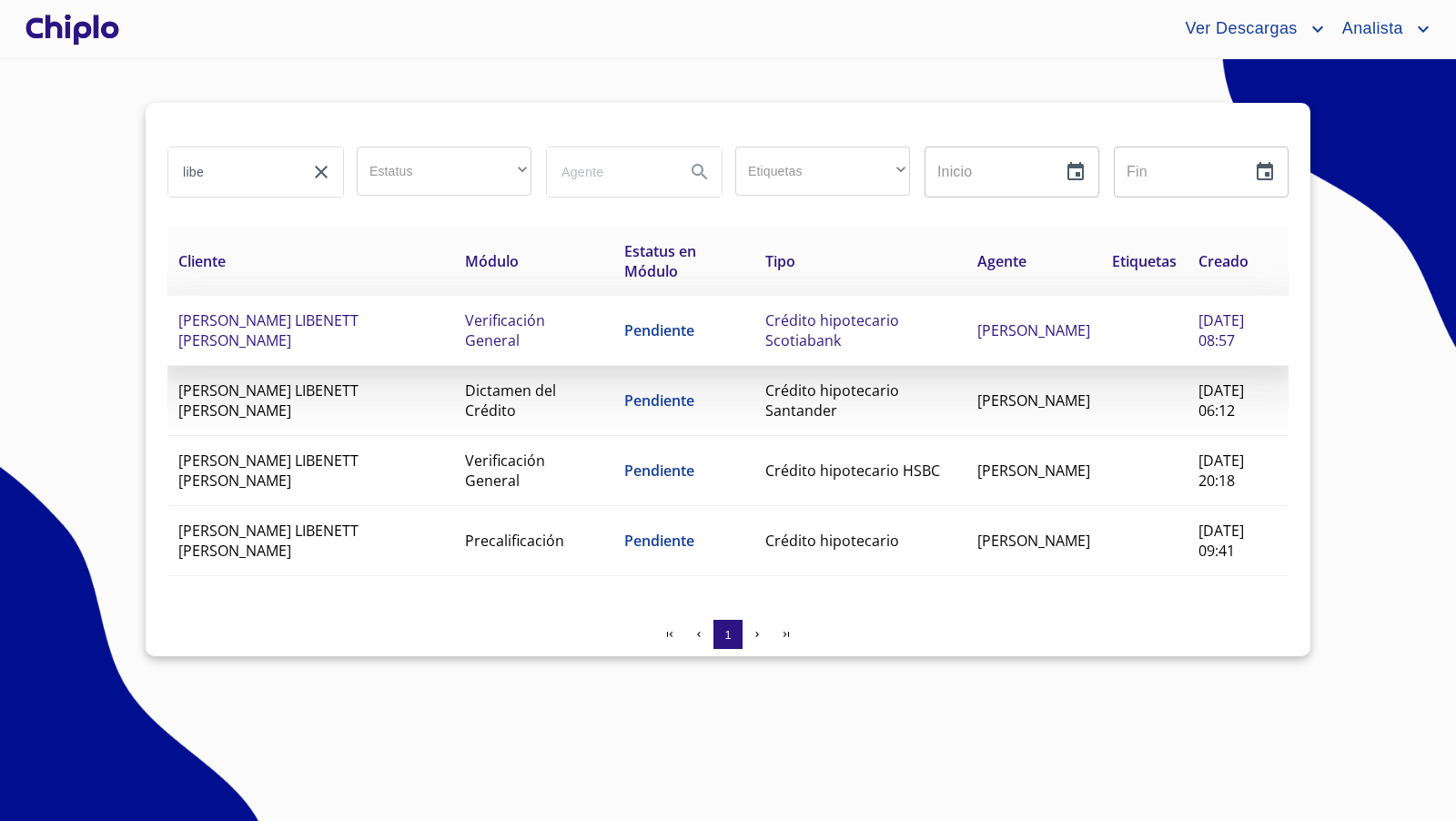
click at [765, 337] on span "Crédito hipotecario Scotiabank" at bounding box center [832, 330] width 134 height 40
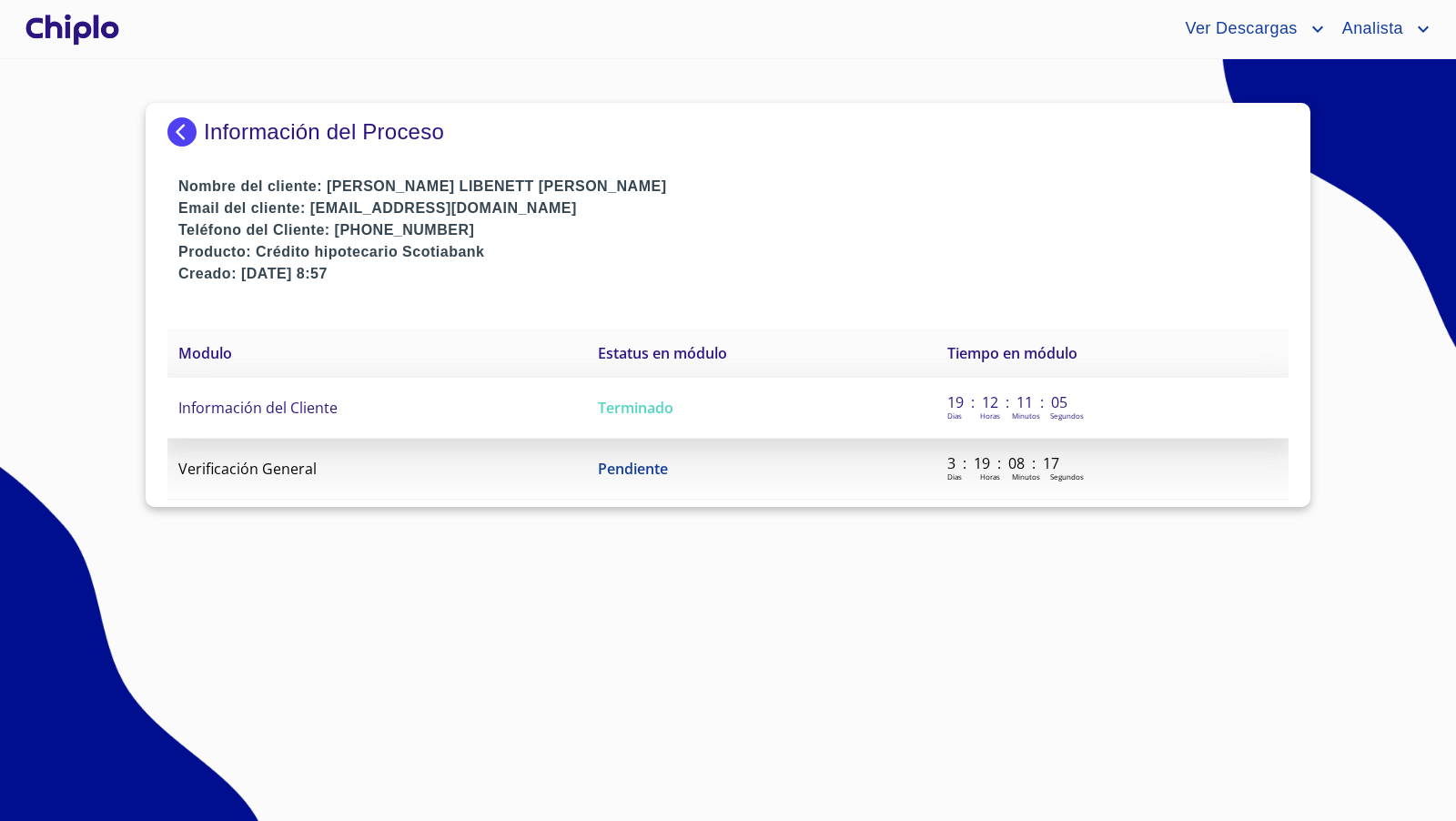
click at [315, 408] on span "Información del Cliente" at bounding box center [257, 407] width 159 height 20
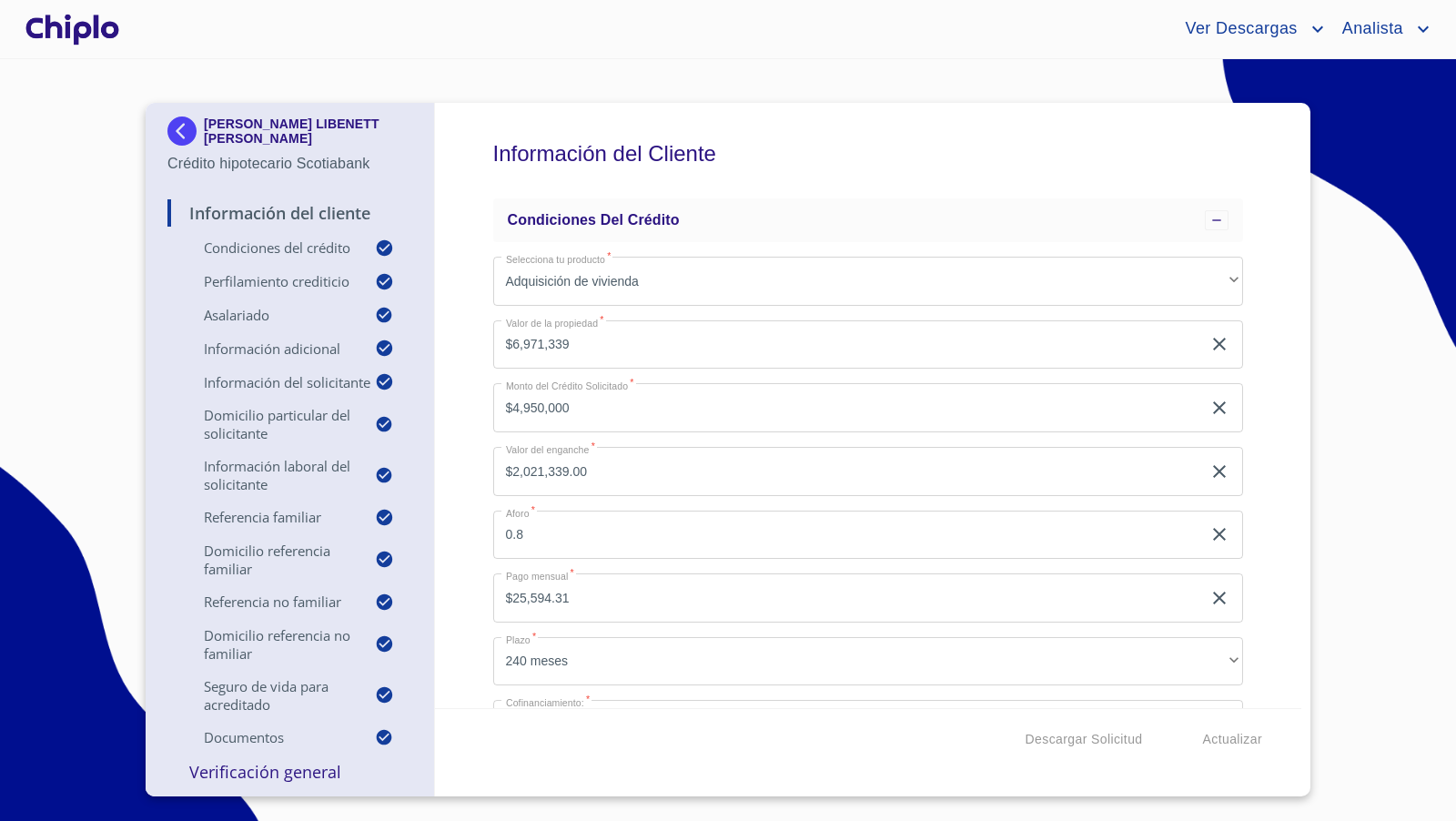
click at [1264, 565] on div "Información del Cliente Condiciones del Crédito Selecciona tu producto   * Adqu…" at bounding box center [868, 405] width 867 height 605
copy p "[PERSON_NAME] LIBENETT [PERSON_NAME]"
drag, startPoint x: 396, startPoint y: 133, endPoint x: 62, endPoint y: 271, distance: 361.4
click at [61, 271] on section "[PERSON_NAME] LIBENETT [PERSON_NAME] Crédito hipotecario Scotiabank Información…" at bounding box center [728, 439] width 1456 height 761
click at [67, 269] on section "[PERSON_NAME] LIBENETT [PERSON_NAME] Crédito hipotecario Scotiabank Información…" at bounding box center [728, 439] width 1456 height 761
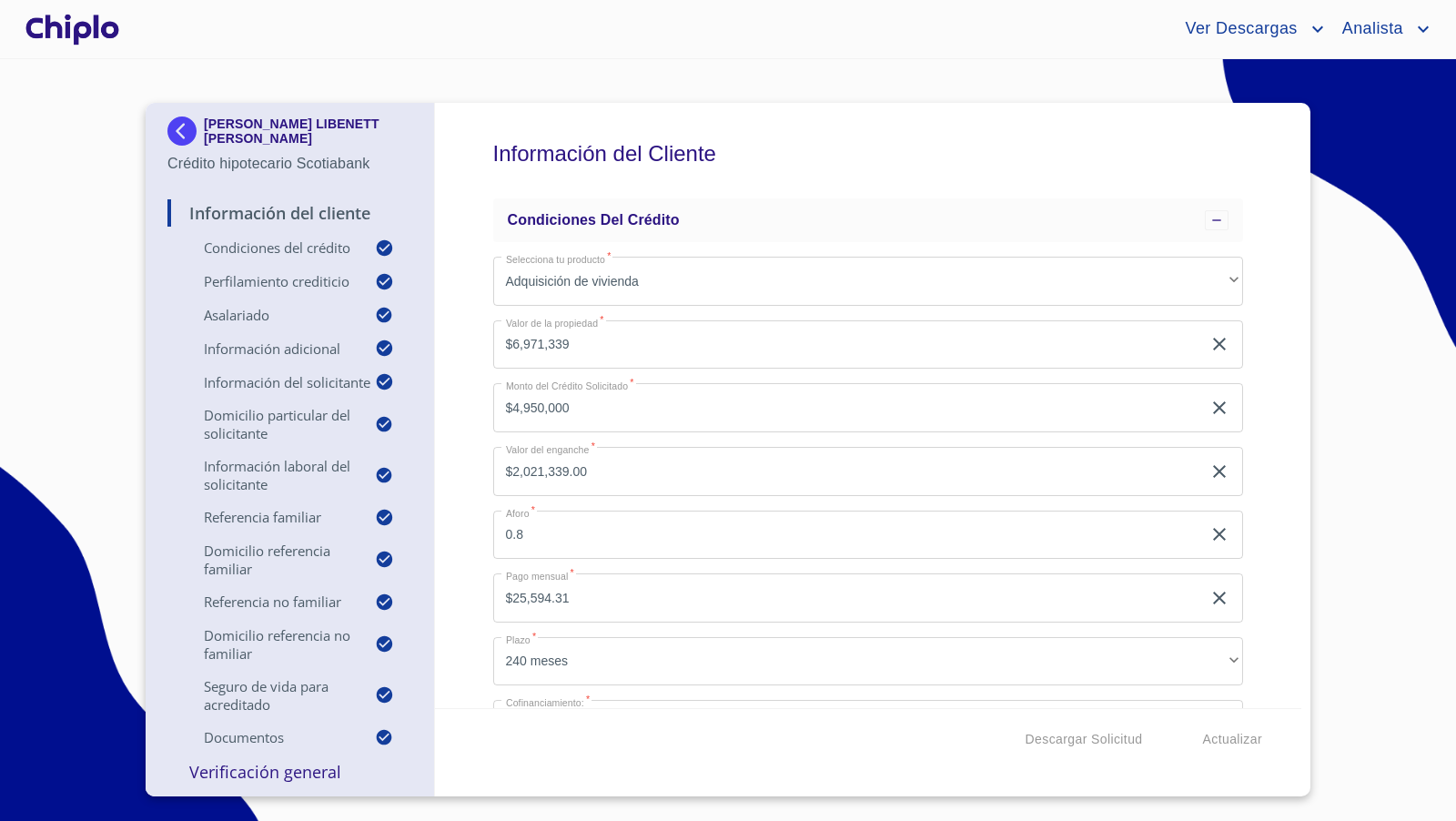
click at [471, 440] on div "Información del Cliente Condiciones del Crédito Selecciona tu producto   * Adqu…" at bounding box center [868, 405] width 867 height 605
click at [476, 396] on div "Información del Cliente Condiciones del Crédito Selecciona tu producto   * Adqu…" at bounding box center [868, 405] width 867 height 605
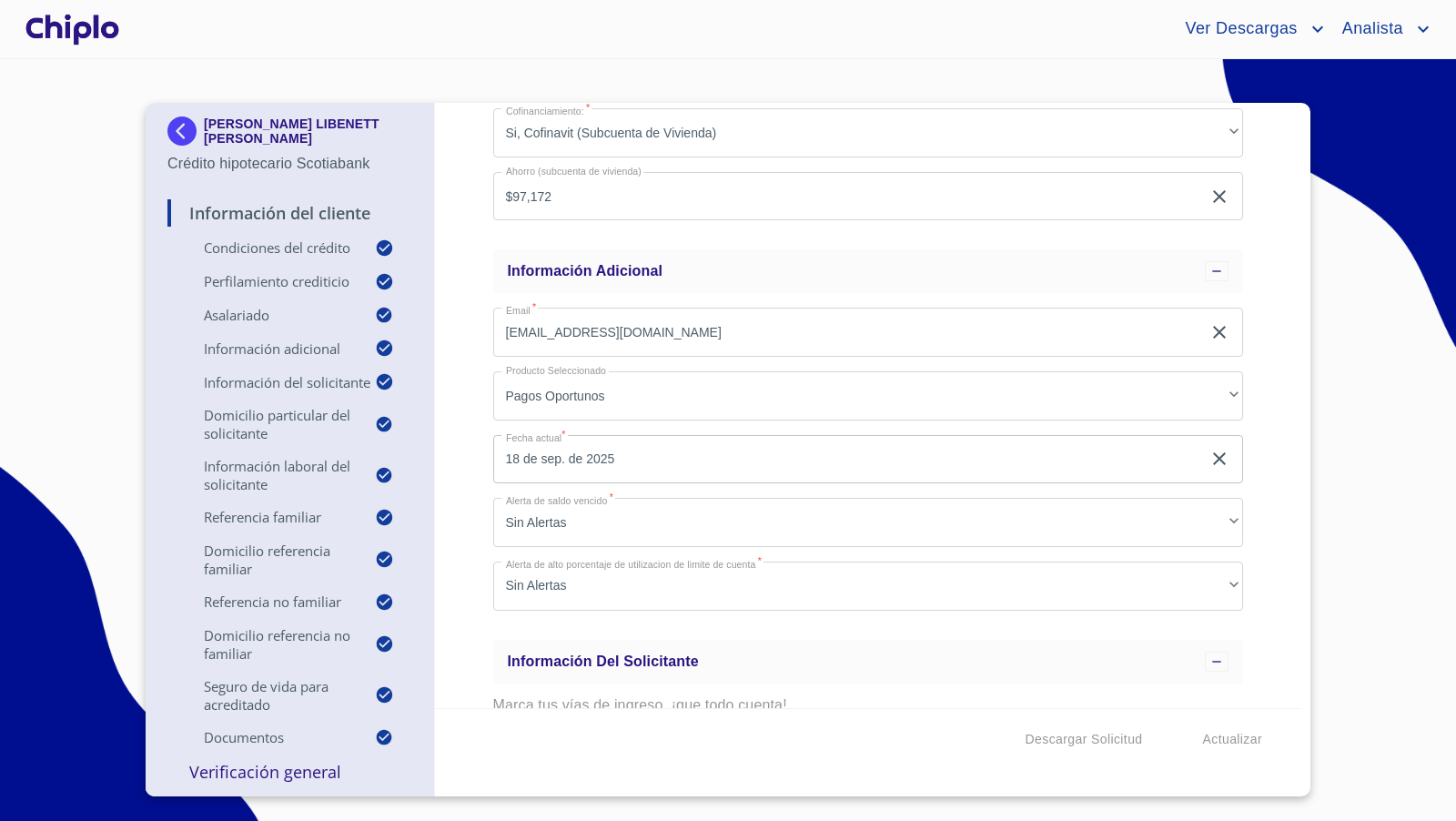
scroll to position [1224, 0]
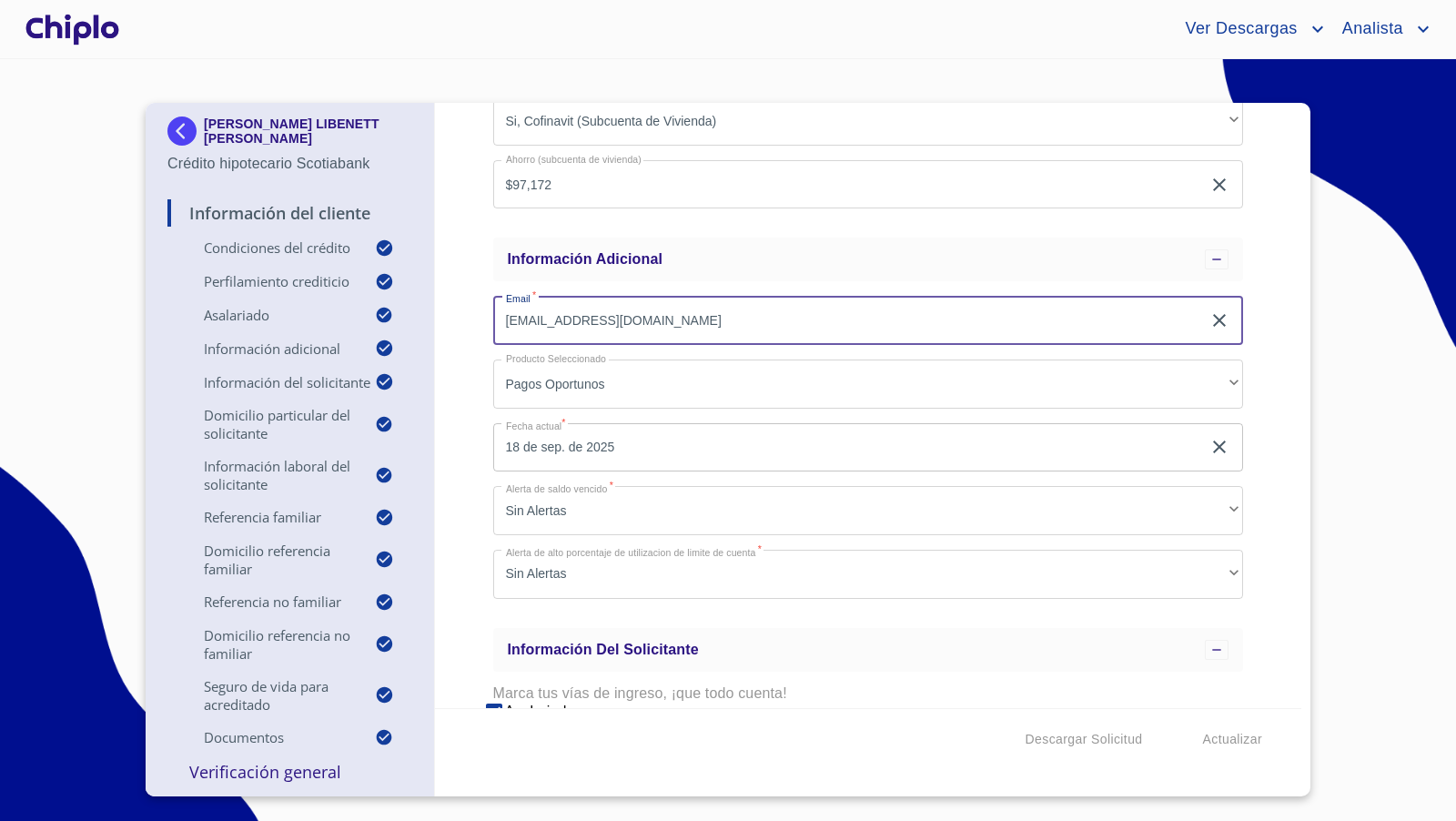
drag, startPoint x: 638, startPoint y: 327, endPoint x: 483, endPoint y: 323, distance: 155.1
click at [483, 323] on div "Información del Cliente Condiciones del Crédito Selecciona tu producto   * Adqu…" at bounding box center [868, 405] width 867 height 605
click at [472, 475] on div "Información del Cliente Condiciones del Crédito Selecciona tu producto   * Adqu…" at bounding box center [868, 405] width 867 height 605
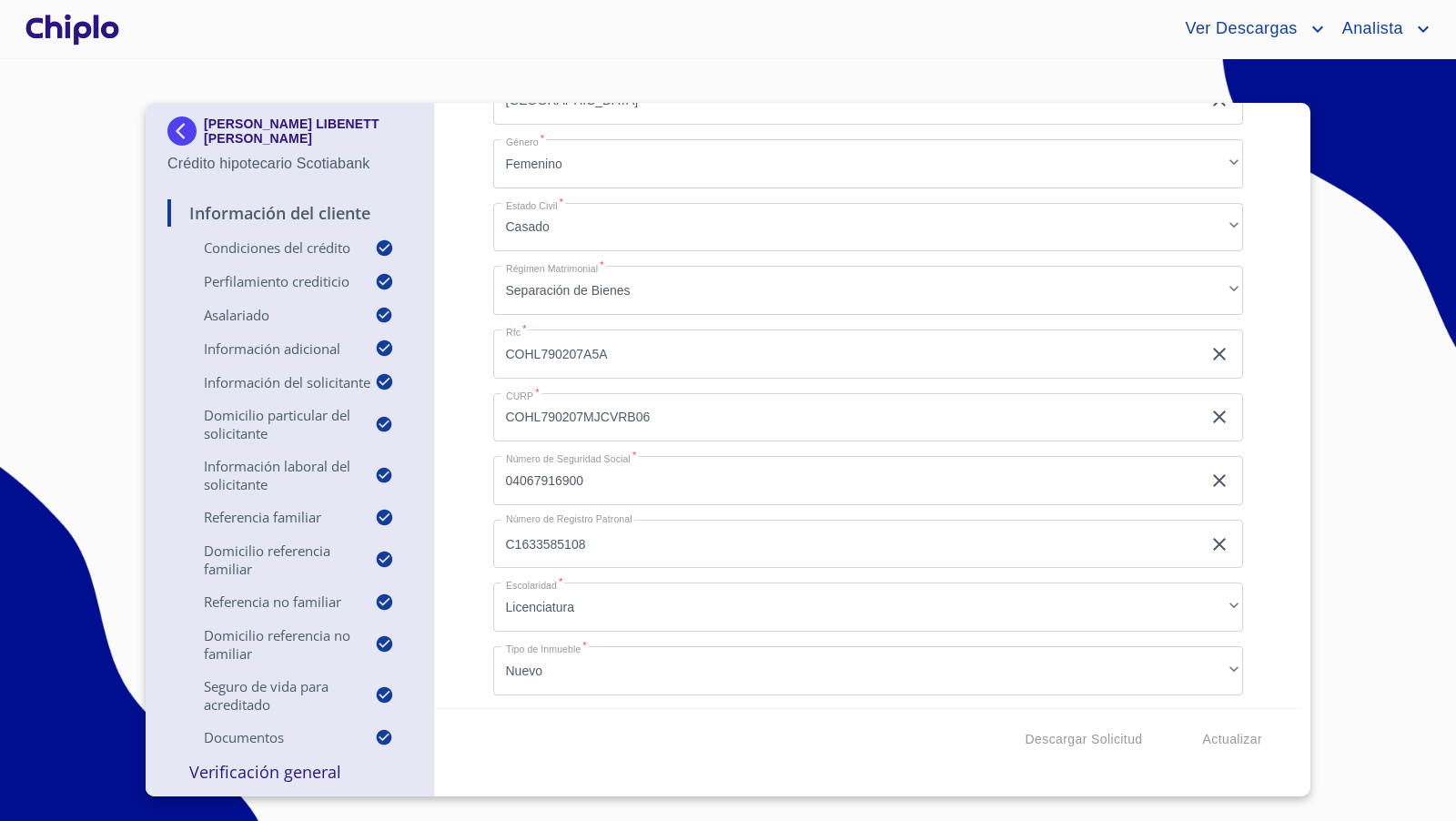
scroll to position [2645, 0]
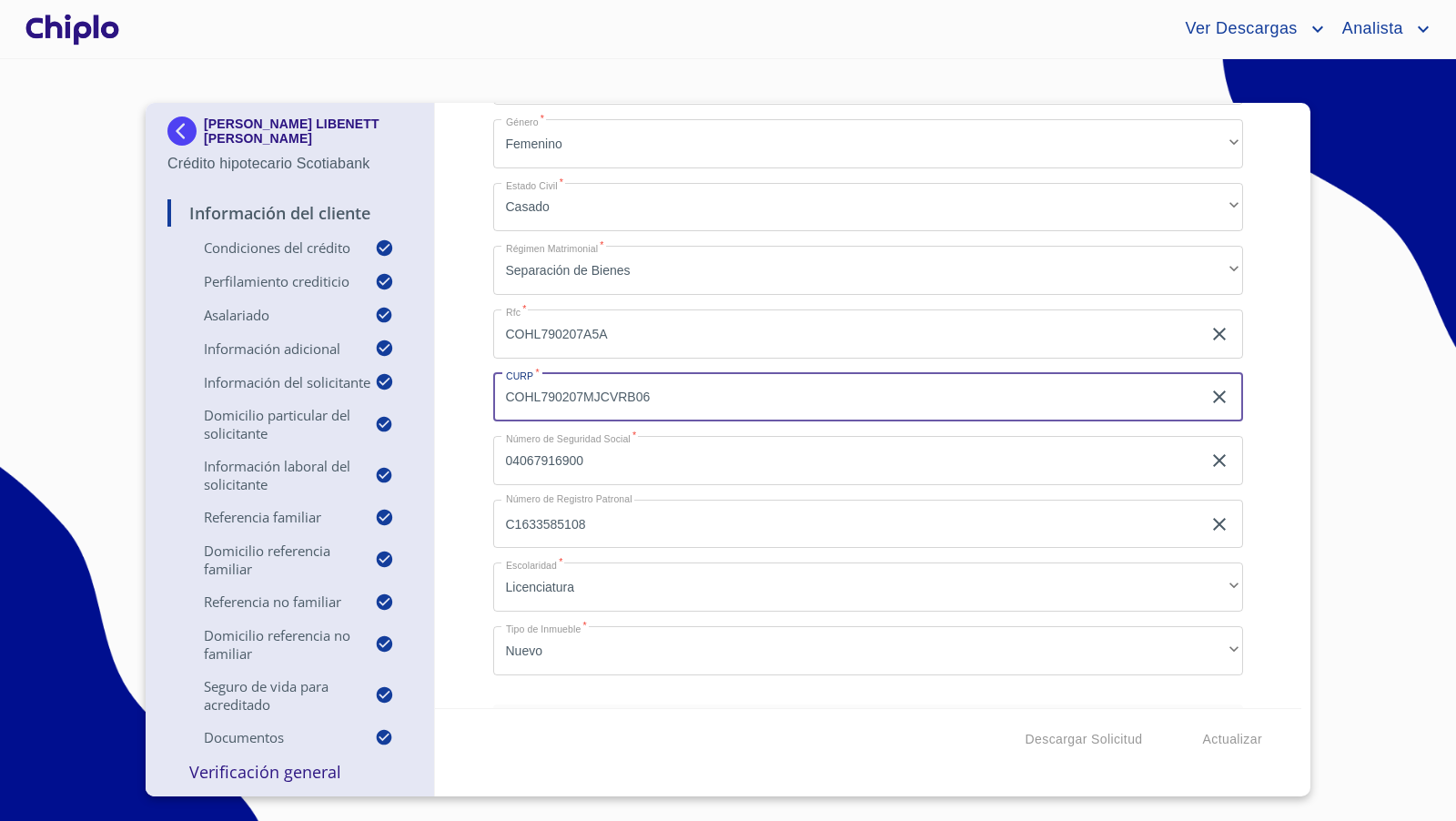
drag, startPoint x: 687, startPoint y: 401, endPoint x: 468, endPoint y: 394, distance: 219.1
click at [468, 394] on div "Información del Cliente Condiciones del Crédito Selecciona tu producto   * Adqu…" at bounding box center [868, 405] width 867 height 605
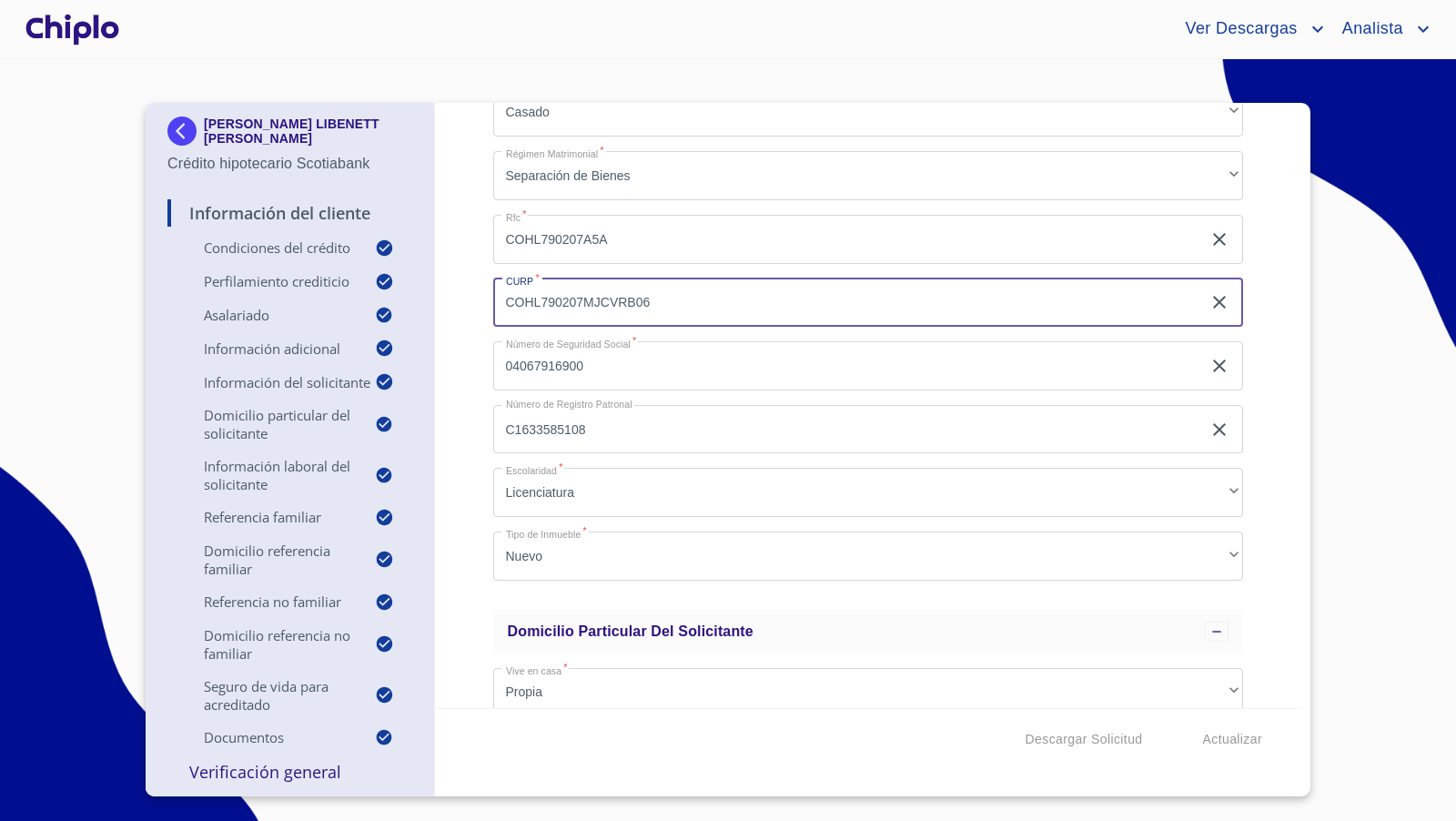
scroll to position [2766, 0]
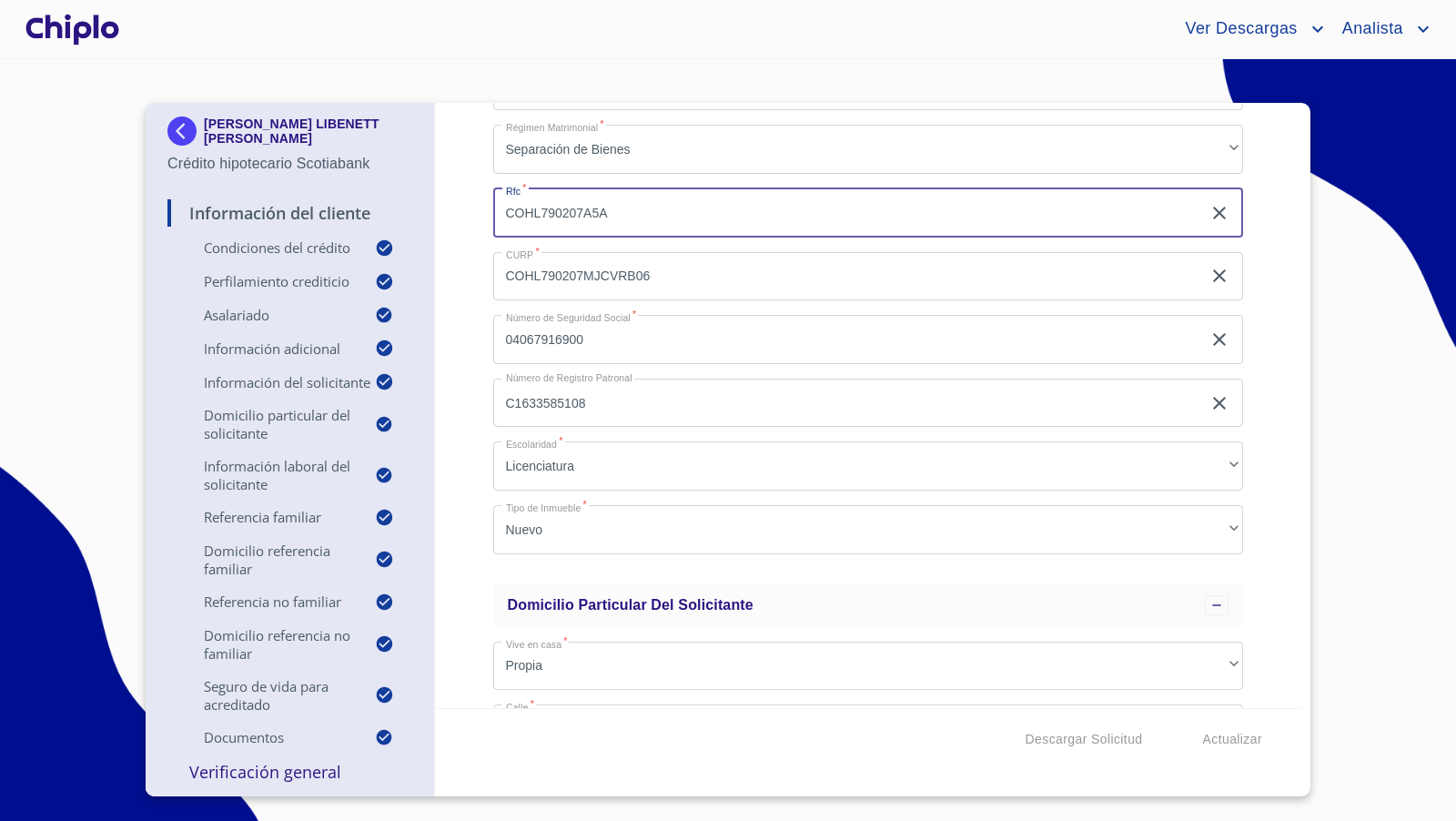
drag, startPoint x: 558, startPoint y: 214, endPoint x: 499, endPoint y: 209, distance: 59.2
click at [499, 209] on input "COHL790207A5A" at bounding box center [847, 212] width 708 height 49
drag, startPoint x: 475, startPoint y: 261, endPoint x: 478, endPoint y: 195, distance: 66.1
click at [478, 251] on div "Información del Cliente Condiciones del Crédito Selecciona tu producto   * Adqu…" at bounding box center [868, 405] width 867 height 605
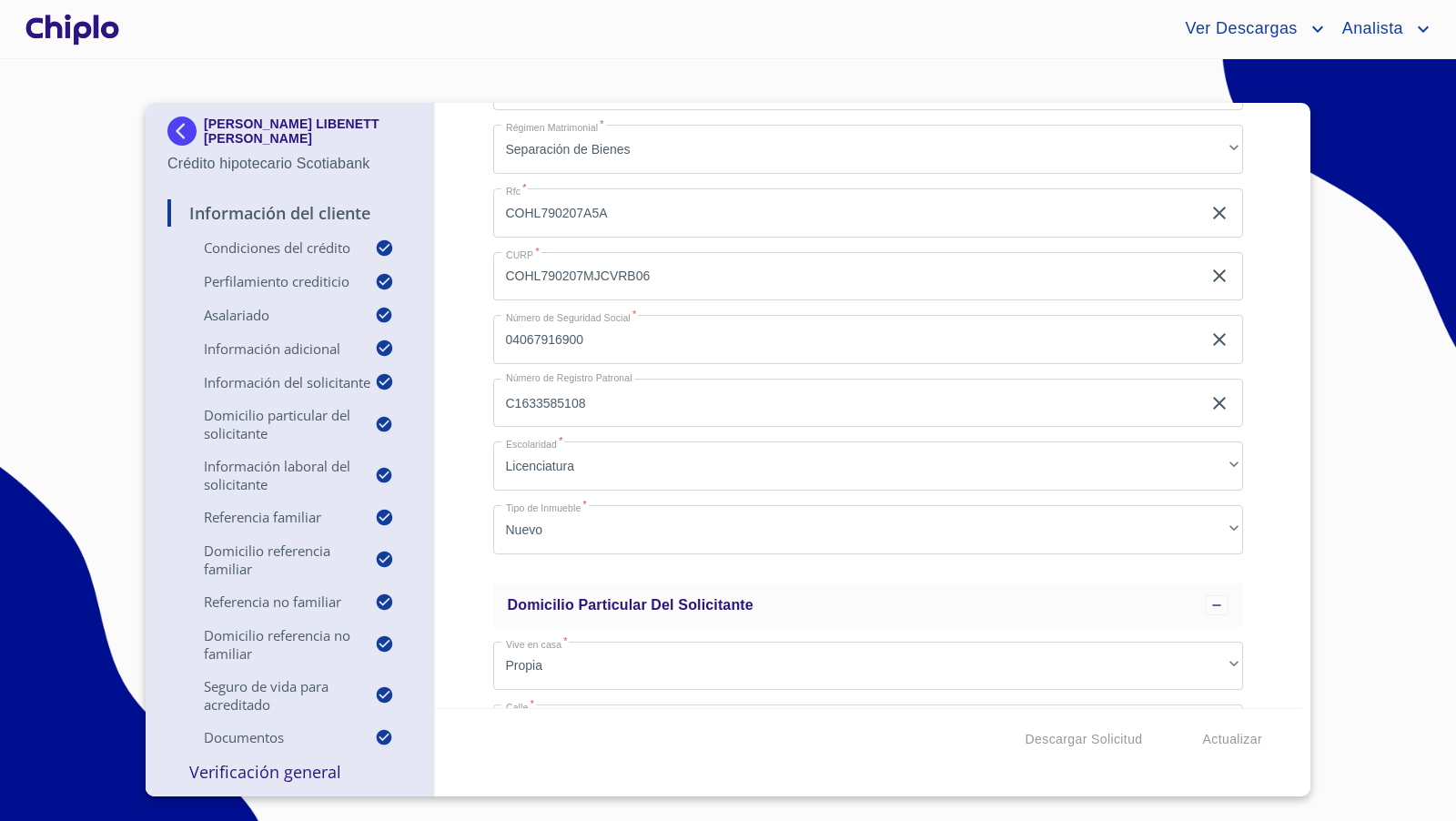
click at [447, 347] on div "Información del Cliente Condiciones del Crédito Selecciona tu producto   * Adqu…" at bounding box center [868, 405] width 867 height 605
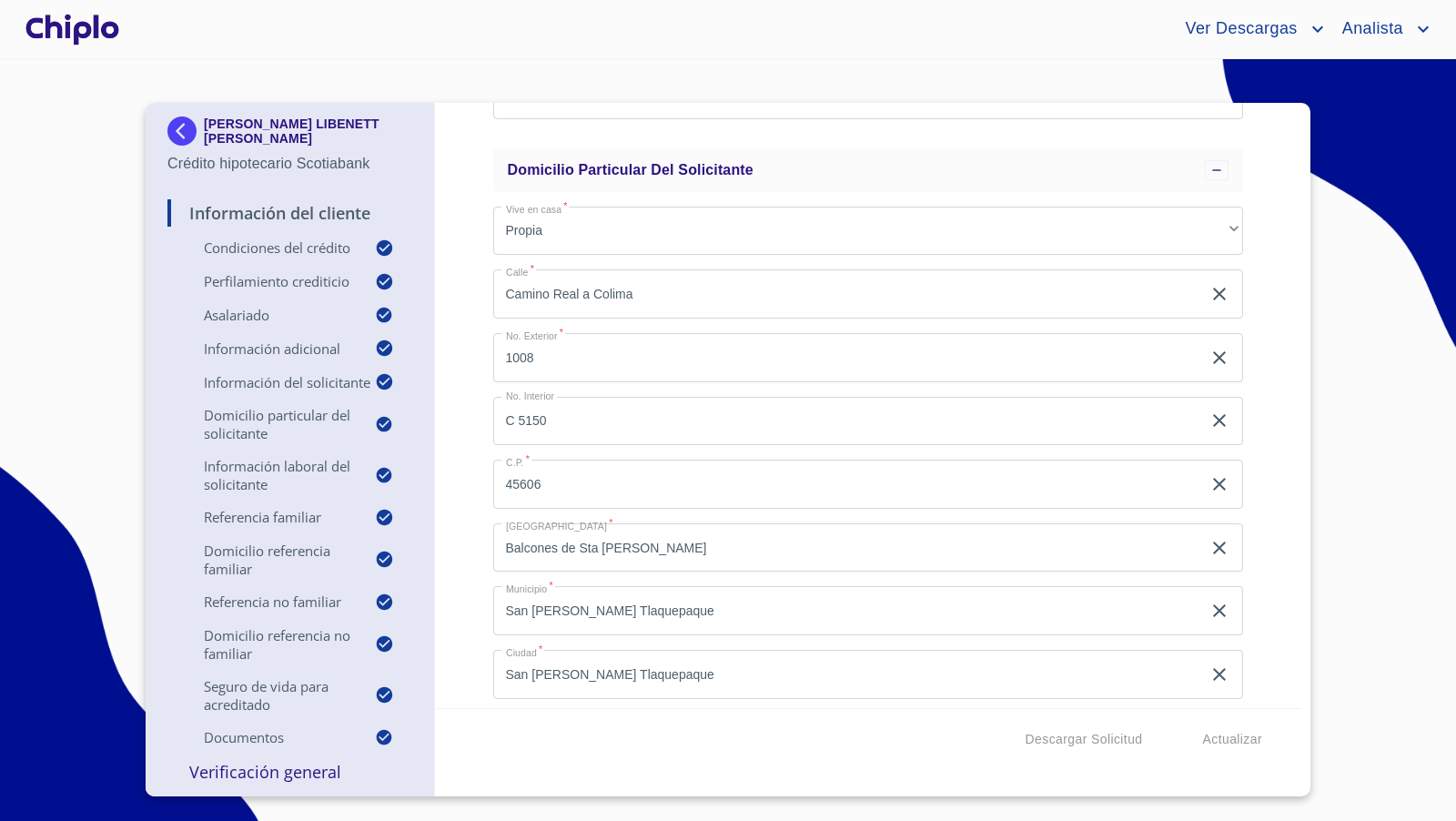
scroll to position [3203, 0]
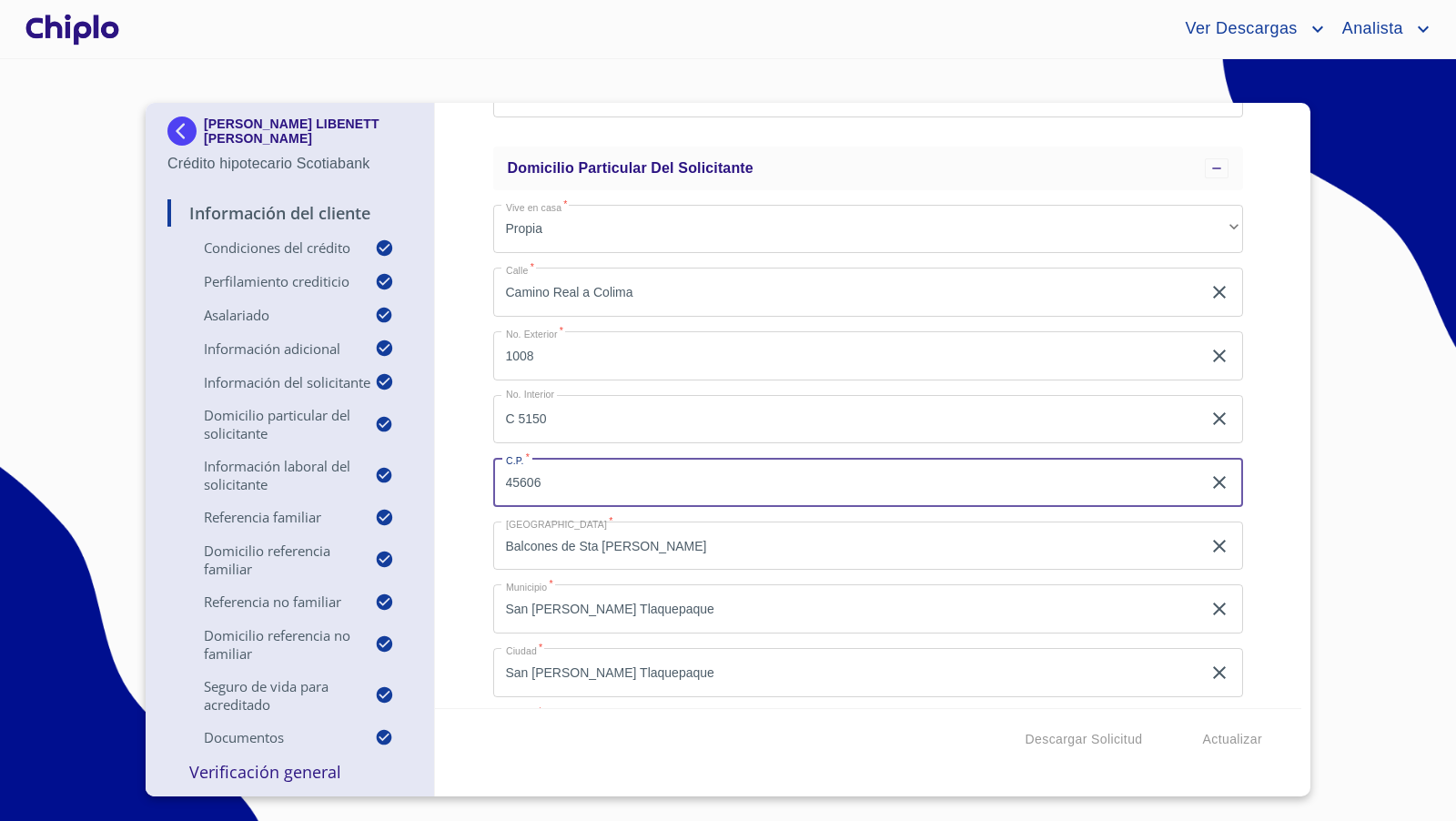
drag, startPoint x: 558, startPoint y: 490, endPoint x: 485, endPoint y: 479, distance: 73.8
click at [485, 479] on div "Información del Cliente Condiciones del Crédito Selecciona tu producto   * Adqu…" at bounding box center [868, 405] width 867 height 605
click at [463, 449] on div "Información del Cliente Condiciones del Crédito Selecciona tu producto   * Adqu…" at bounding box center [868, 405] width 867 height 605
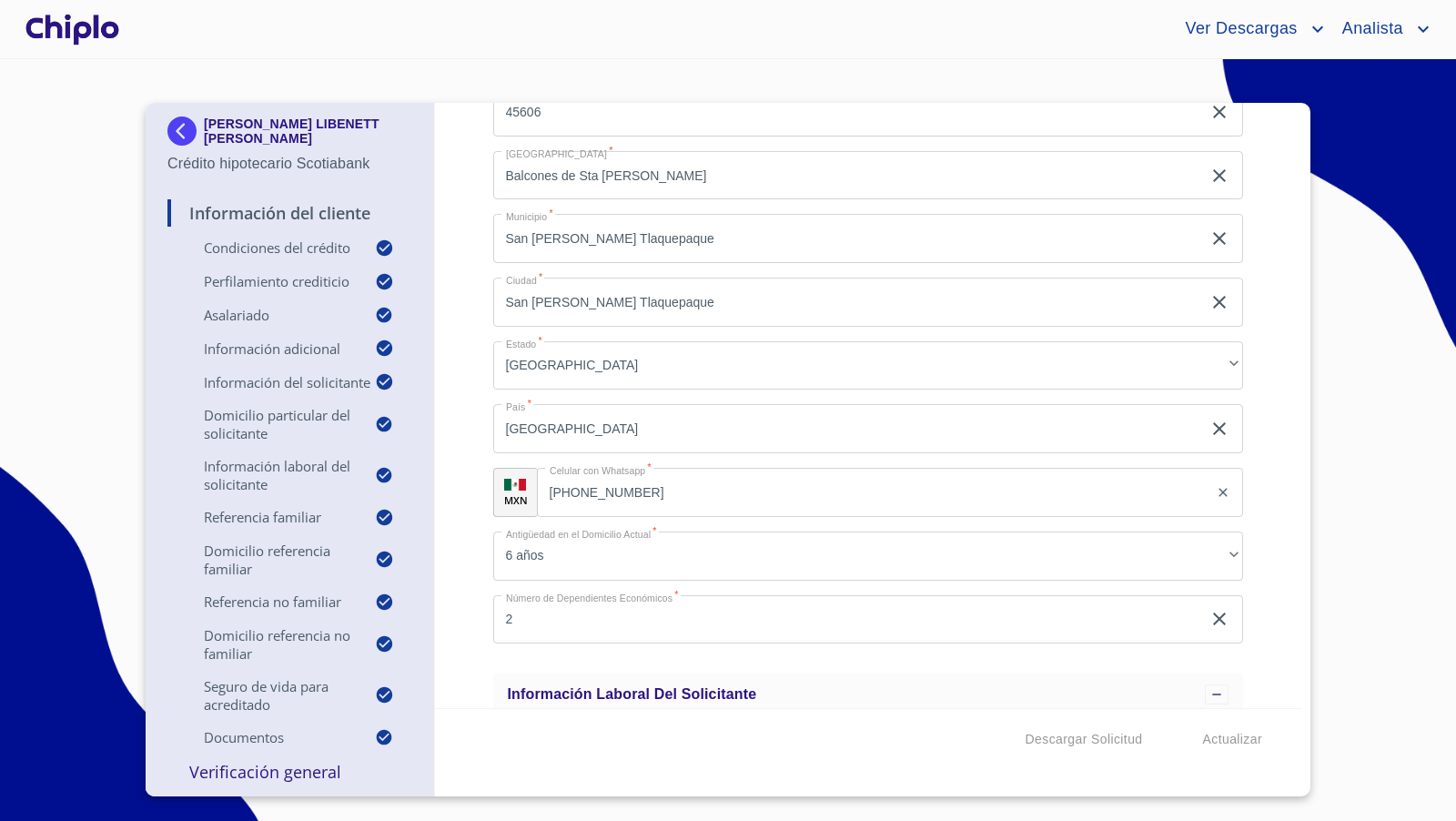
scroll to position [3588, 0]
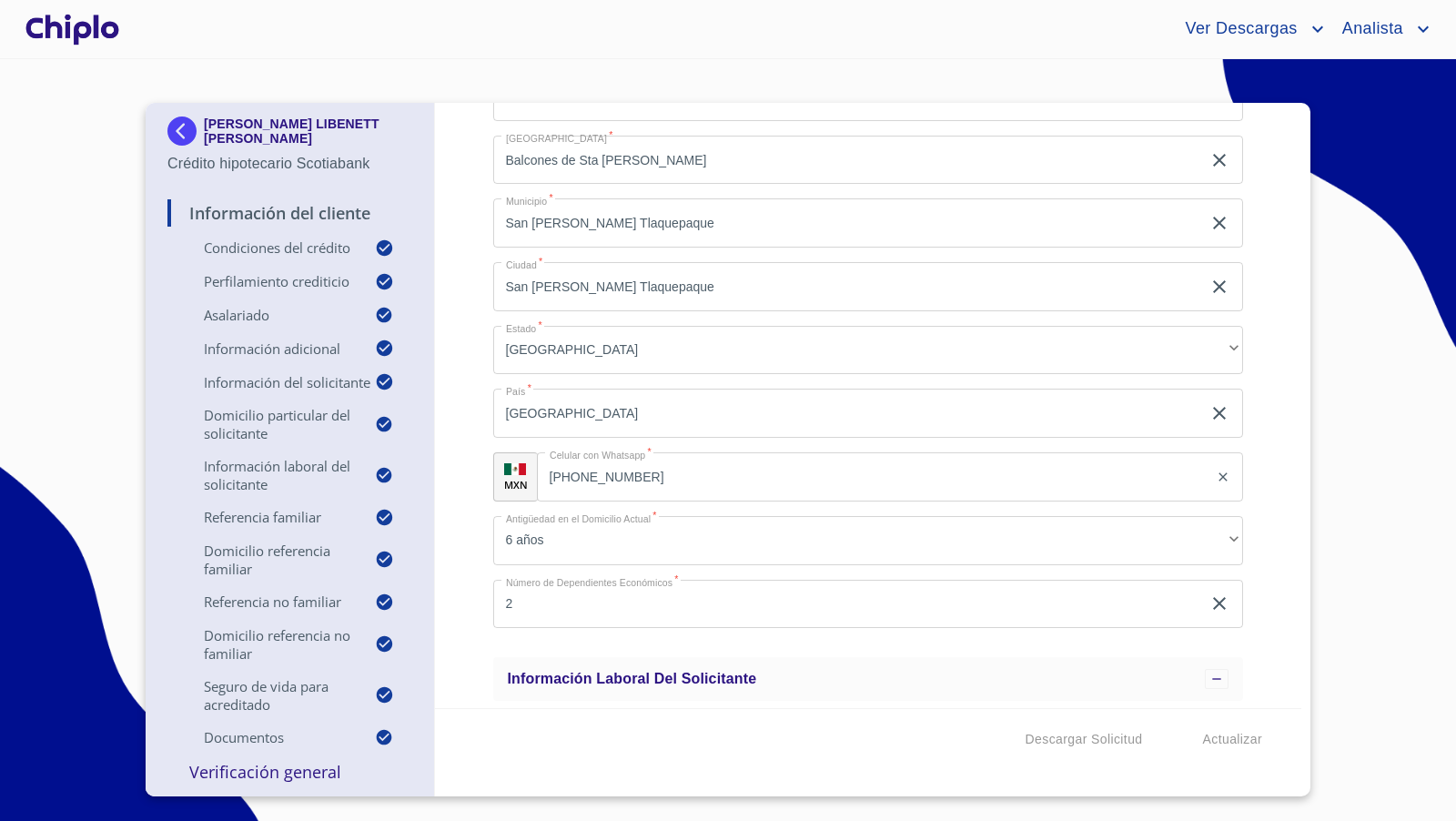
click at [672, 479] on input "[PHONE_NUMBER]" at bounding box center [873, 477] width 672 height 49
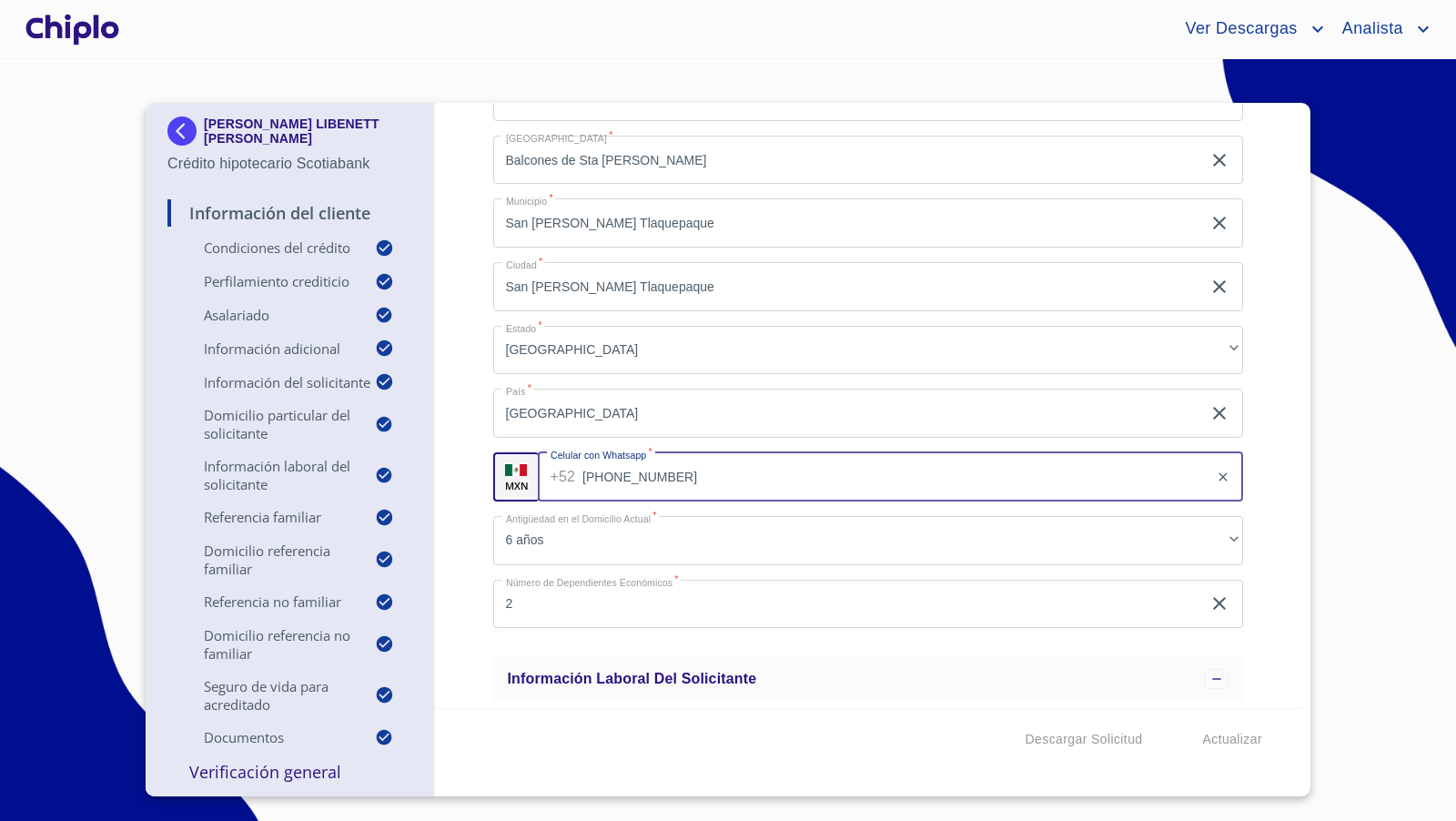
click at [672, 479] on input "[PHONE_NUMBER]" at bounding box center [895, 477] width 626 height 49
click at [471, 413] on div "Información del Cliente Condiciones del Crédito Selecciona tu producto   * Adqu…" at bounding box center [868, 405] width 867 height 605
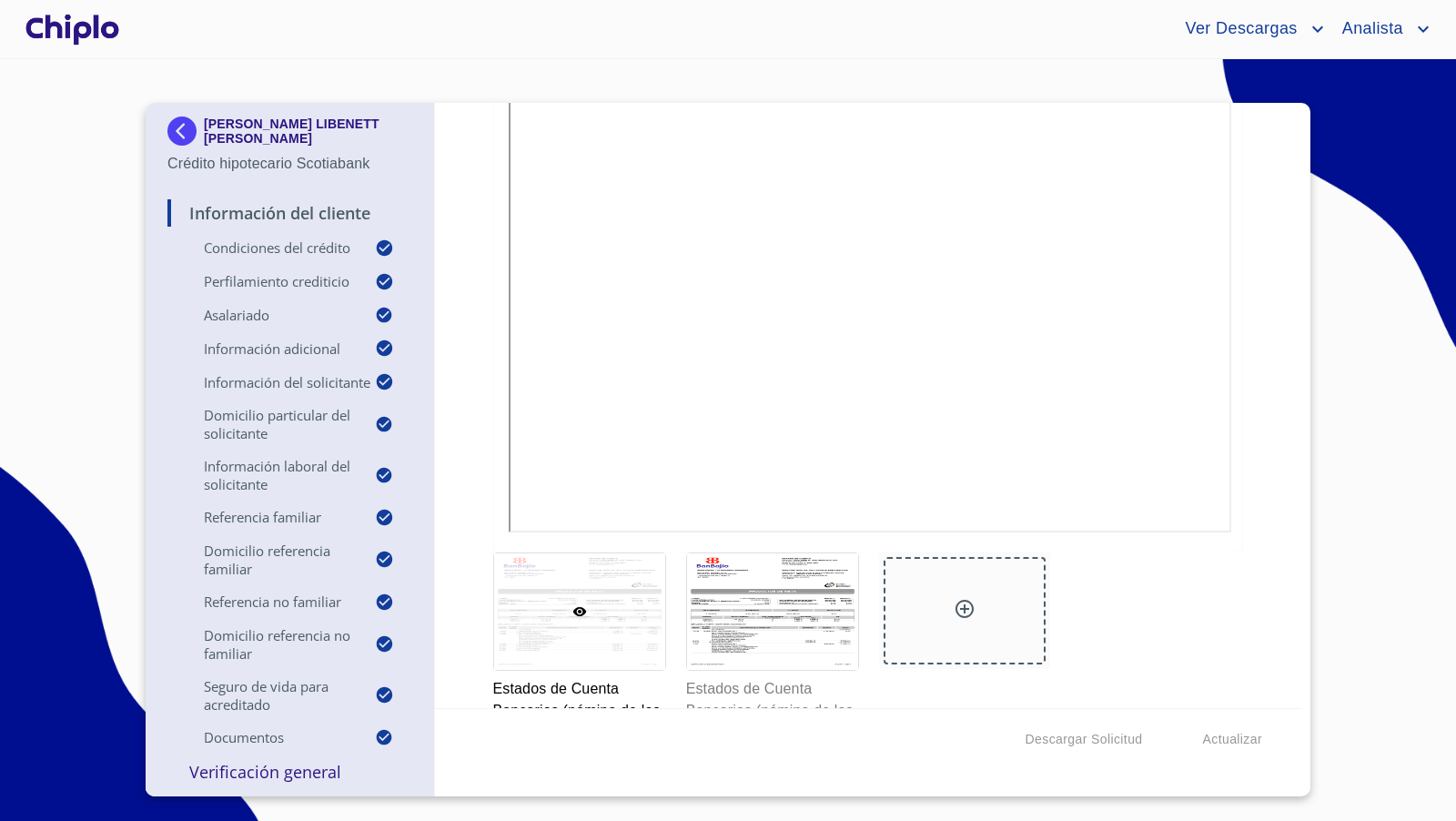
scroll to position [11484, 0]
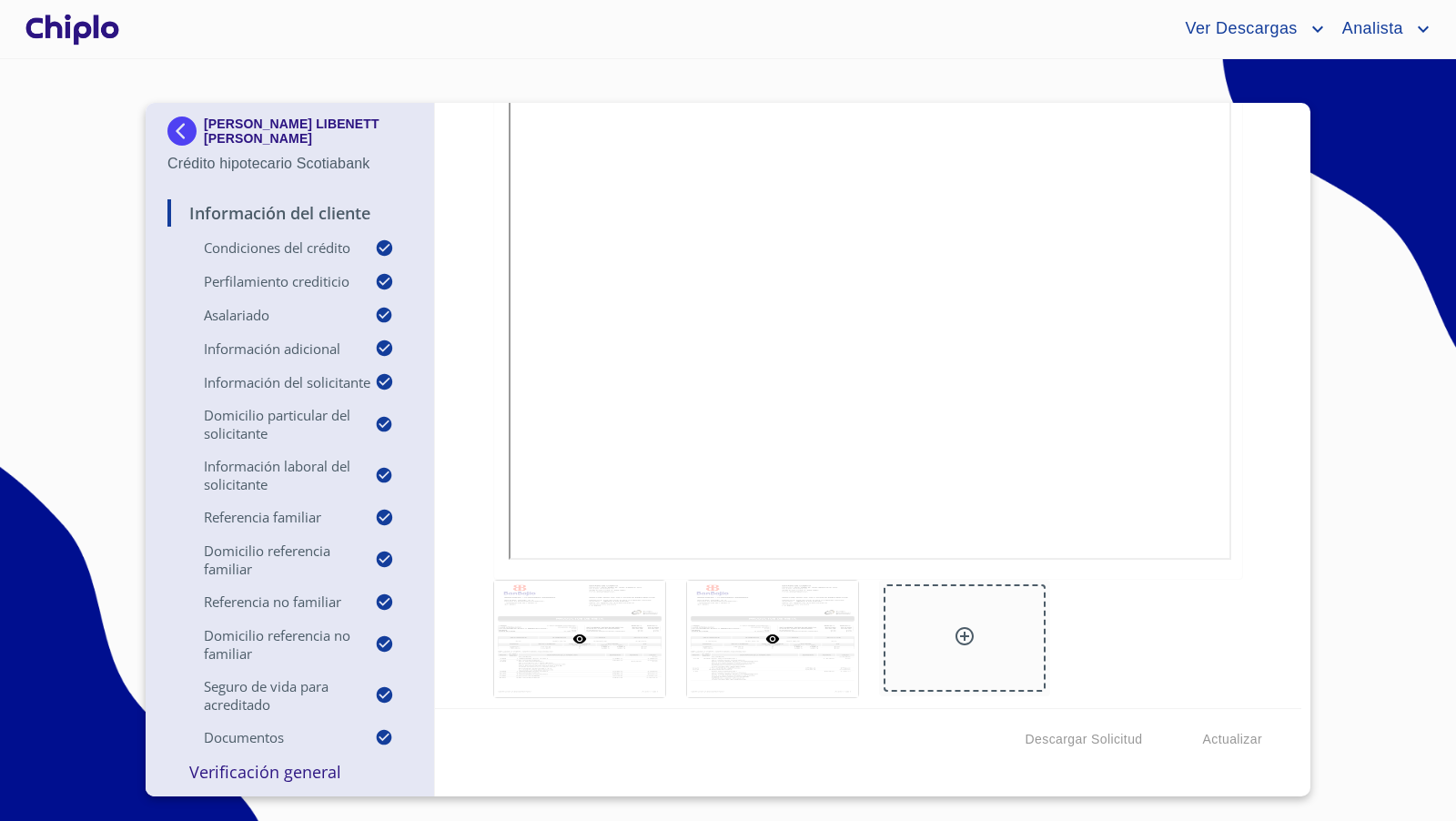
click at [796, 603] on div at bounding box center [772, 638] width 171 height 116
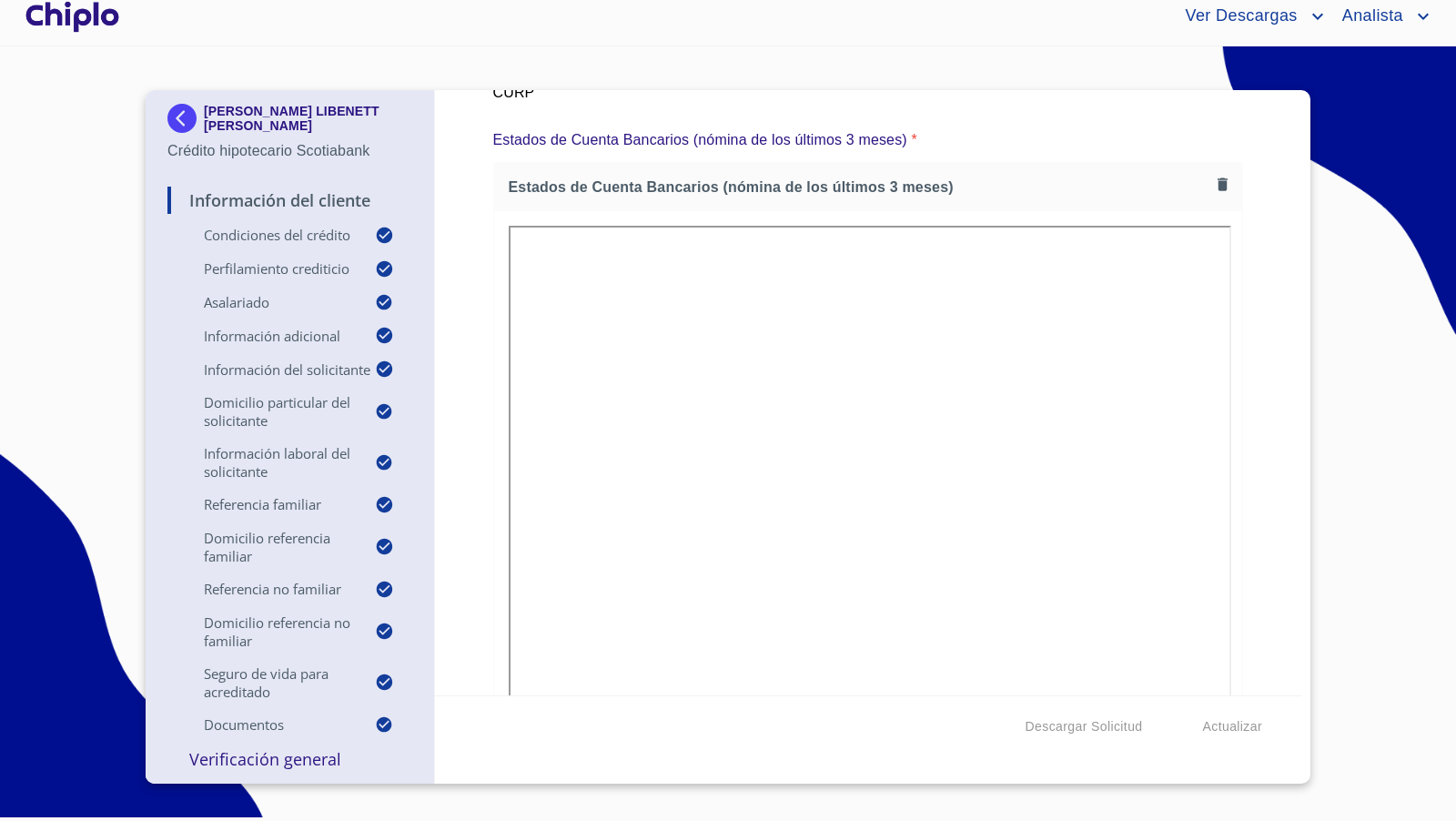
drag, startPoint x: 1270, startPoint y: 387, endPoint x: 1261, endPoint y: 388, distance: 9.1
click at [1268, 387] on div "Información del Cliente Condiciones del Crédito Selecciona tu producto   * Adqu…" at bounding box center [868, 392] width 867 height 605
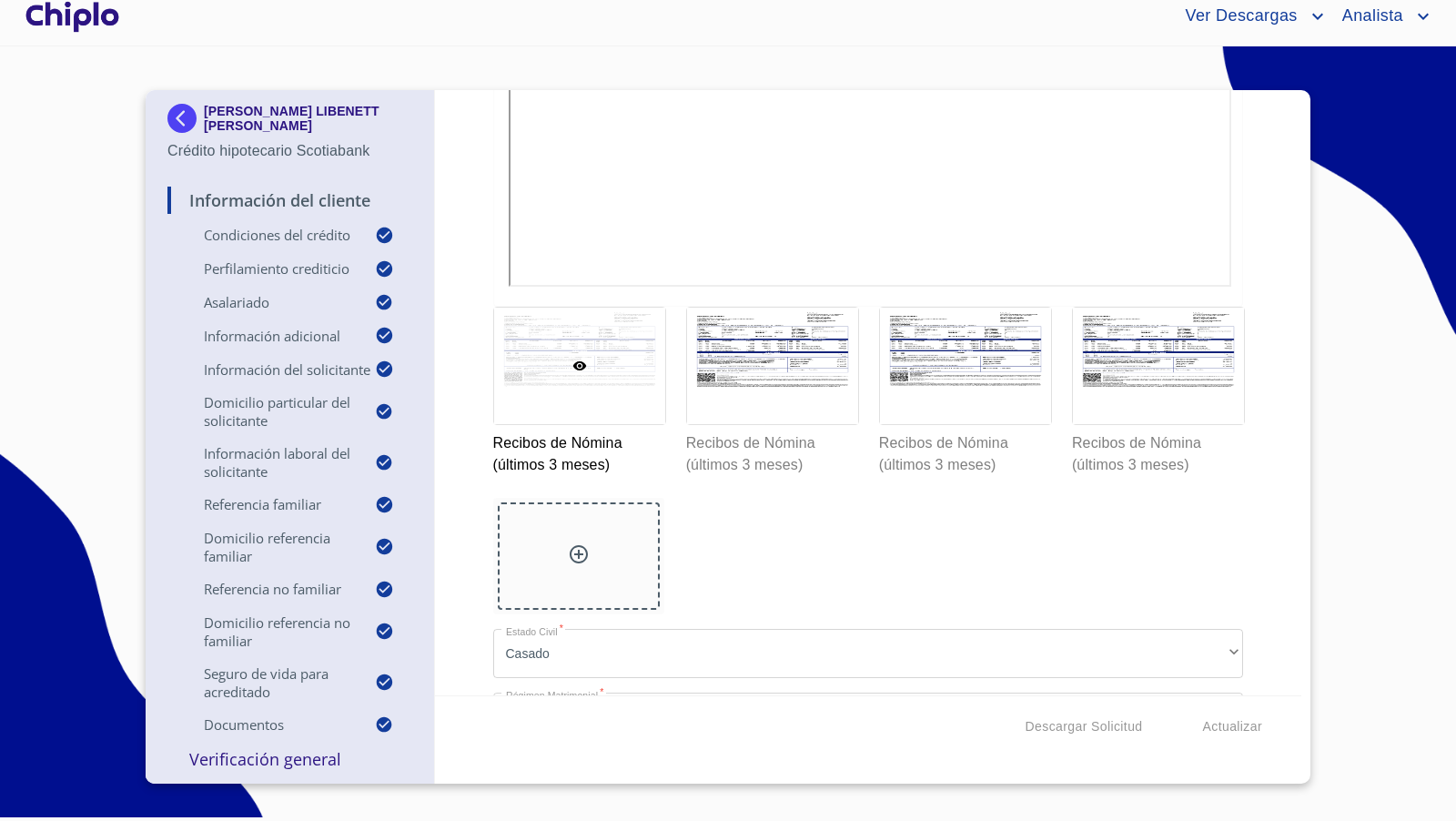
scroll to position [12693, 0]
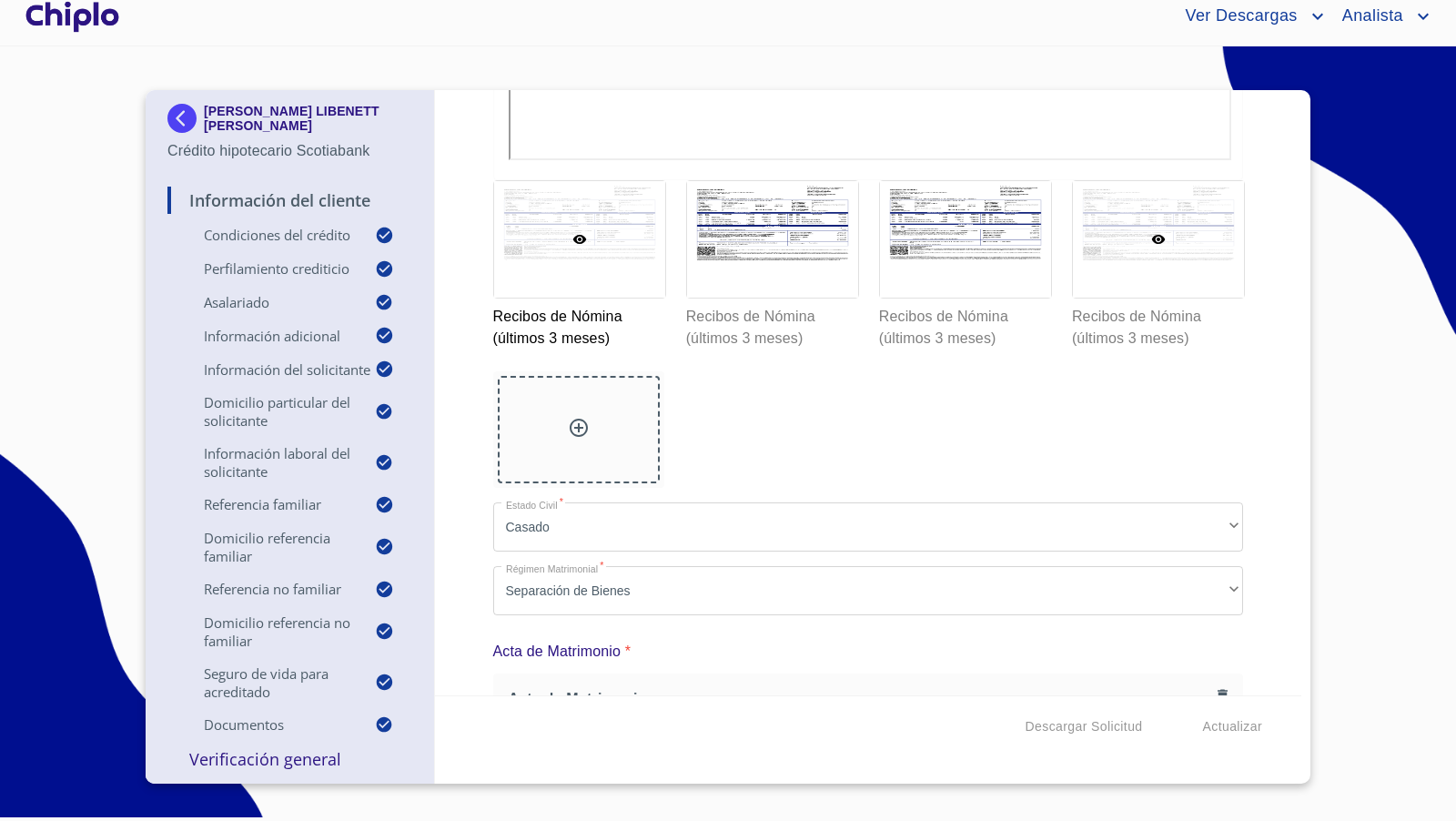
click at [1170, 261] on div at bounding box center [1158, 239] width 171 height 116
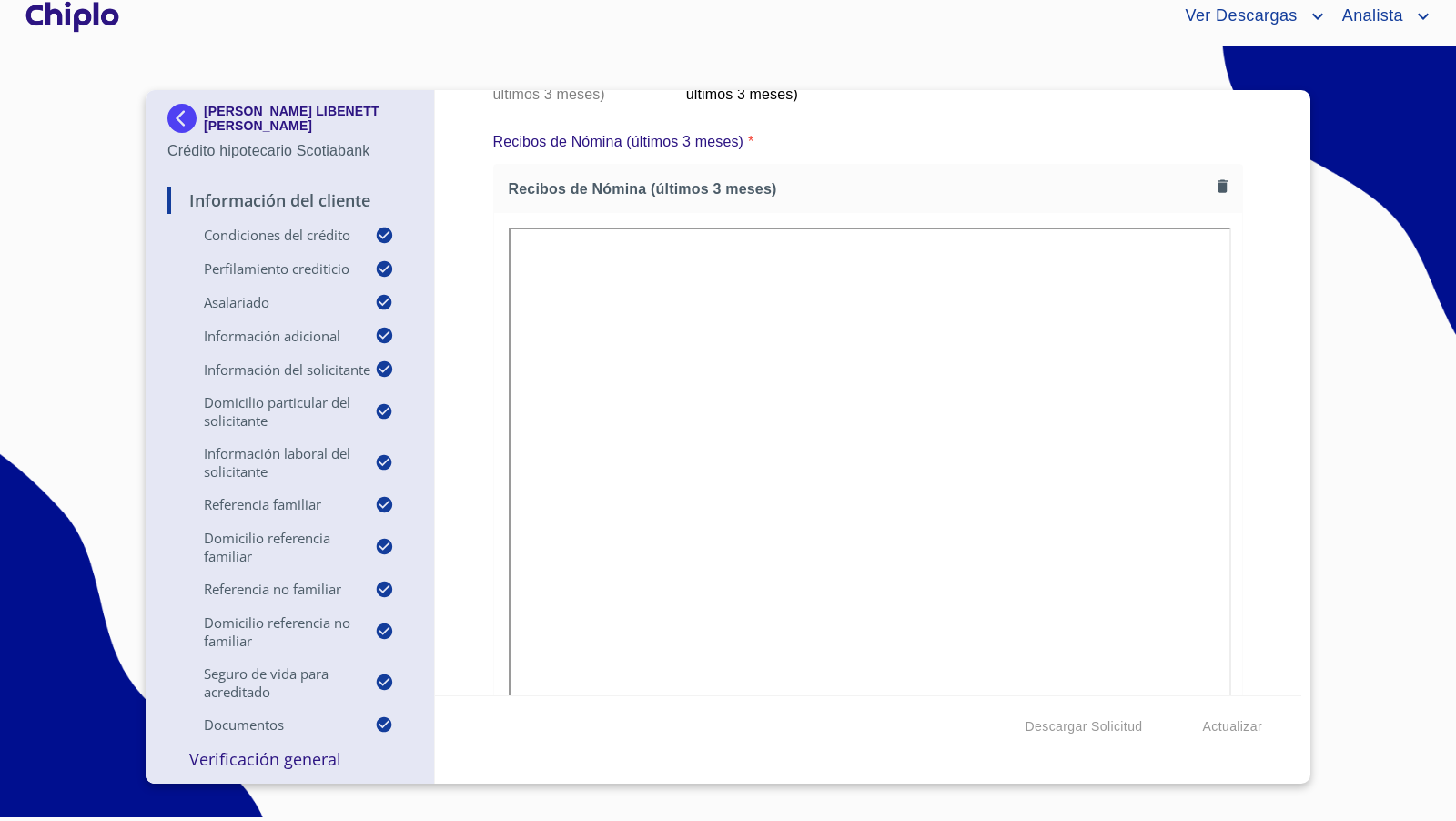
click at [1239, 436] on div "Información del Cliente Condiciones del Crédito Selecciona tu producto   * Adqu…" at bounding box center [868, 392] width 867 height 605
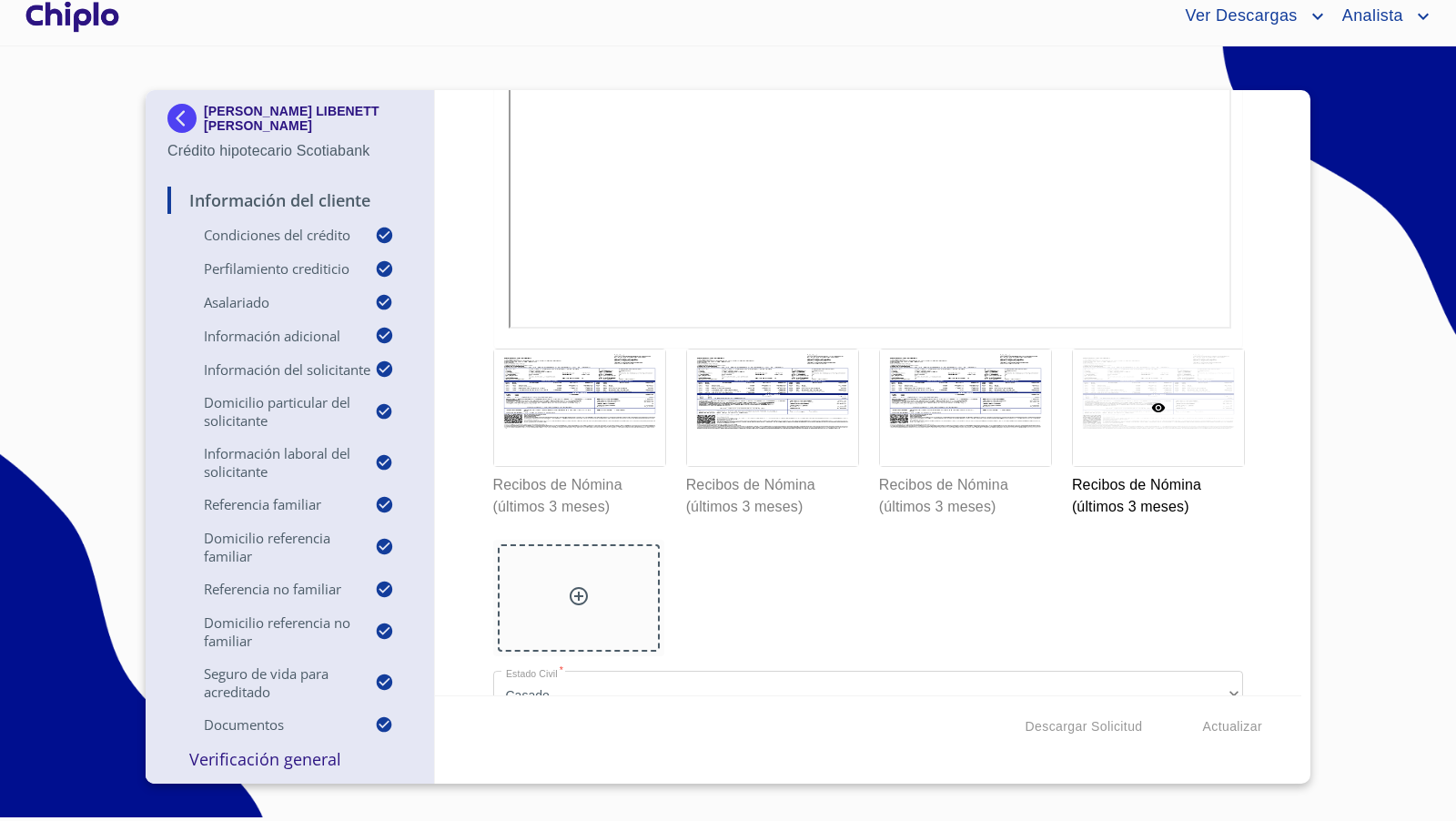
scroll to position [12554, 0]
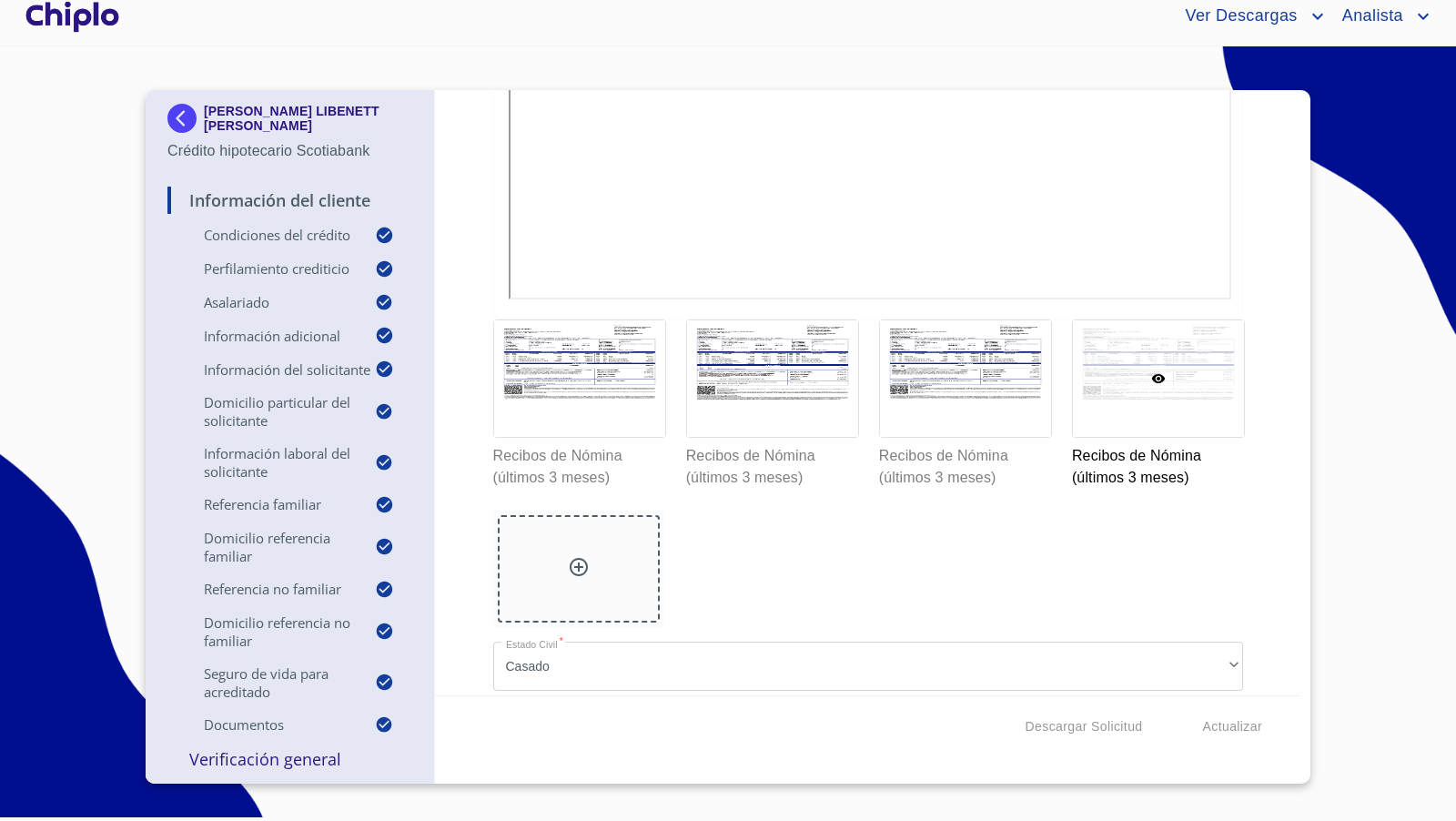
click at [1277, 438] on div "Información del Cliente Condiciones del Crédito Selecciona tu producto   * Adqu…" at bounding box center [868, 392] width 867 height 605
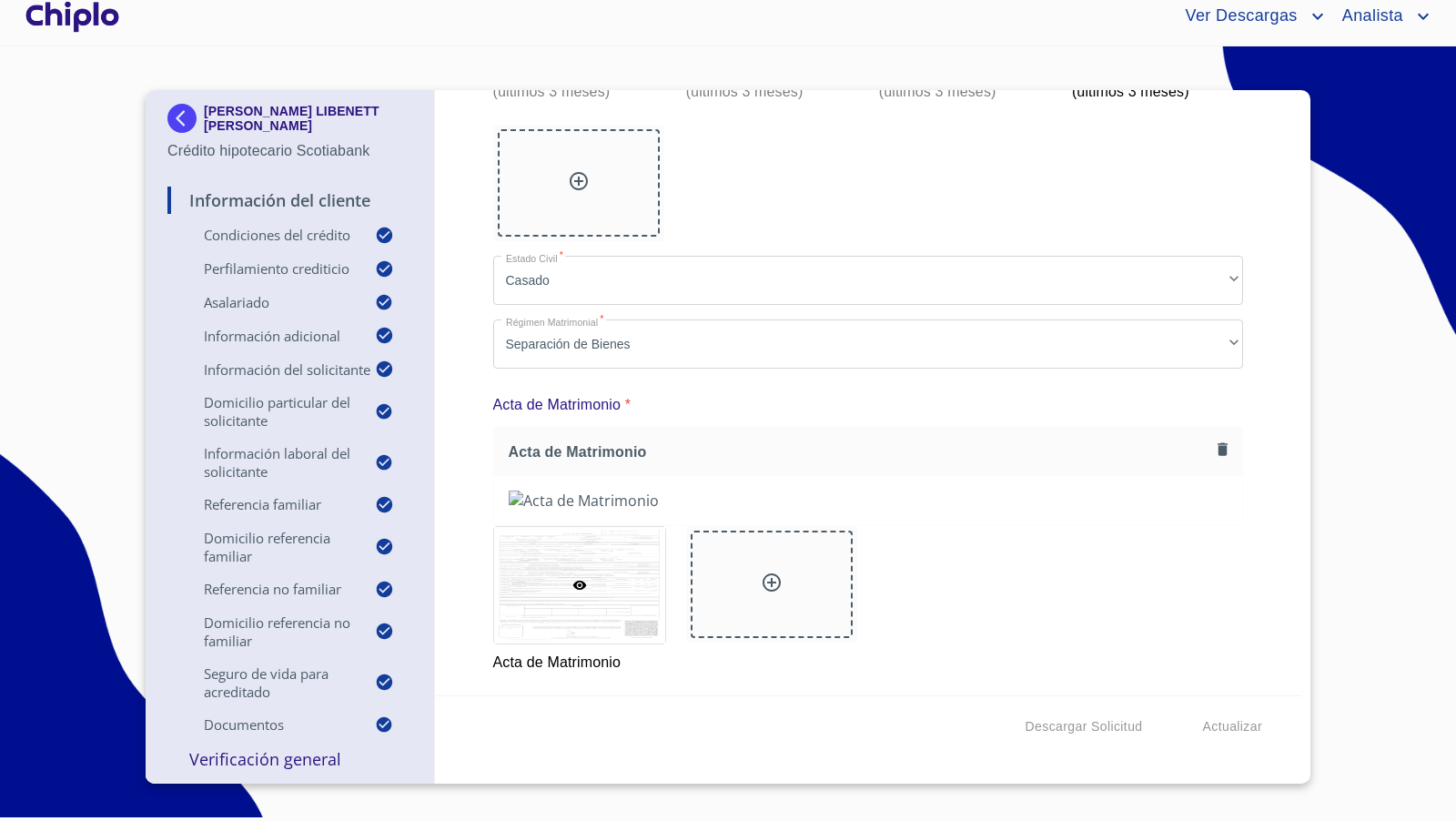
scroll to position [13924, 0]
click at [289, 760] on p "Verificación General" at bounding box center [290, 758] width 245 height 22
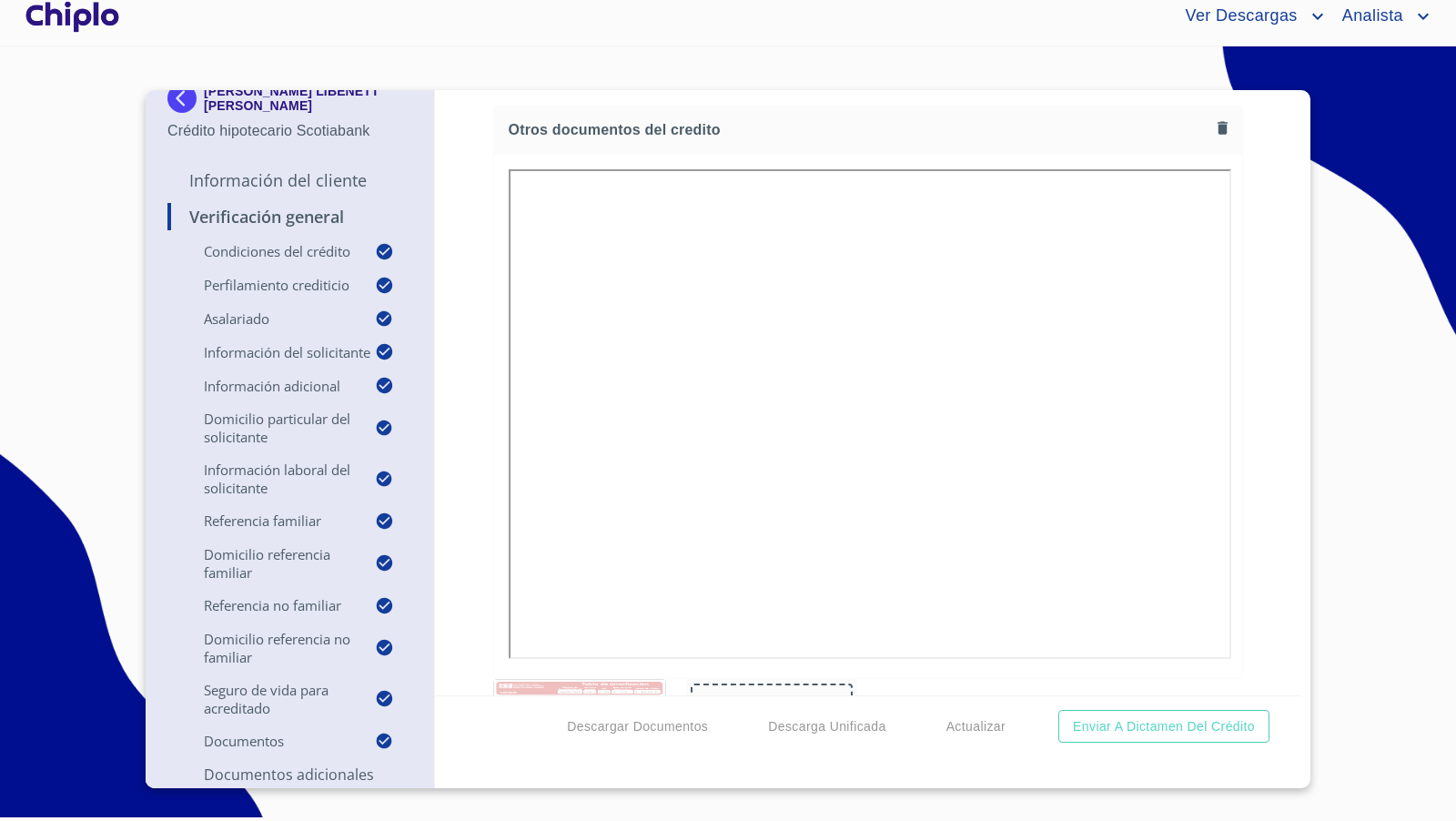
click at [1269, 446] on div "Verificación General Condiciones del Crédito Selecciona tu producto   * Adquisi…" at bounding box center [868, 392] width 867 height 605
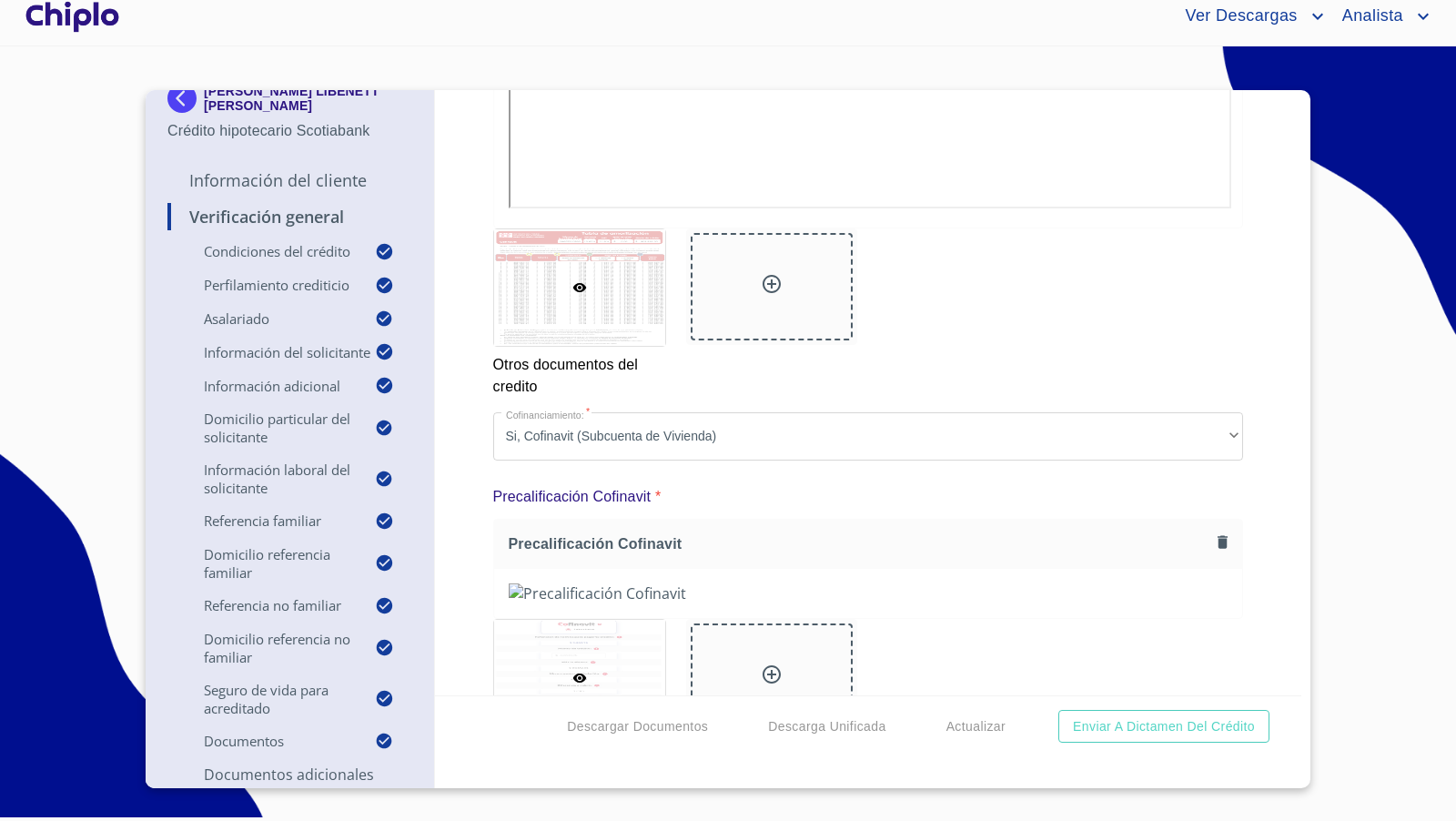
scroll to position [14420, 0]
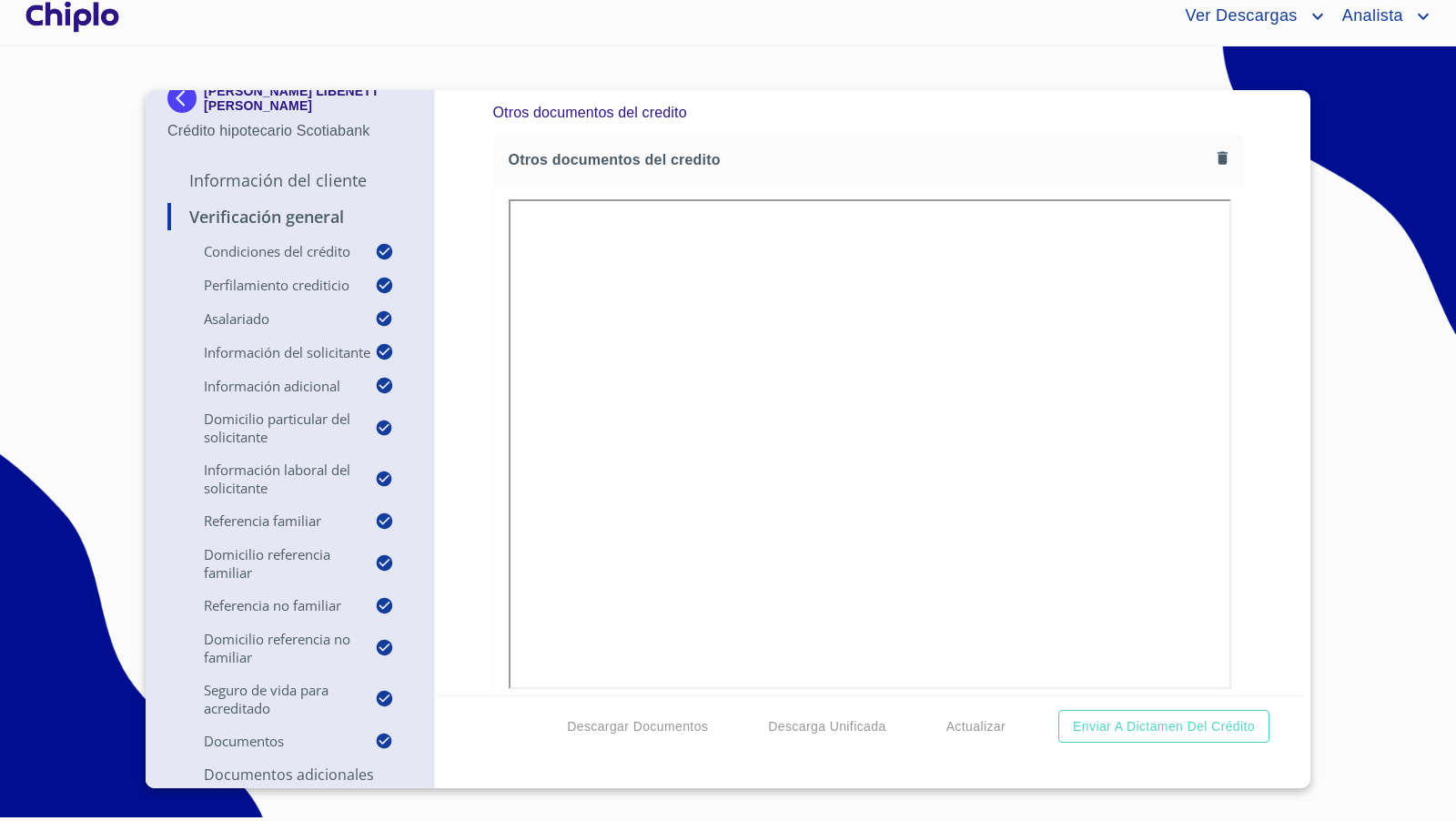
click at [1251, 472] on div "Verificación General Condiciones del Crédito Selecciona tu producto   * Adquisi…" at bounding box center [868, 392] width 867 height 605
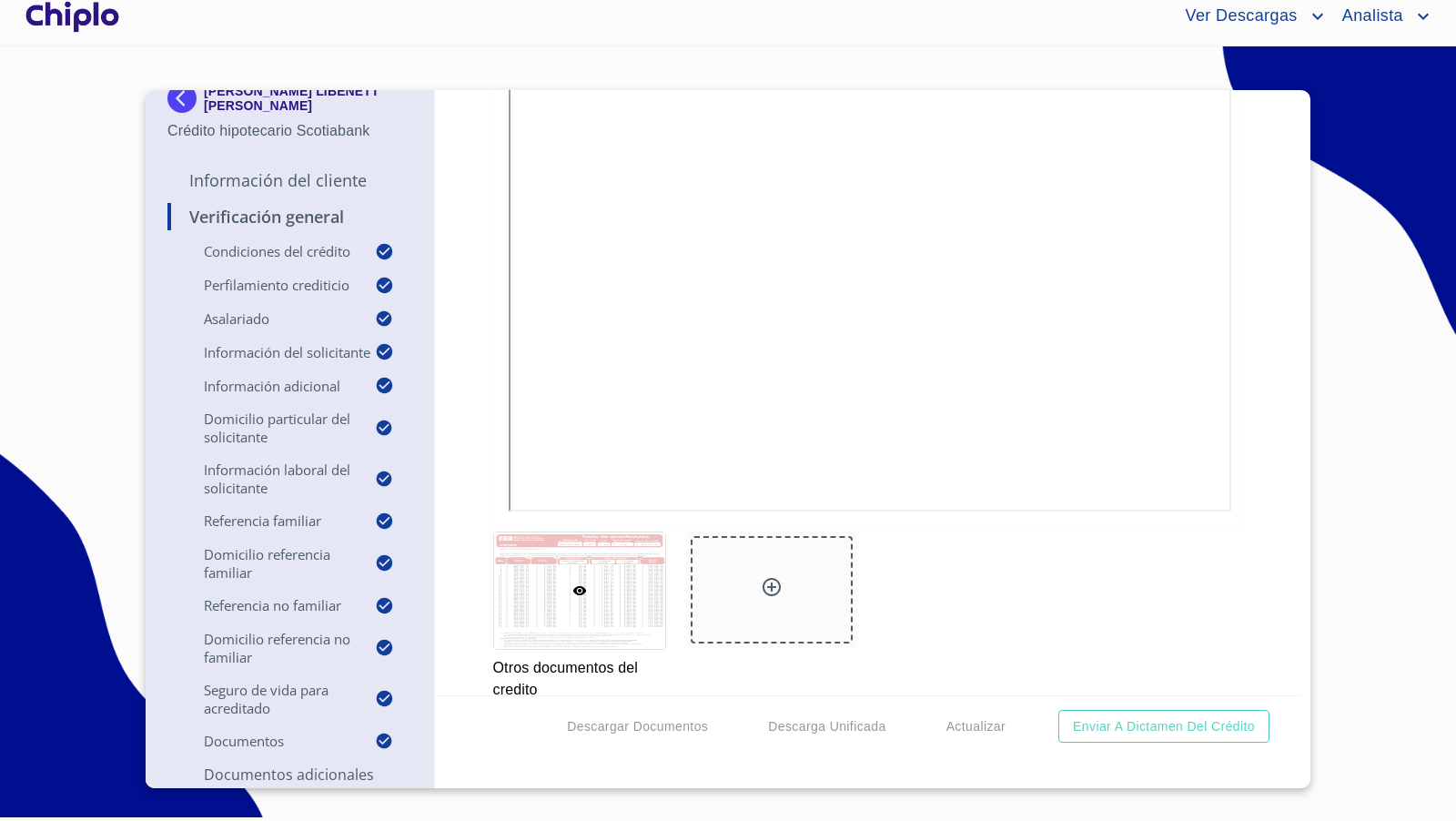
scroll to position [14602, 0]
click at [1239, 537] on div "Verificación General Condiciones del Crédito Selecciona tu producto   * Adquisi…" at bounding box center [868, 392] width 867 height 605
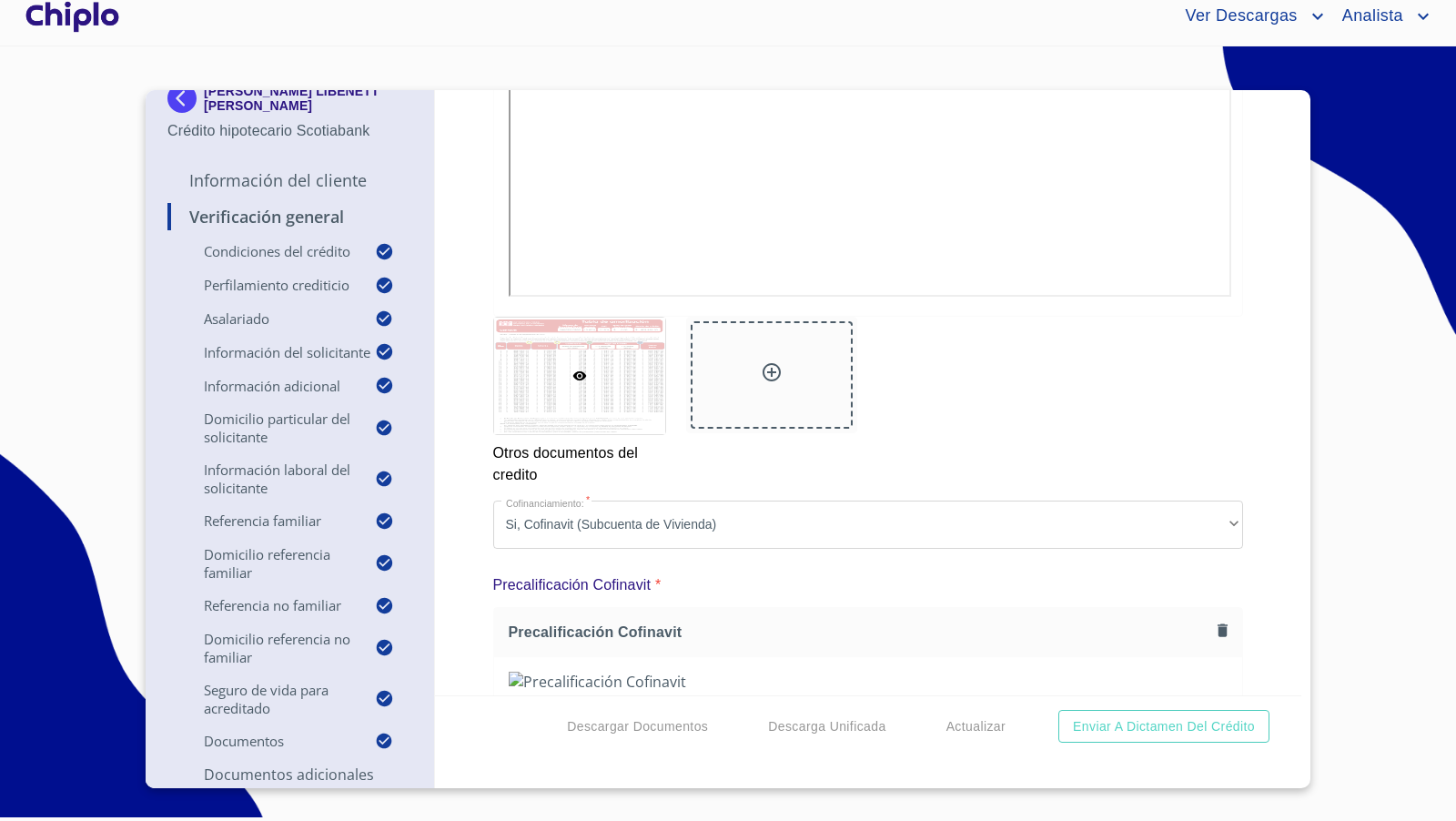
click at [1255, 448] on div "Verificación General Condiciones del Crédito Selecciona tu producto   * Adquisi…" at bounding box center [868, 392] width 867 height 605
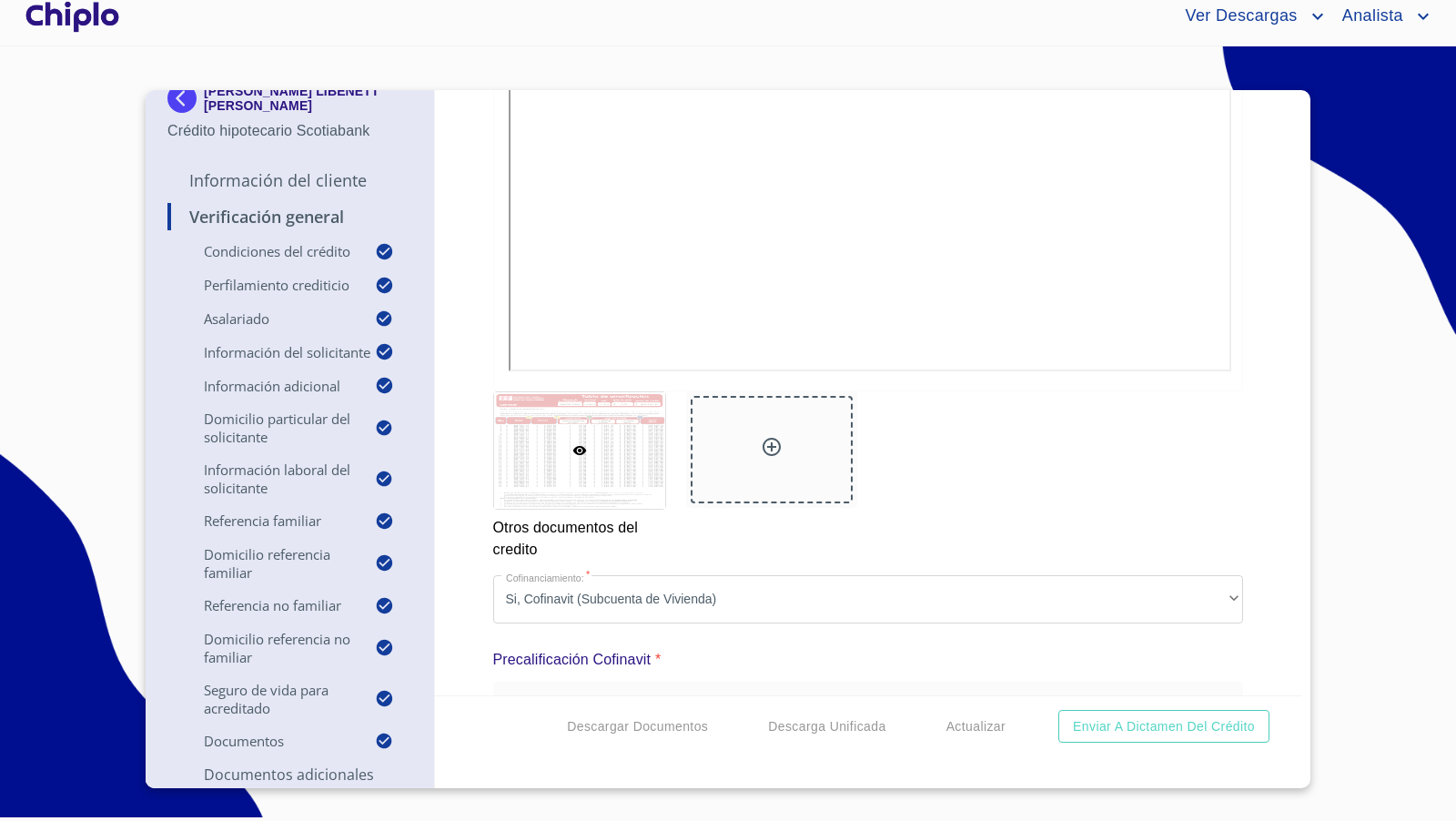
scroll to position [14736, 0]
click at [1242, 295] on div "Verificación General Condiciones del Crédito Selecciona tu producto   * Adquisi…" at bounding box center [868, 392] width 867 height 605
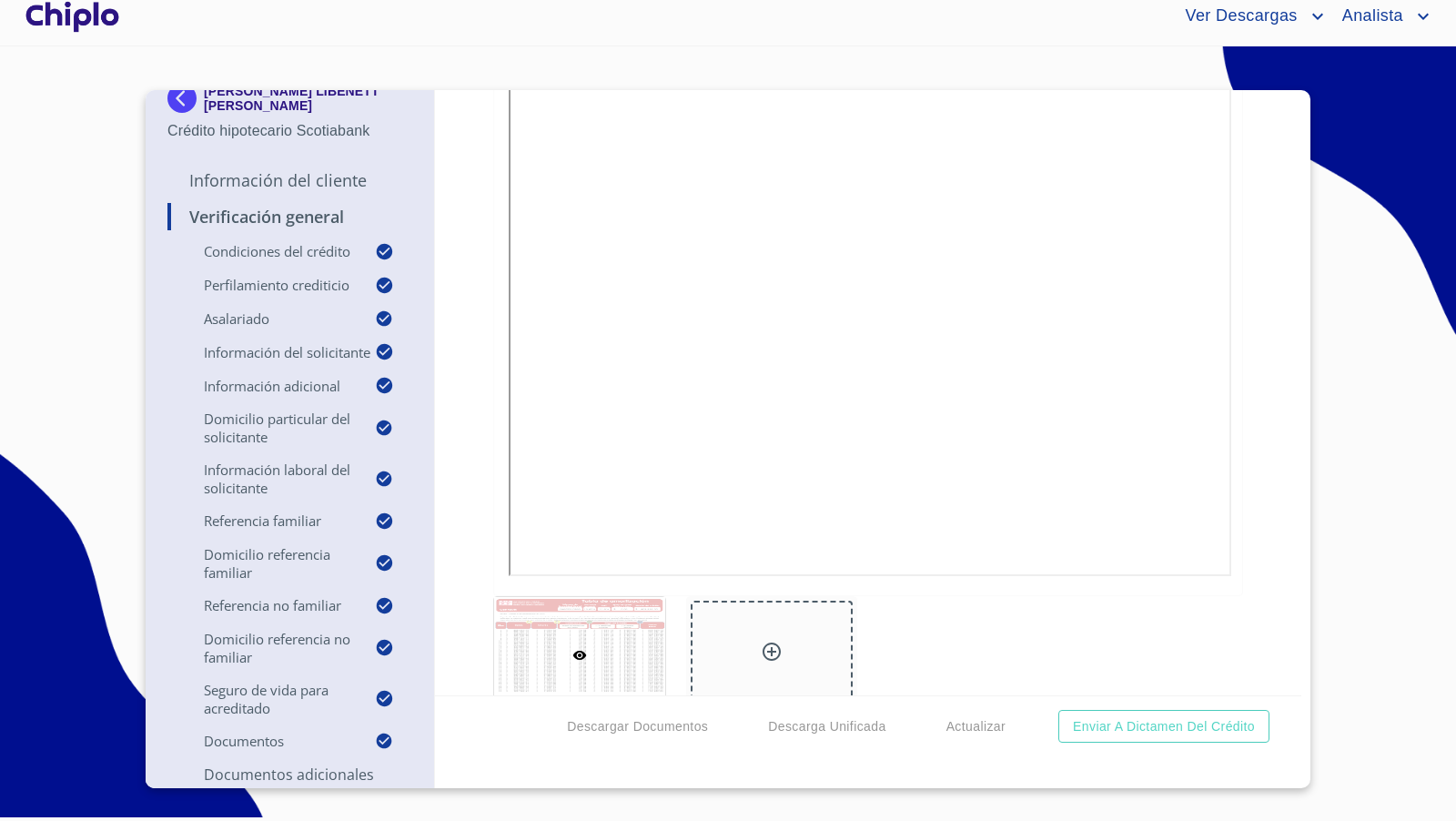
scroll to position [14330, 0]
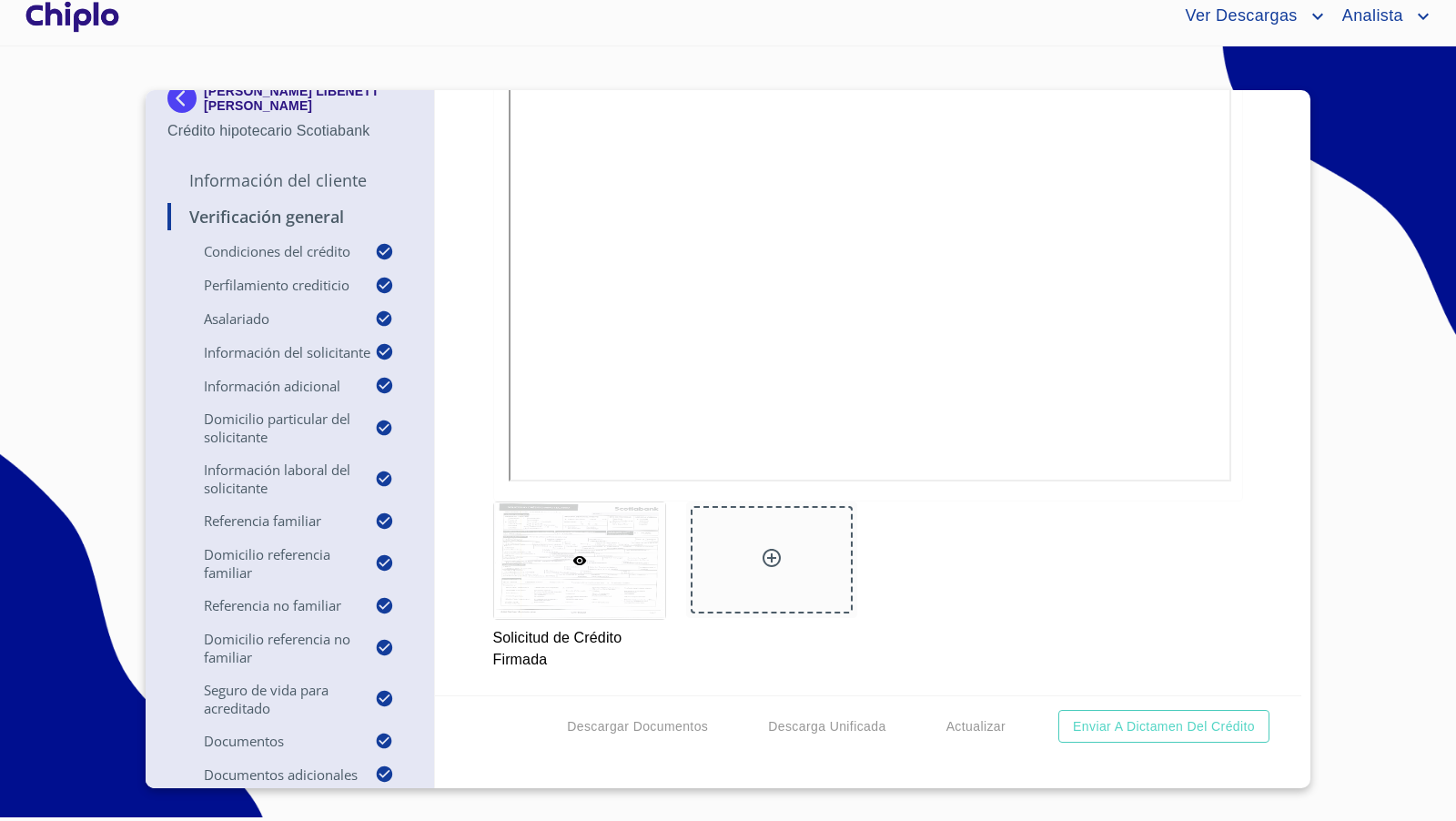
click at [1259, 369] on div "Verificación General Condiciones del Crédito Selecciona tu producto   * Adquisi…" at bounding box center [868, 392] width 867 height 605
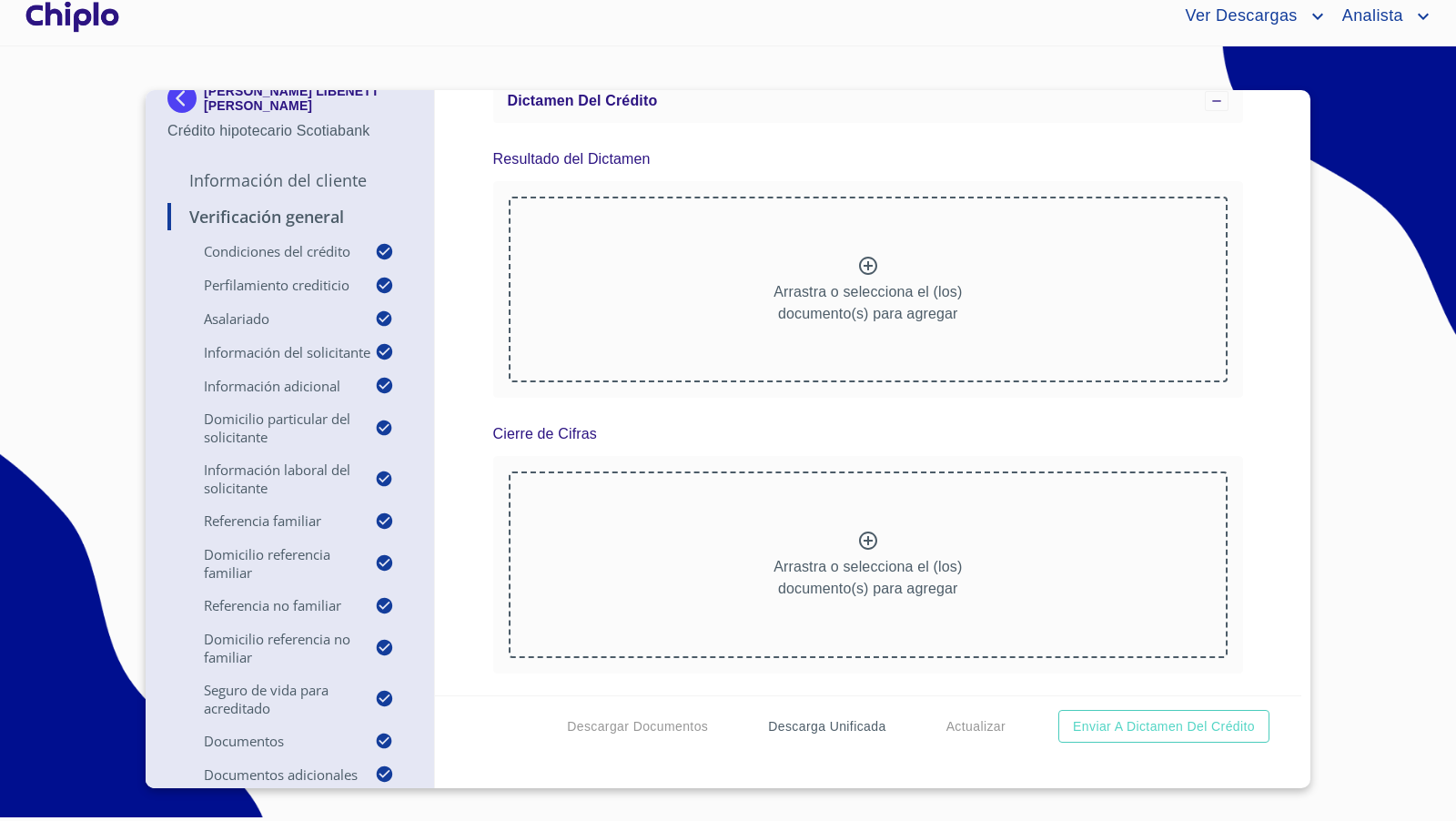
scroll to position [17471, 0]
click at [850, 729] on span "Descarga Unificada" at bounding box center [827, 726] width 117 height 23
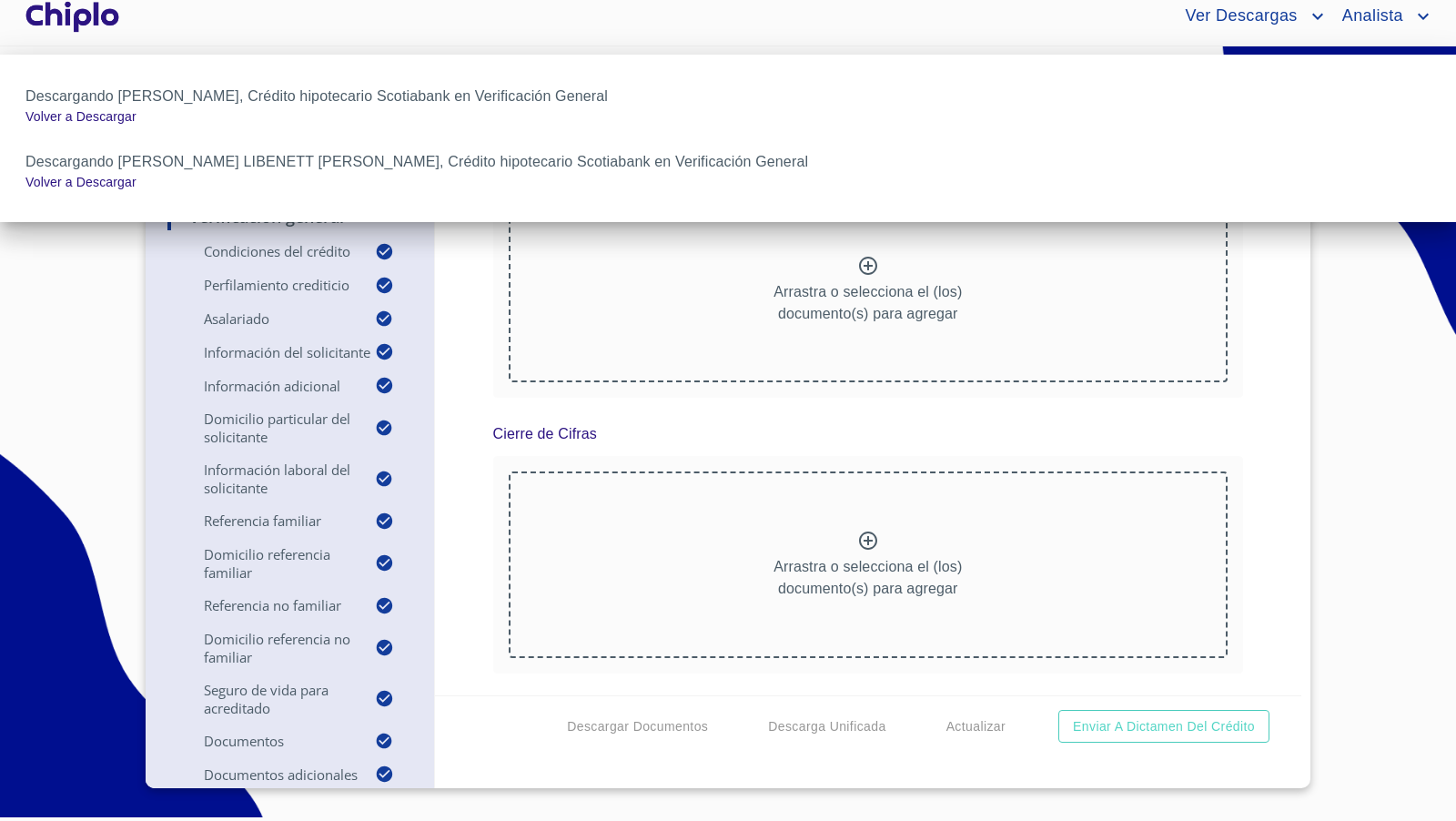
click at [1222, 721] on div at bounding box center [728, 410] width 1456 height 821
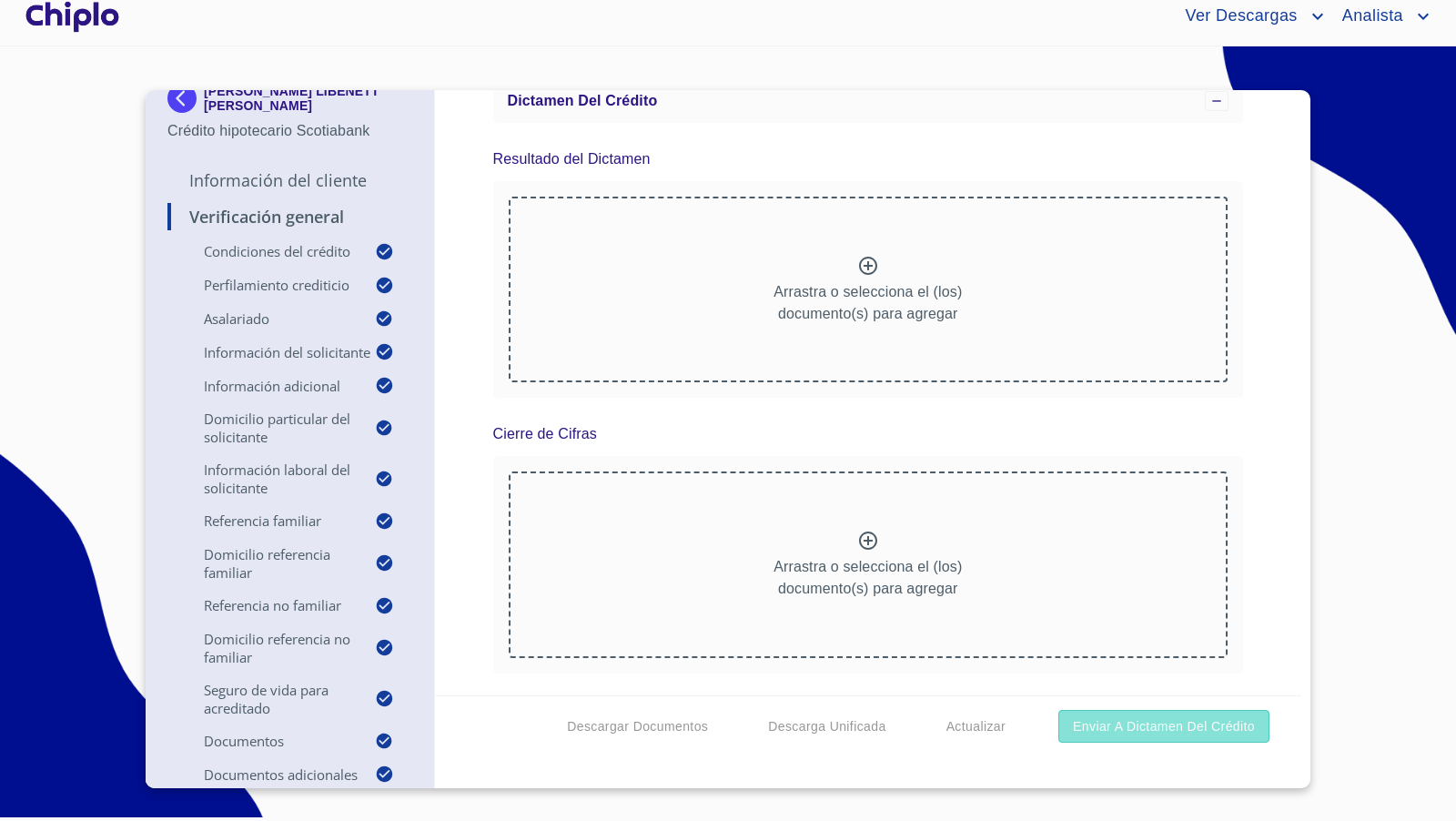
click at [1194, 720] on span "Enviar a Dictamen del Crédito" at bounding box center [1163, 726] width 182 height 23
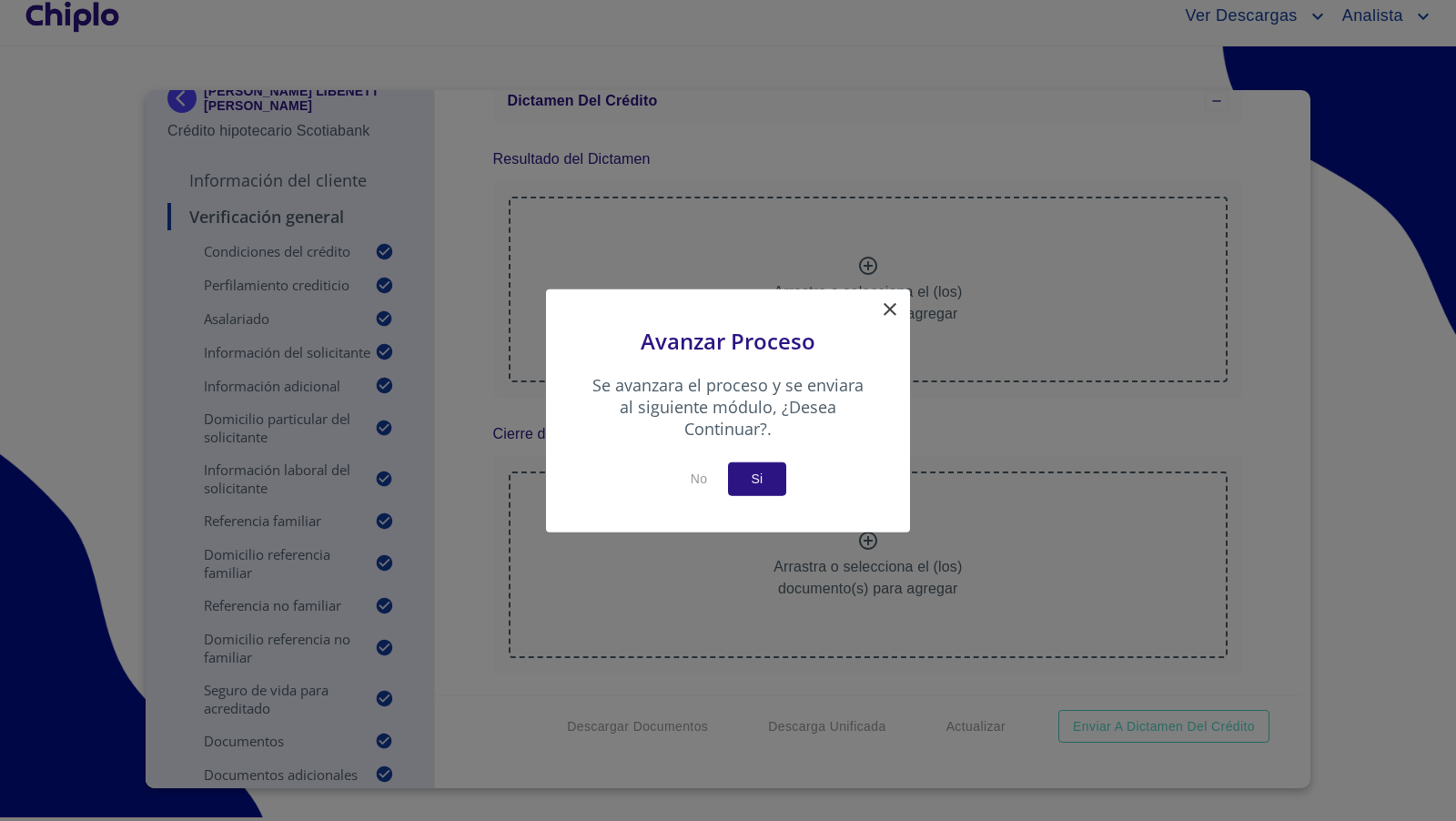
click at [748, 480] on span "Si" at bounding box center [757, 479] width 29 height 23
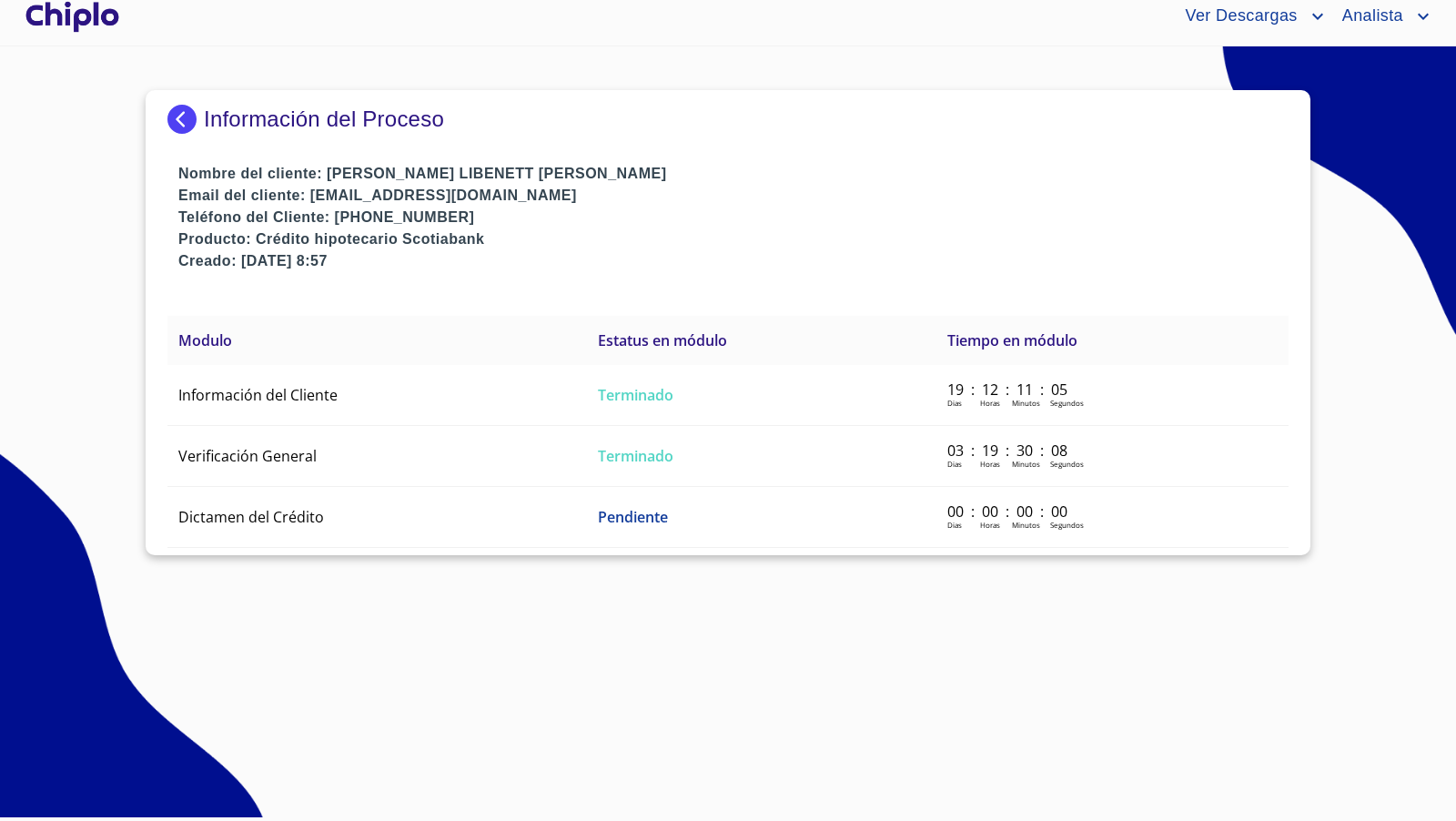
click at [91, 19] on div at bounding box center [71, 17] width 101 height 59
